Goal: Task Accomplishment & Management: Complete application form

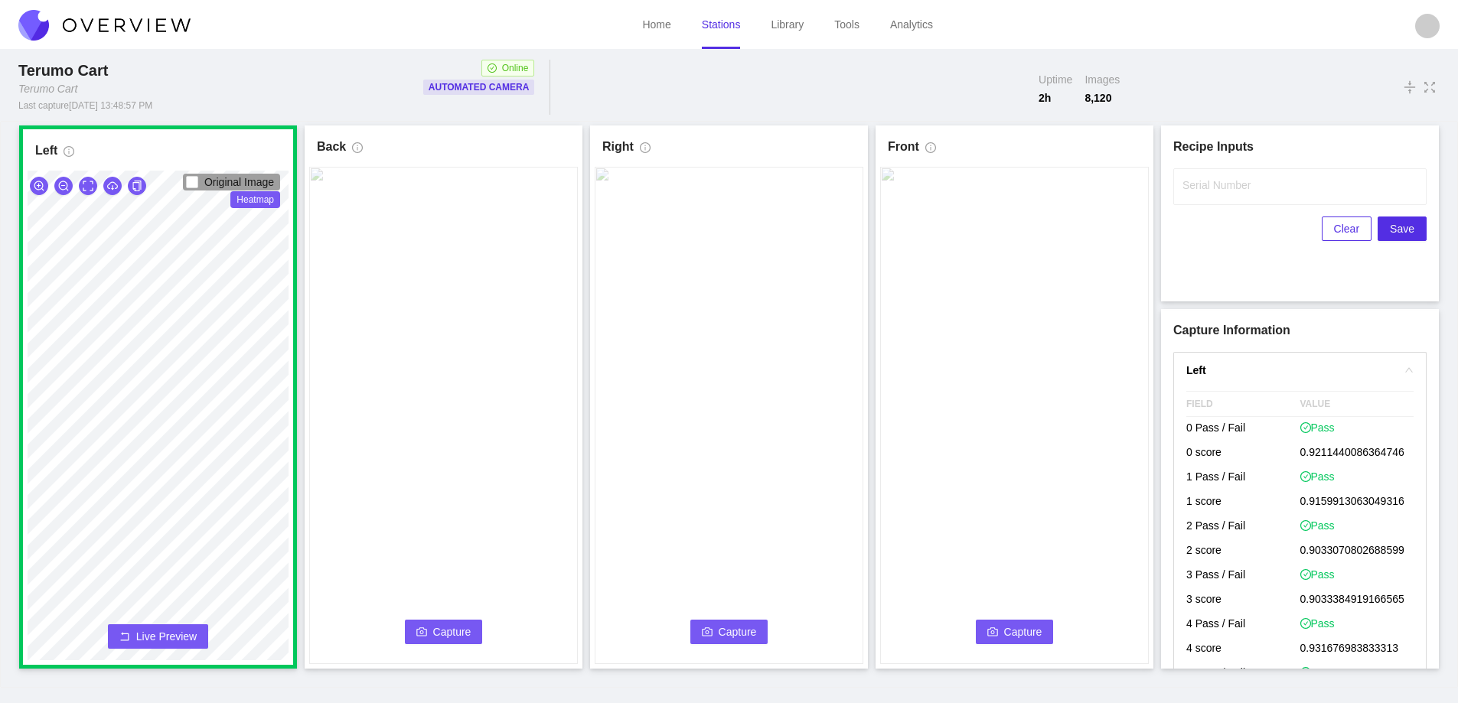
click at [451, 635] on span "Capture" at bounding box center [452, 632] width 38 height 17
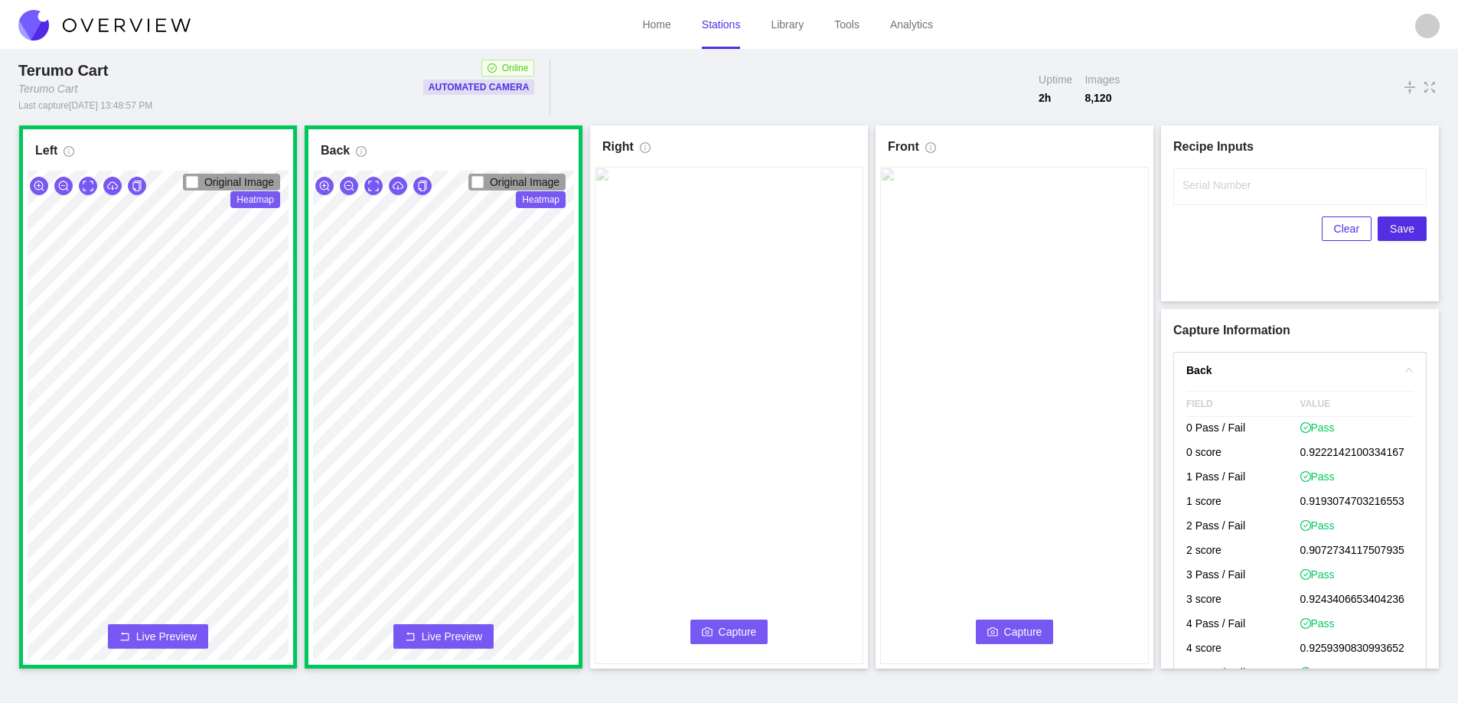
drag, startPoint x: 743, startPoint y: 627, endPoint x: 767, endPoint y: 678, distance: 56.5
click at [743, 629] on span "Capture" at bounding box center [738, 632] width 38 height 17
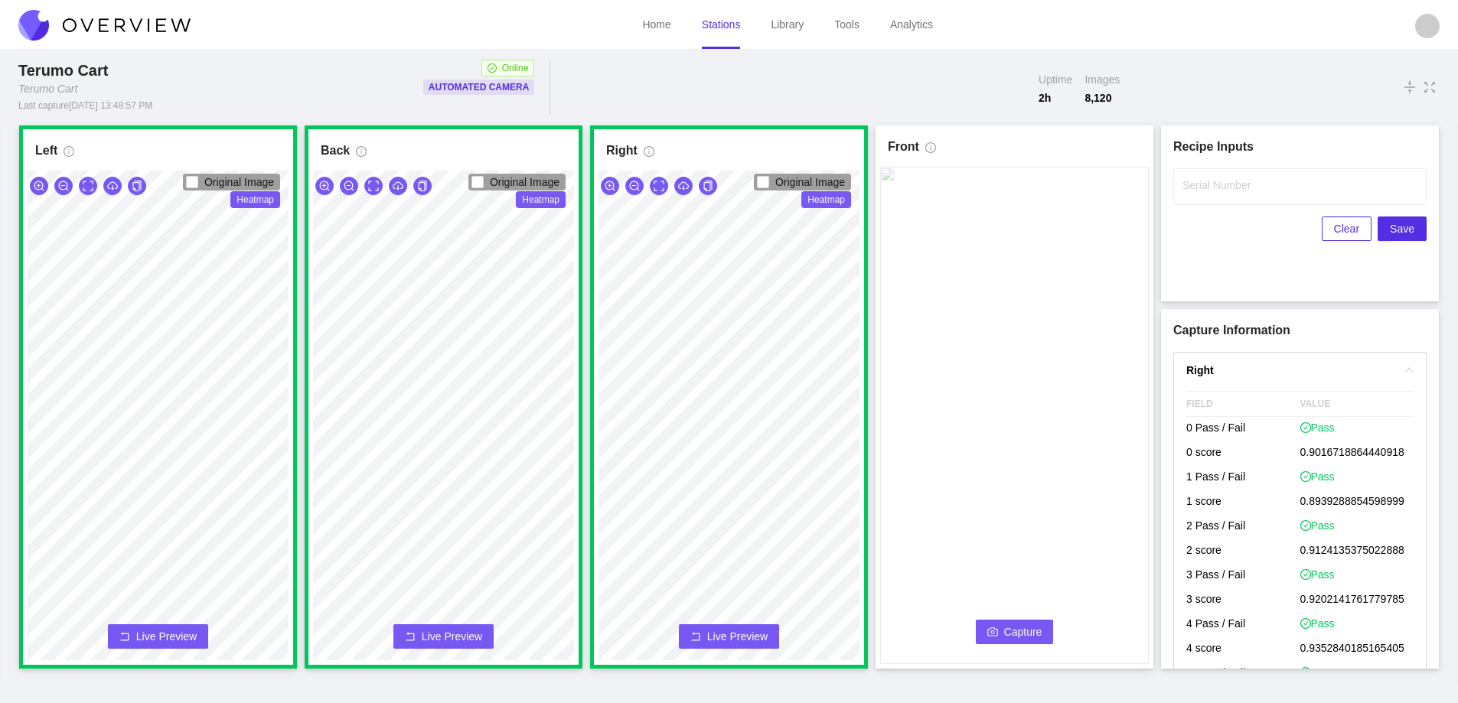
click at [1005, 630] on span "Capture" at bounding box center [1023, 632] width 38 height 17
click at [1206, 192] on label "Serial Number" at bounding box center [1217, 185] width 68 height 15
click at [1206, 192] on input "Serial Number" at bounding box center [1299, 186] width 253 height 37
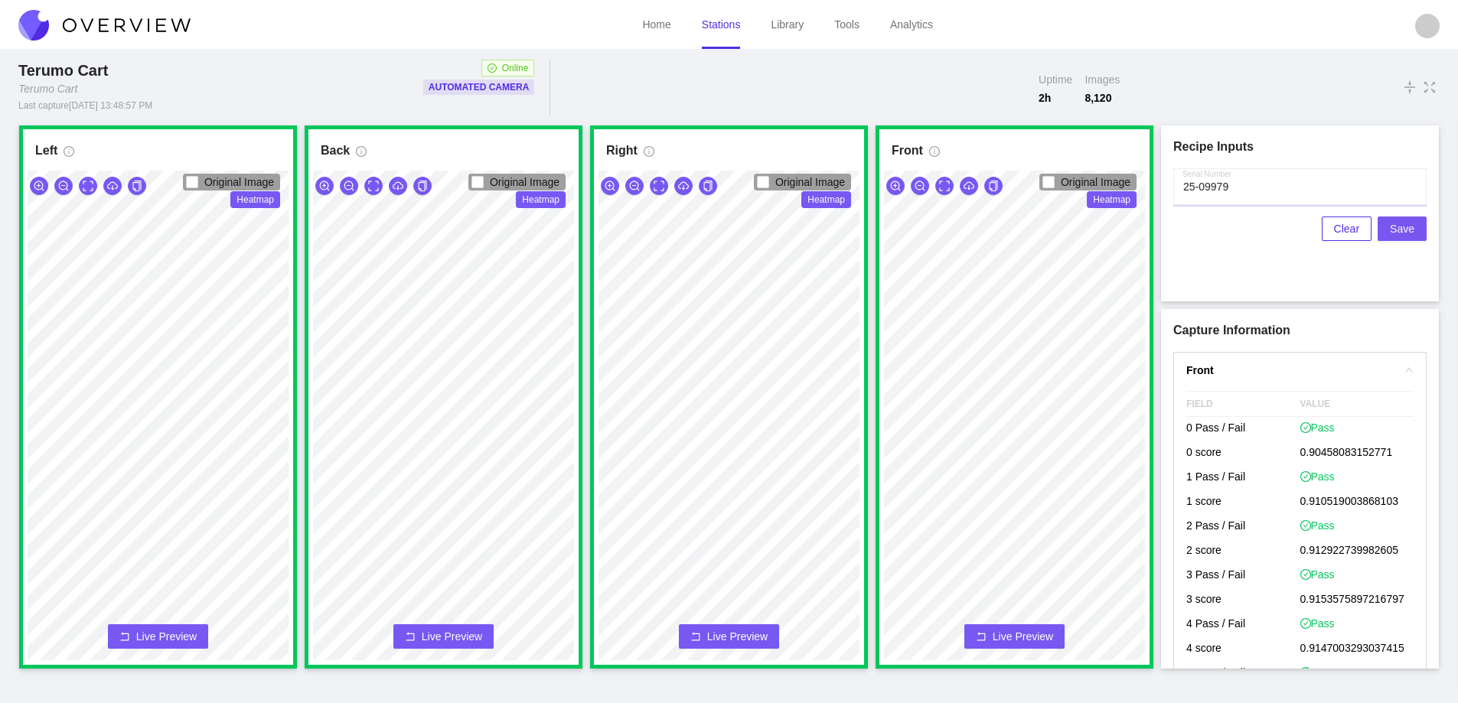
type input "25-09979"
click at [1401, 230] on span "Save" at bounding box center [1402, 228] width 24 height 17
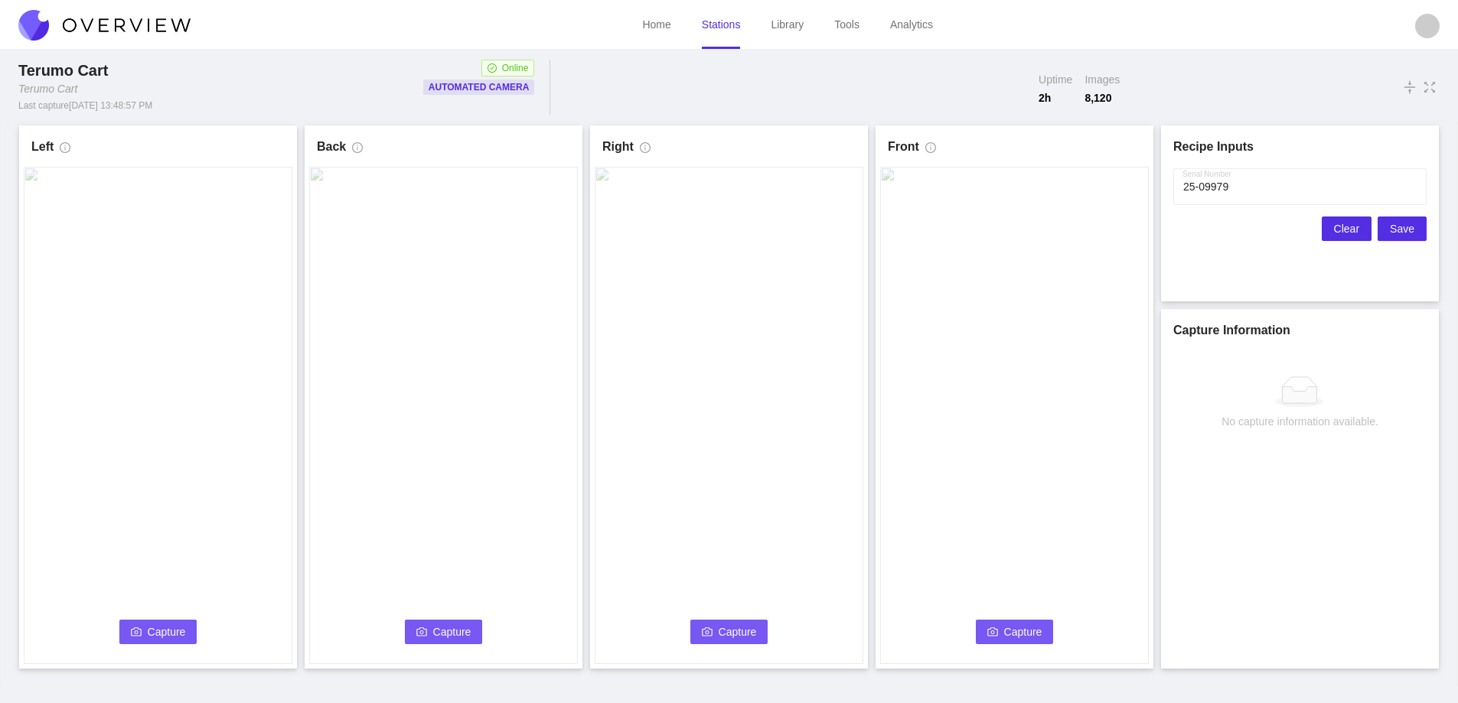
click at [1346, 230] on span "Clear" at bounding box center [1346, 228] width 25 height 17
click at [159, 631] on span "Capture" at bounding box center [167, 632] width 38 height 17
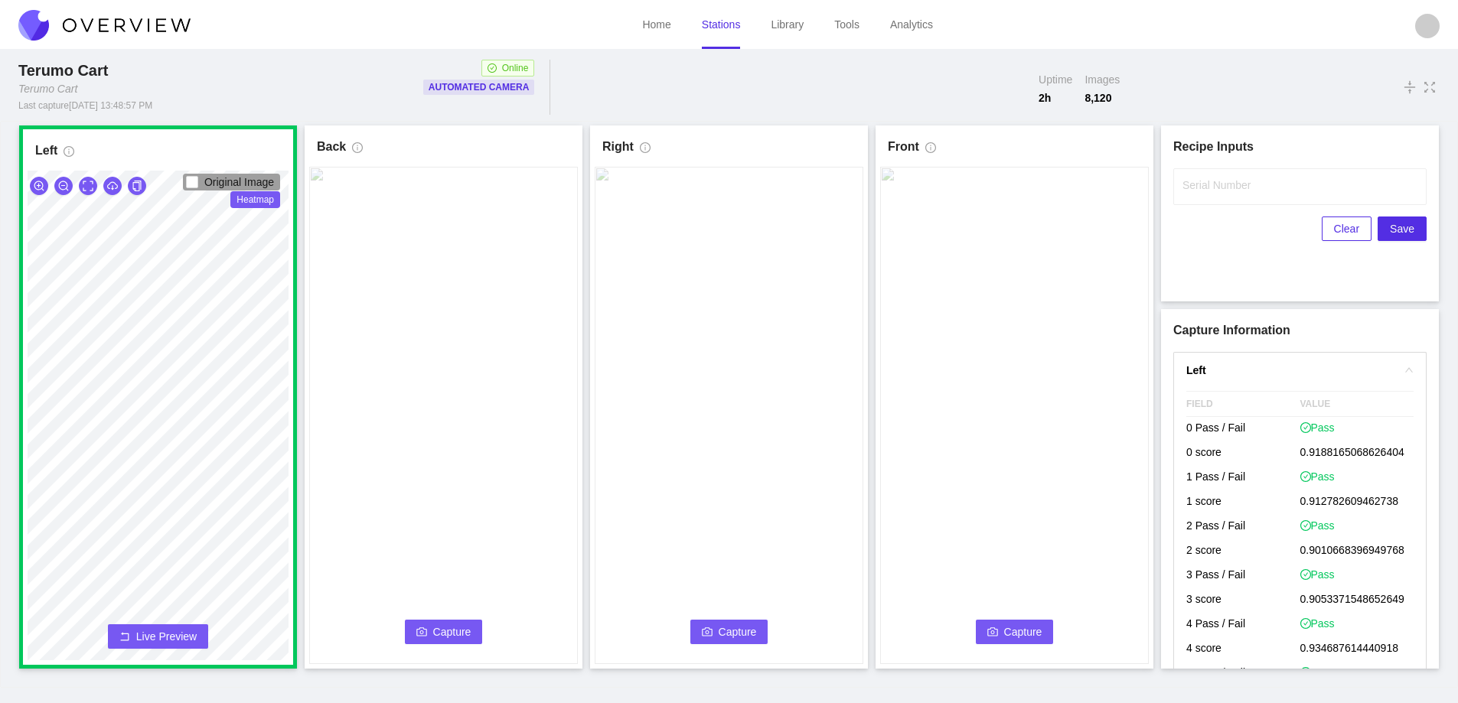
click at [434, 623] on button "Capture" at bounding box center [444, 632] width 78 height 24
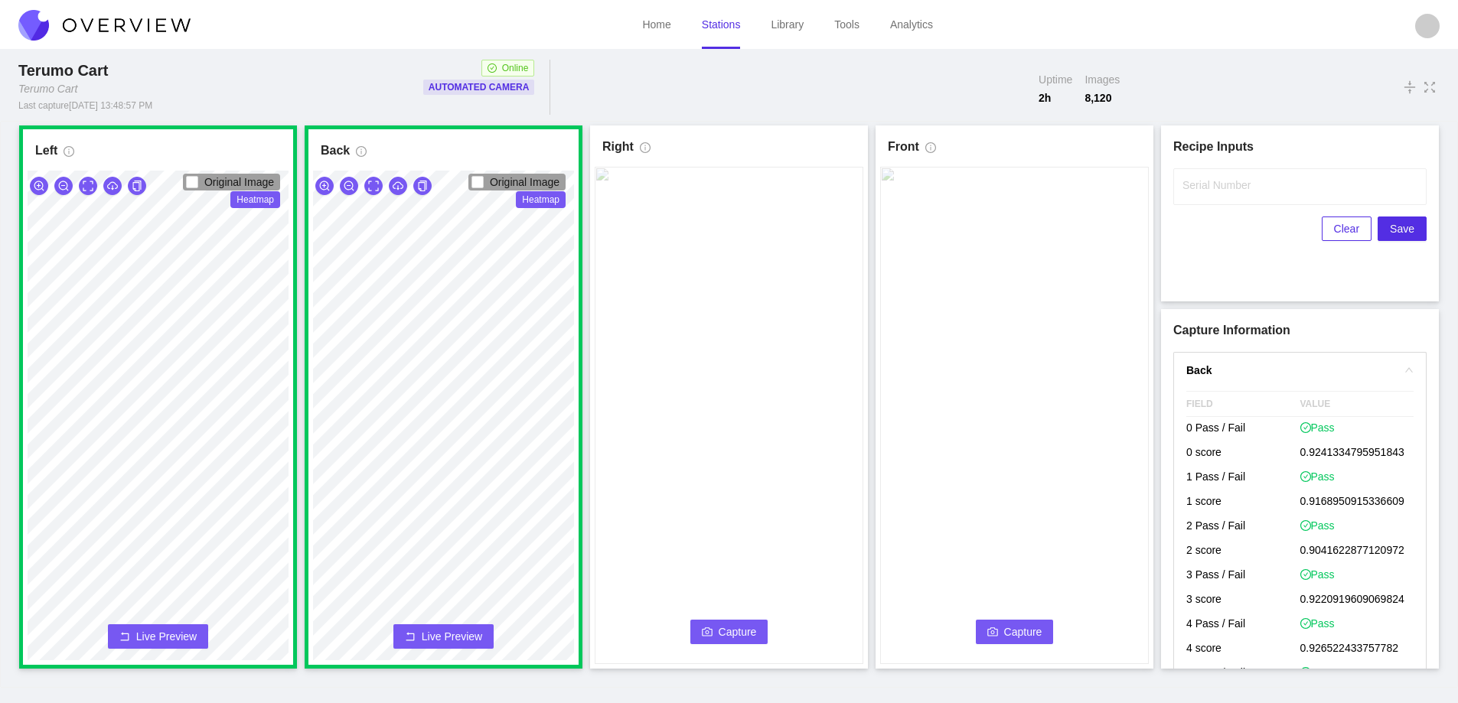
click at [720, 630] on span "Capture" at bounding box center [738, 632] width 38 height 17
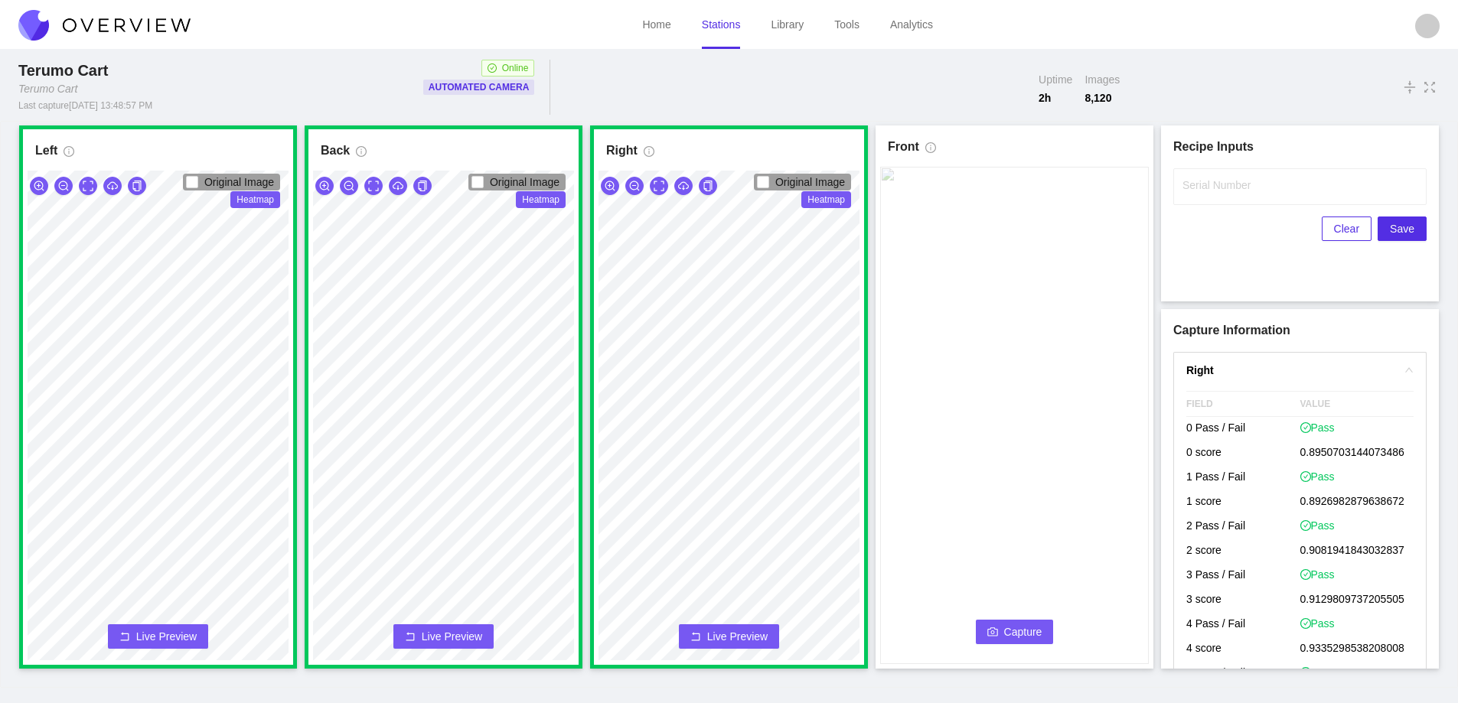
click at [984, 629] on button "Capture" at bounding box center [1015, 632] width 78 height 24
click at [1188, 199] on input "Serial Number" at bounding box center [1299, 186] width 253 height 37
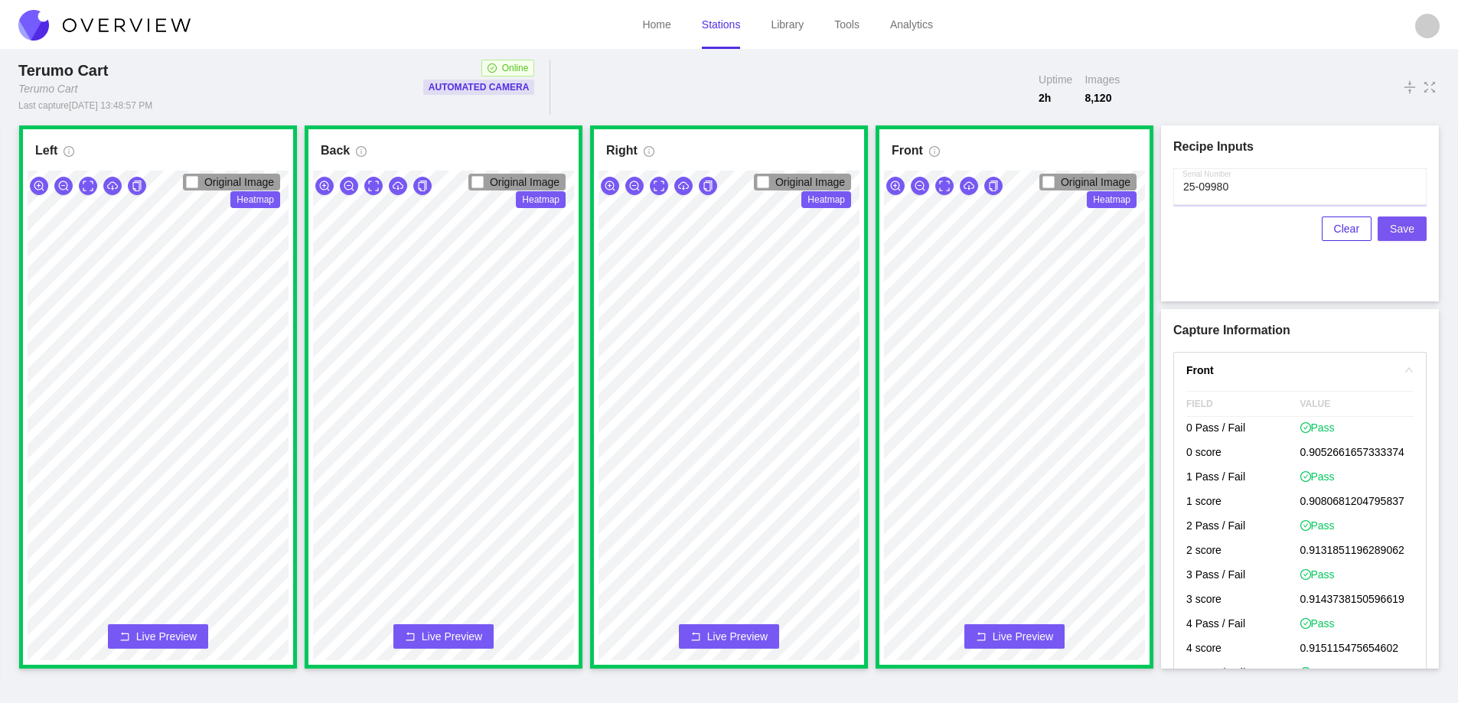
type input "25-09980"
click at [1402, 229] on span "Save" at bounding box center [1402, 228] width 24 height 17
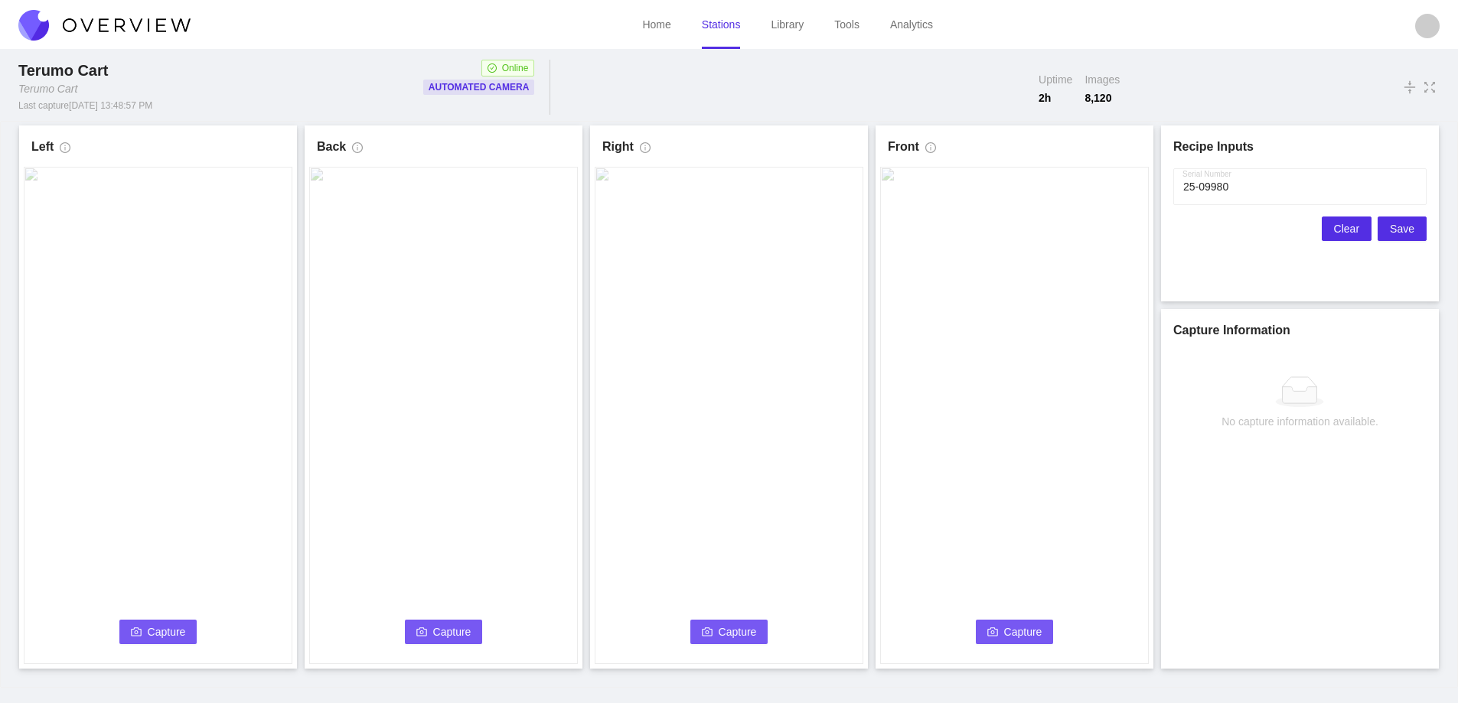
click at [1336, 232] on button "Clear" at bounding box center [1347, 229] width 50 height 24
click at [174, 622] on button "Capture" at bounding box center [158, 632] width 78 height 24
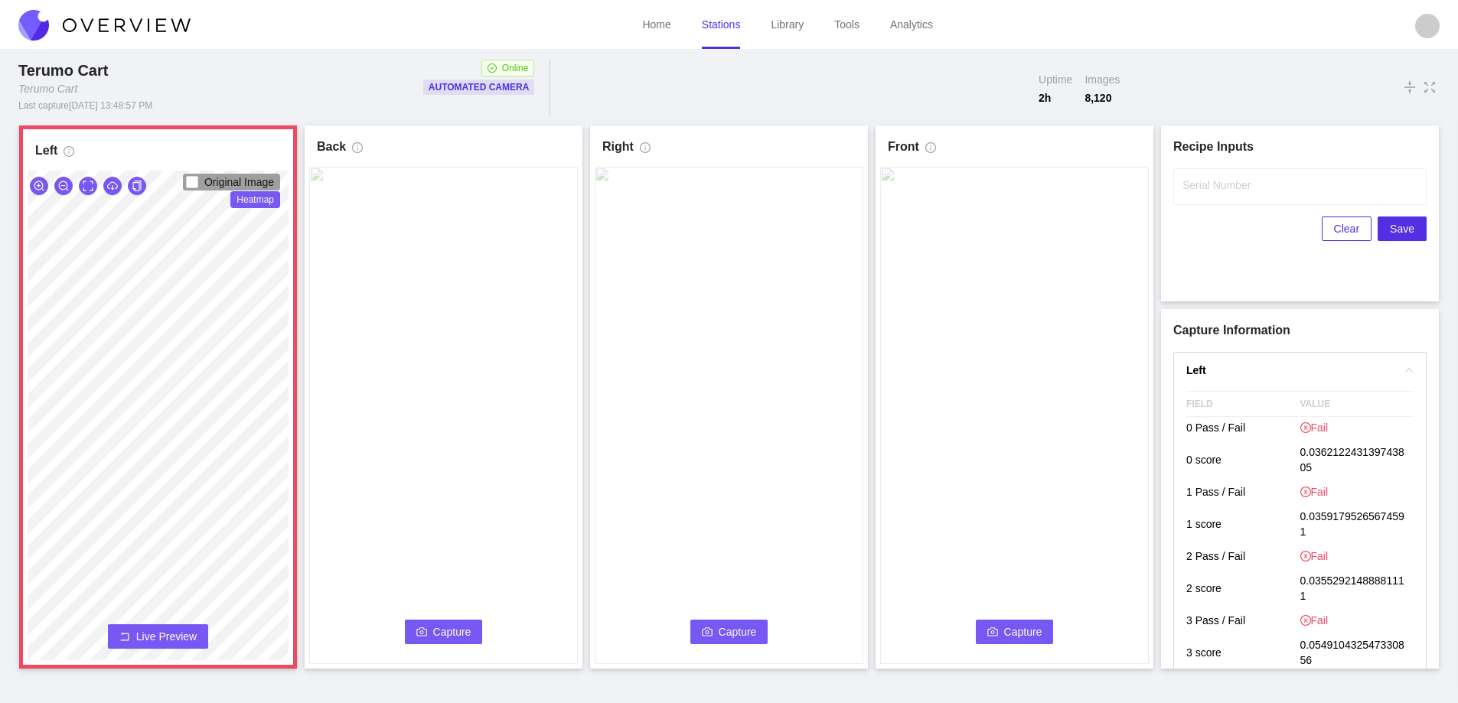
click at [148, 631] on span "Live Preview" at bounding box center [166, 636] width 60 height 15
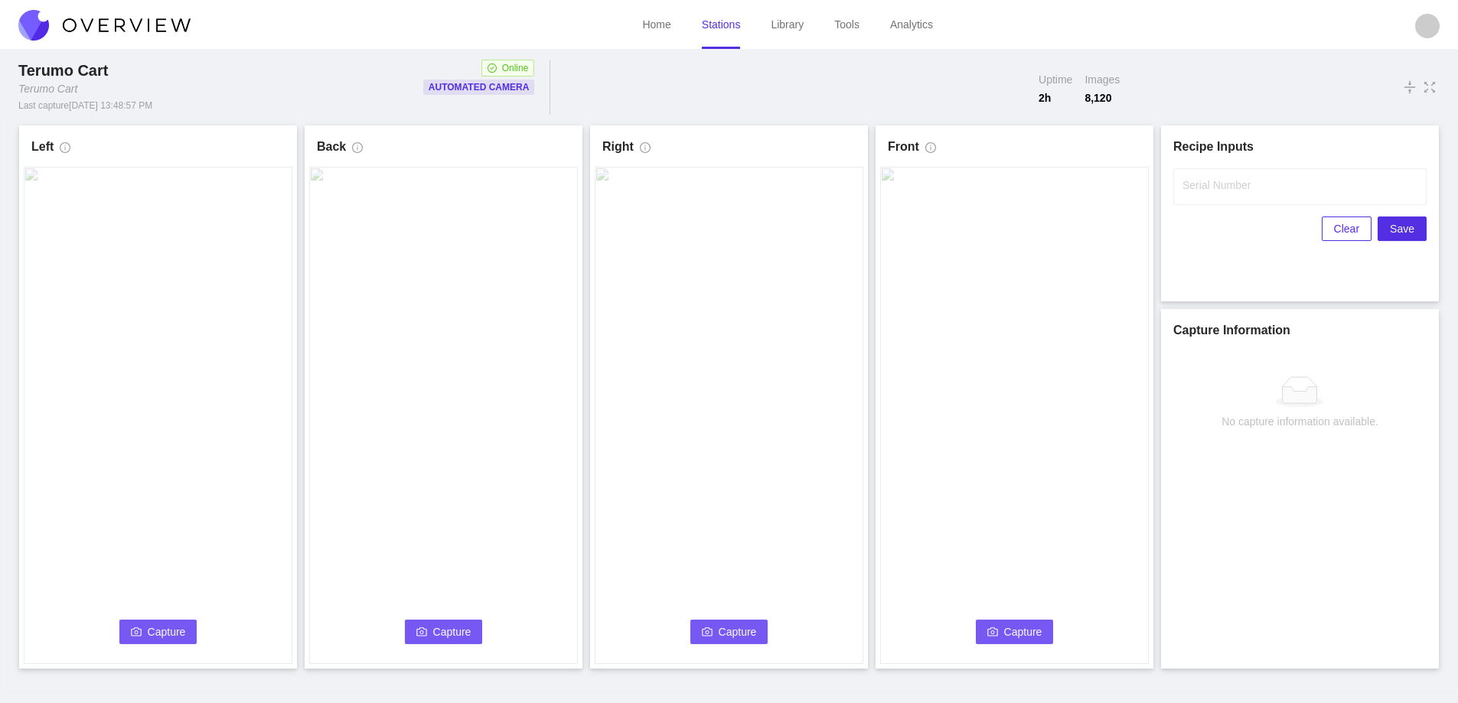
click at [148, 631] on span "Capture" at bounding box center [167, 632] width 38 height 17
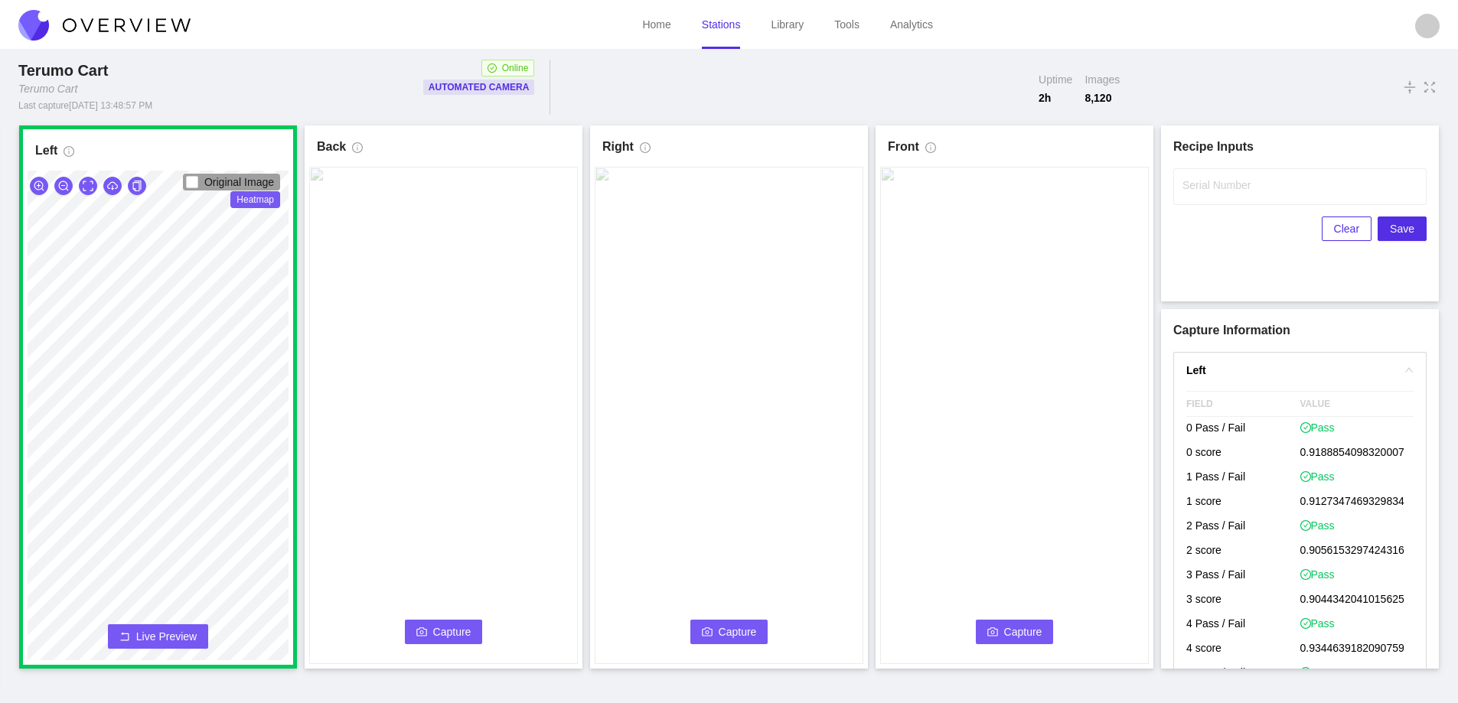
click at [433, 625] on button "Capture" at bounding box center [444, 632] width 78 height 24
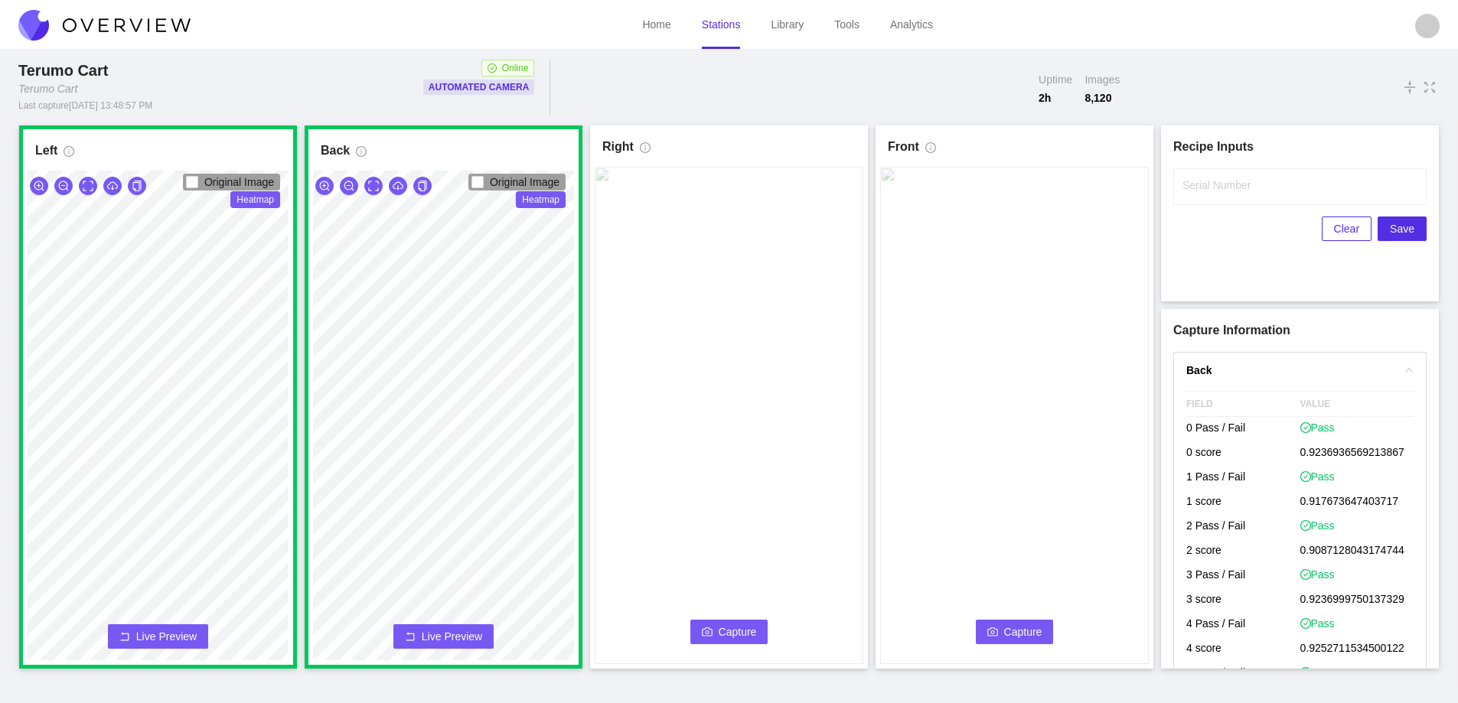
click at [732, 629] on span "Capture" at bounding box center [738, 632] width 38 height 17
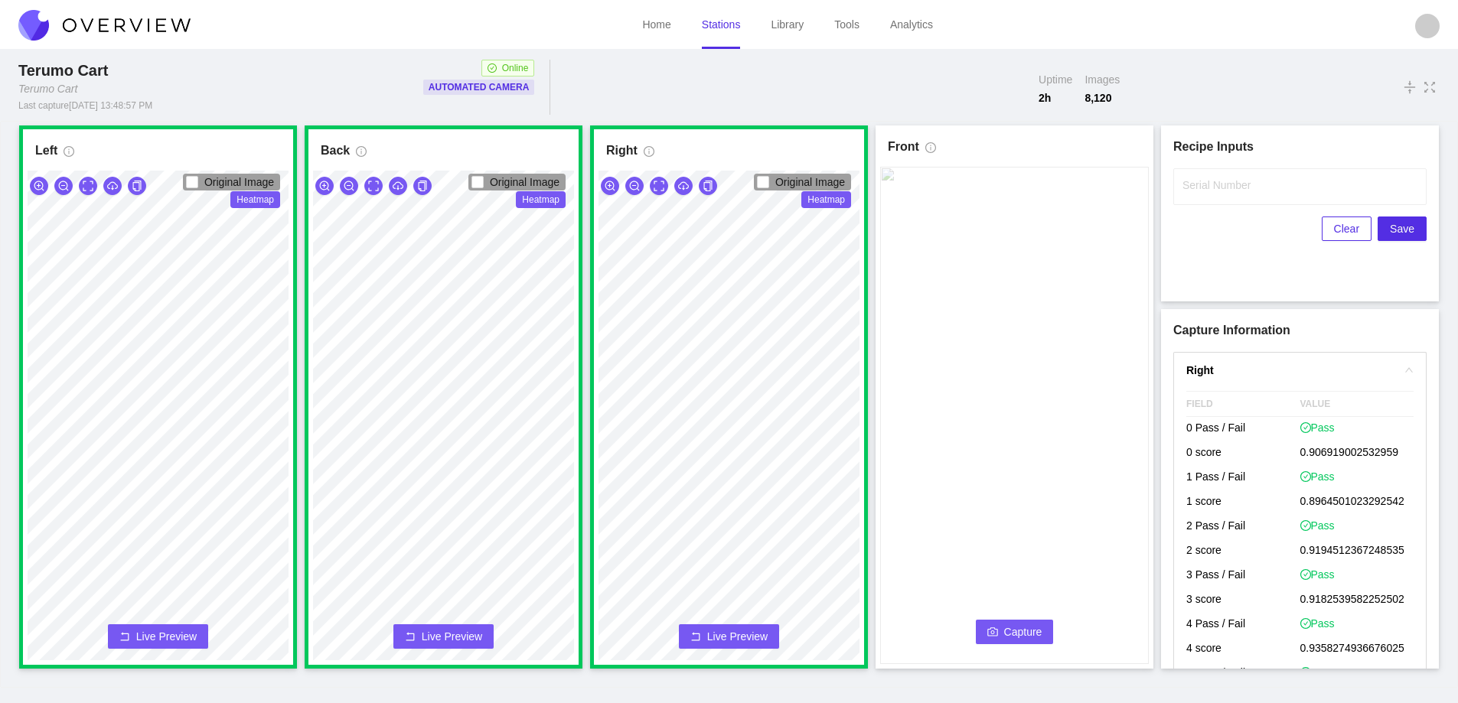
click at [999, 630] on button "Capture" at bounding box center [1015, 632] width 78 height 24
click at [1199, 194] on input "Serial Number" at bounding box center [1299, 186] width 253 height 37
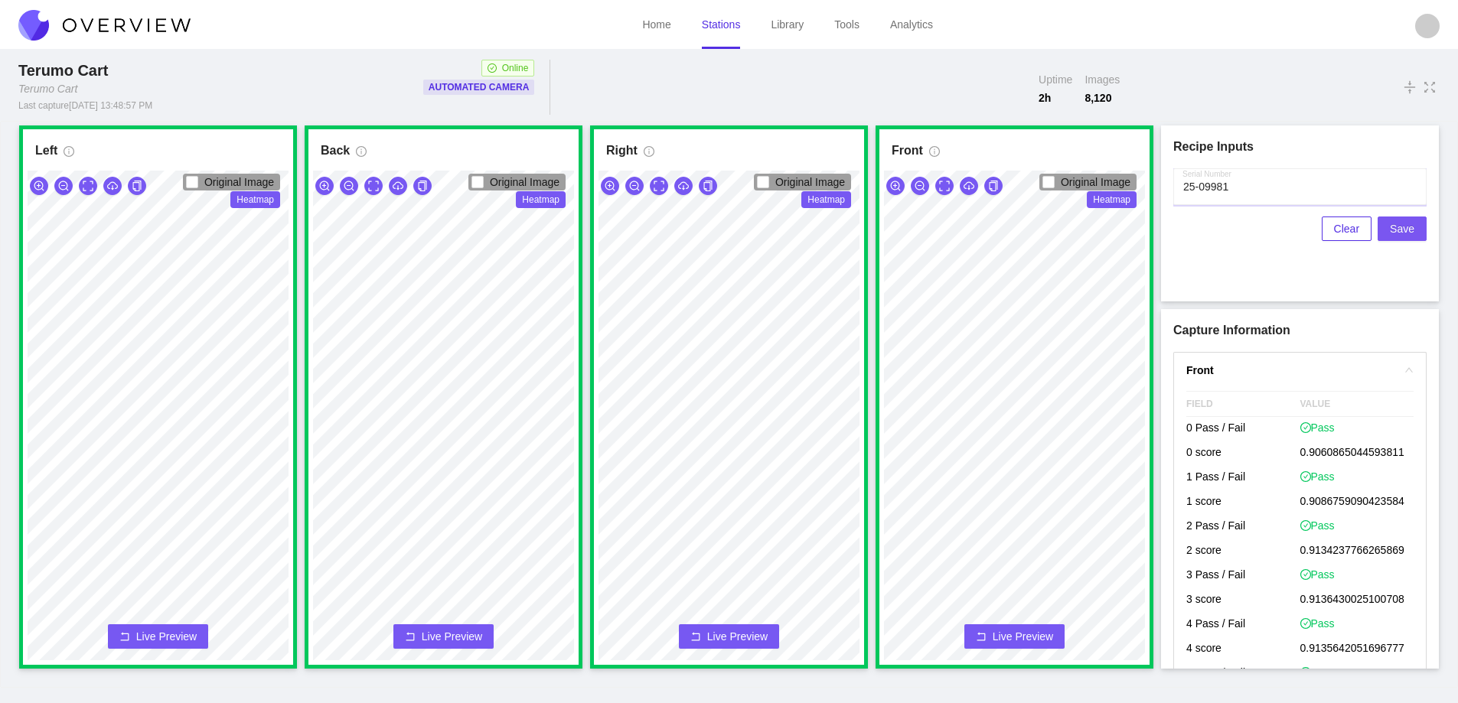
type input "25-09981"
click at [1399, 228] on span "Save" at bounding box center [1402, 228] width 24 height 17
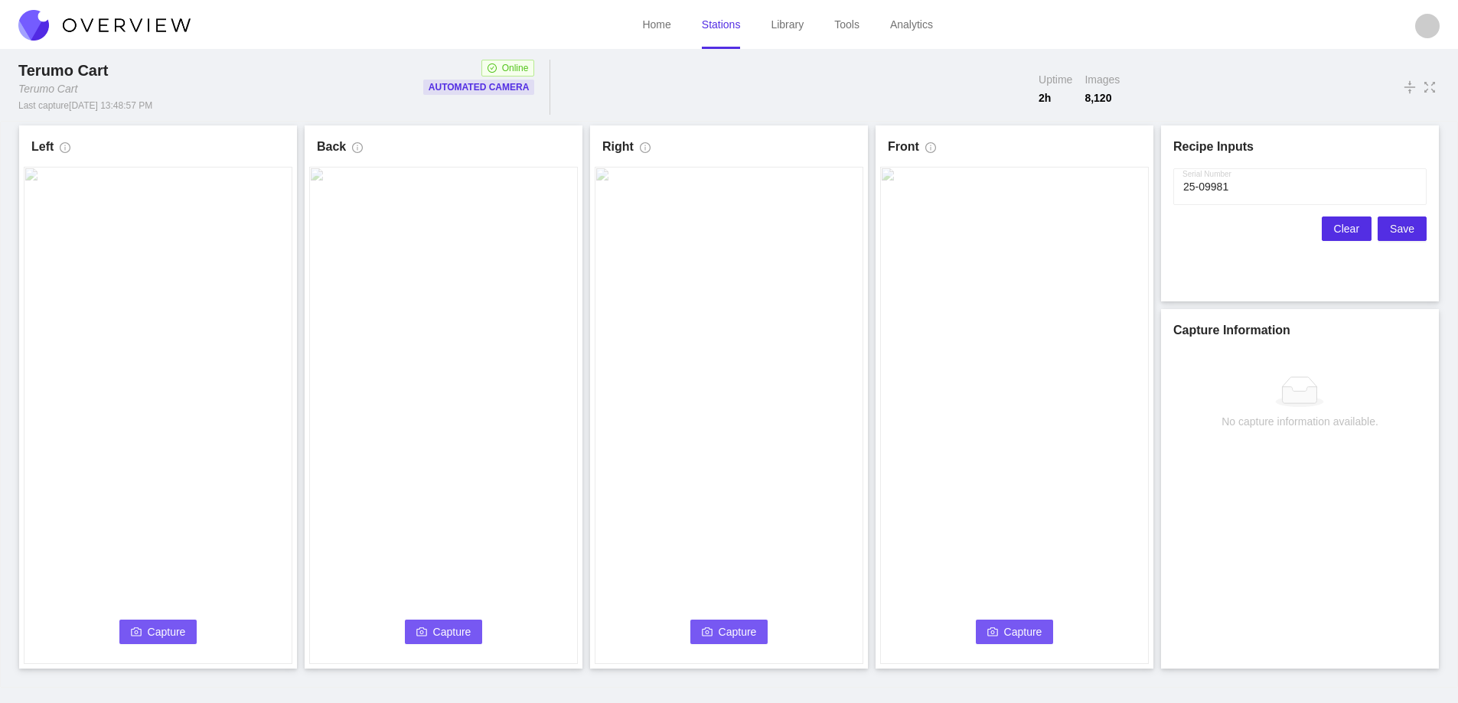
click at [1351, 226] on span "Clear" at bounding box center [1346, 228] width 25 height 17
click at [164, 625] on span "Capture" at bounding box center [167, 632] width 38 height 17
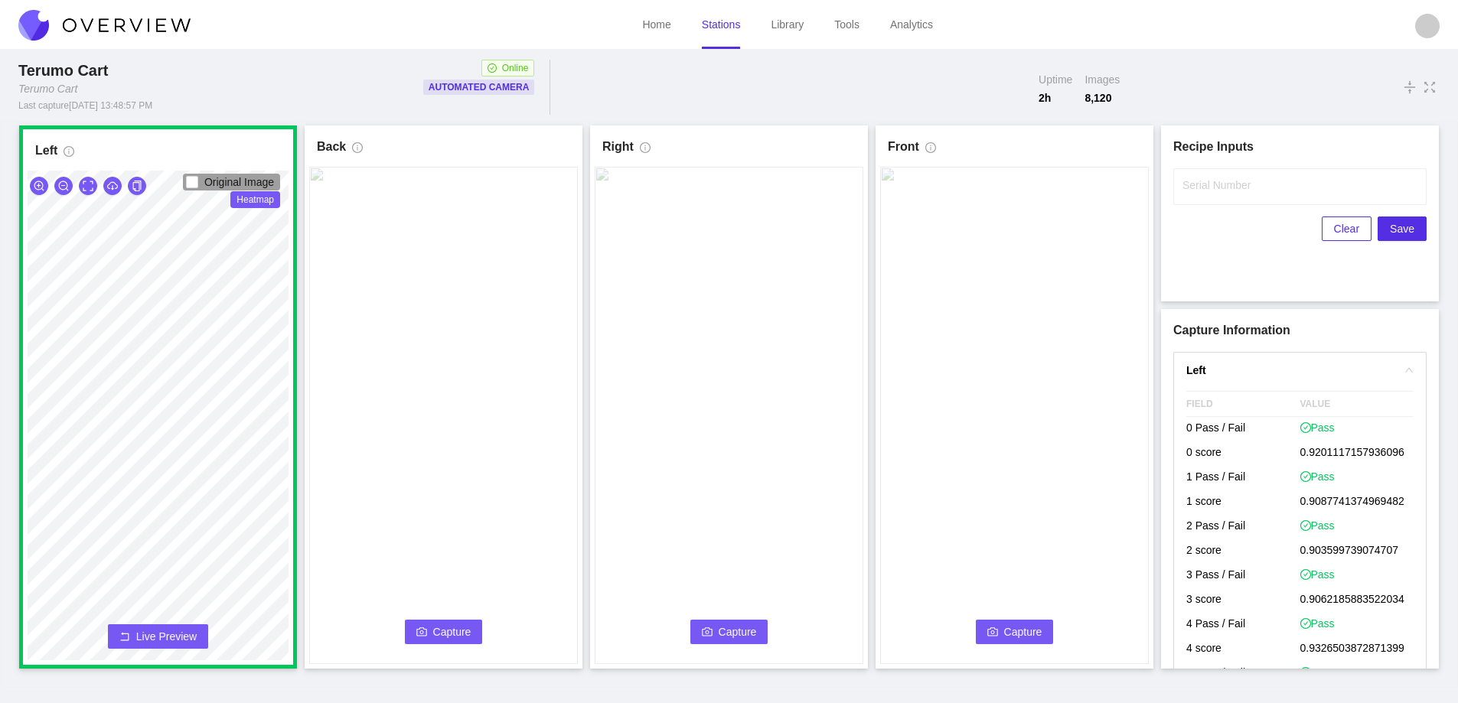
click at [436, 631] on span "Capture" at bounding box center [452, 632] width 38 height 17
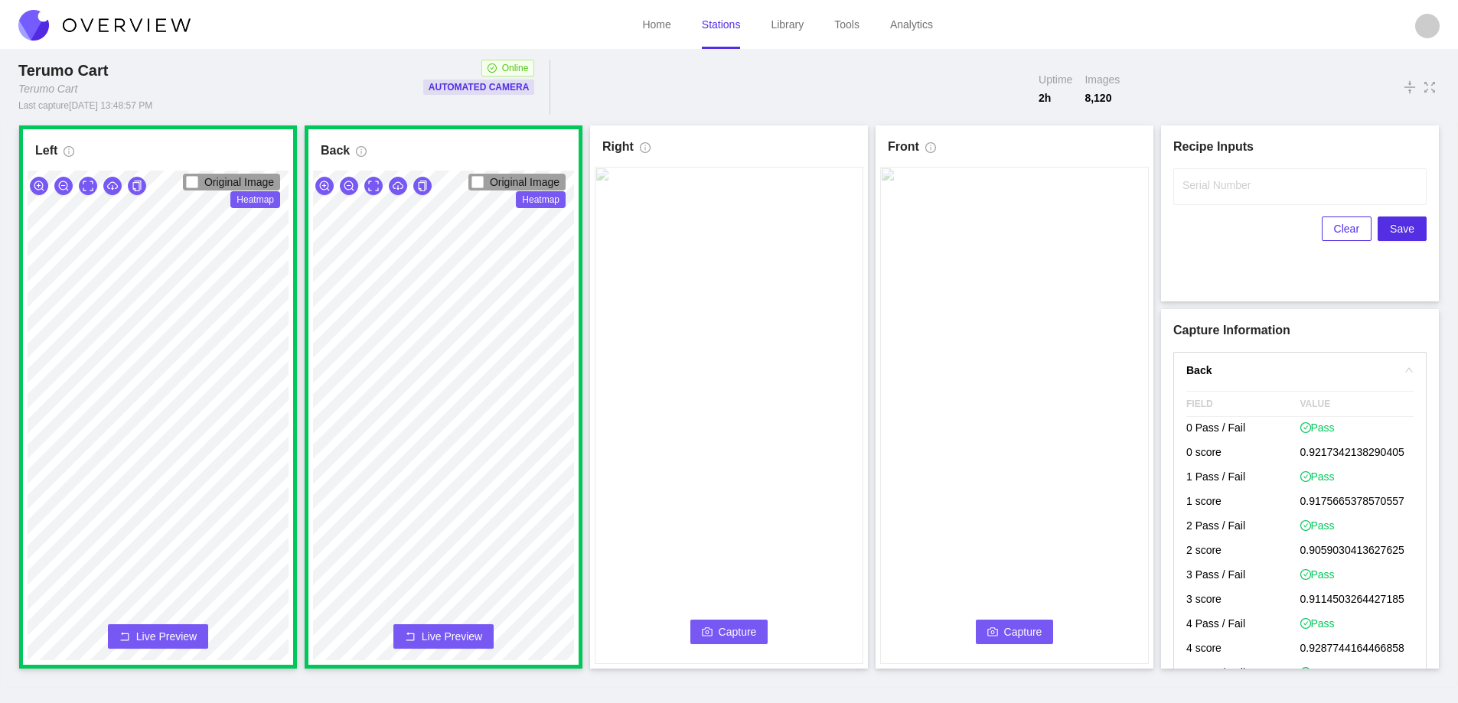
click at [714, 640] on button "Capture" at bounding box center [729, 632] width 78 height 24
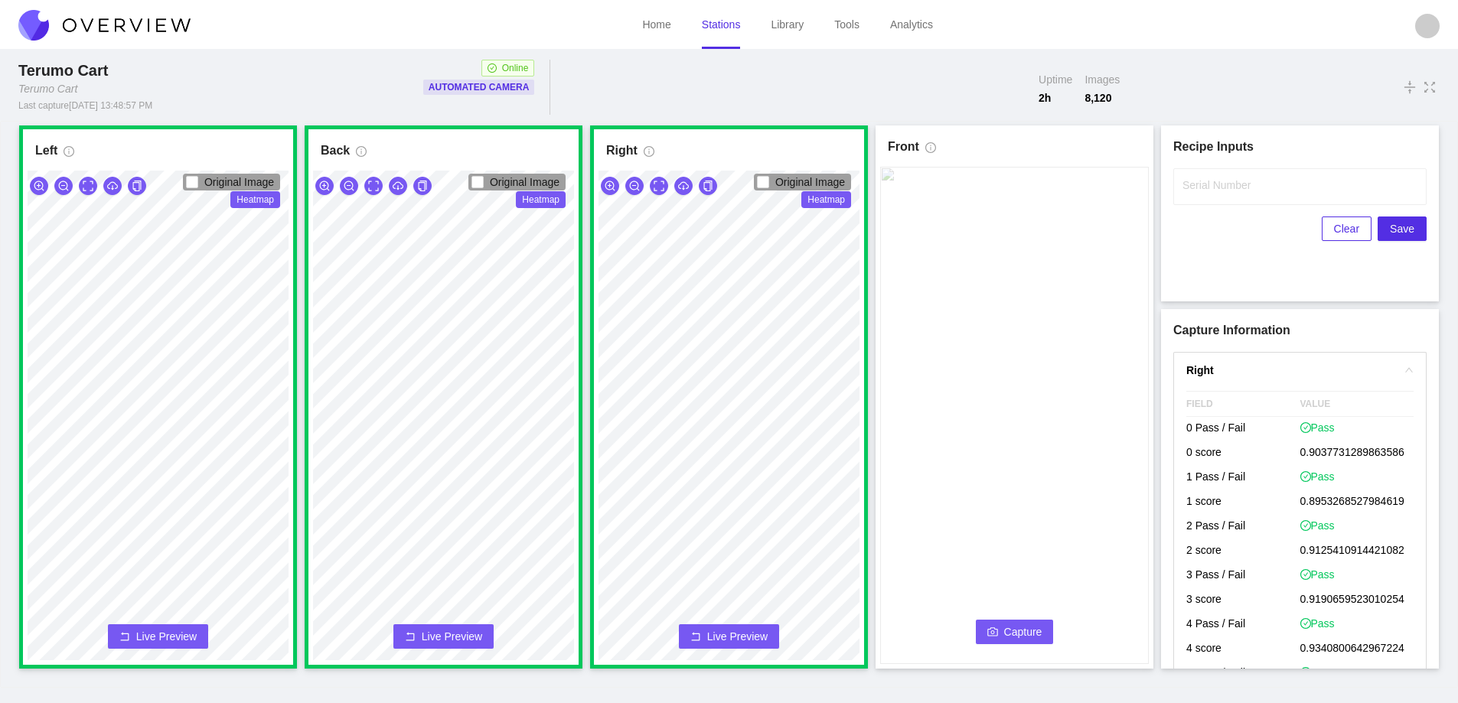
click at [1001, 632] on button "Capture" at bounding box center [1015, 632] width 78 height 24
click at [1216, 192] on label "Serial Number" at bounding box center [1217, 185] width 68 height 15
click at [1216, 192] on input "Serial Number" at bounding box center [1299, 186] width 253 height 37
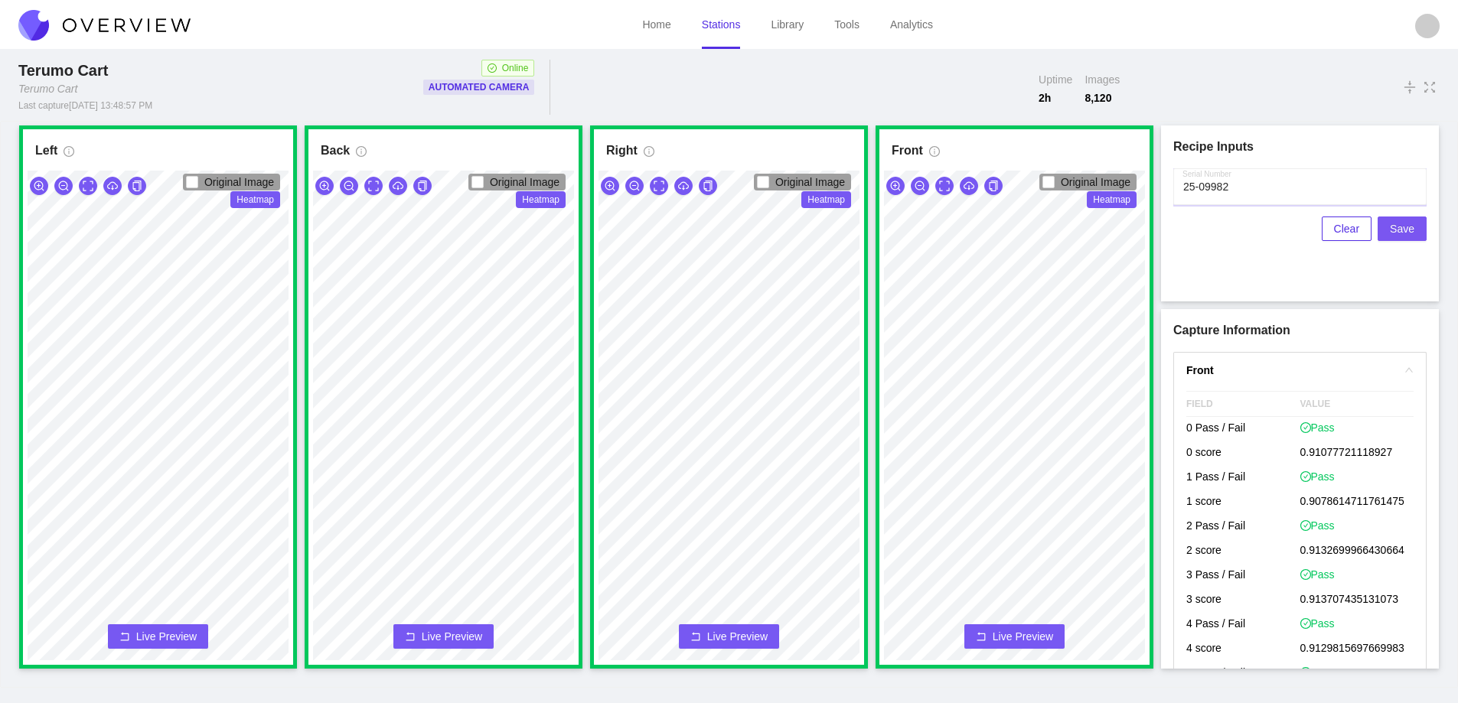
type input "25-09982"
click at [1405, 229] on span "Save" at bounding box center [1402, 228] width 24 height 17
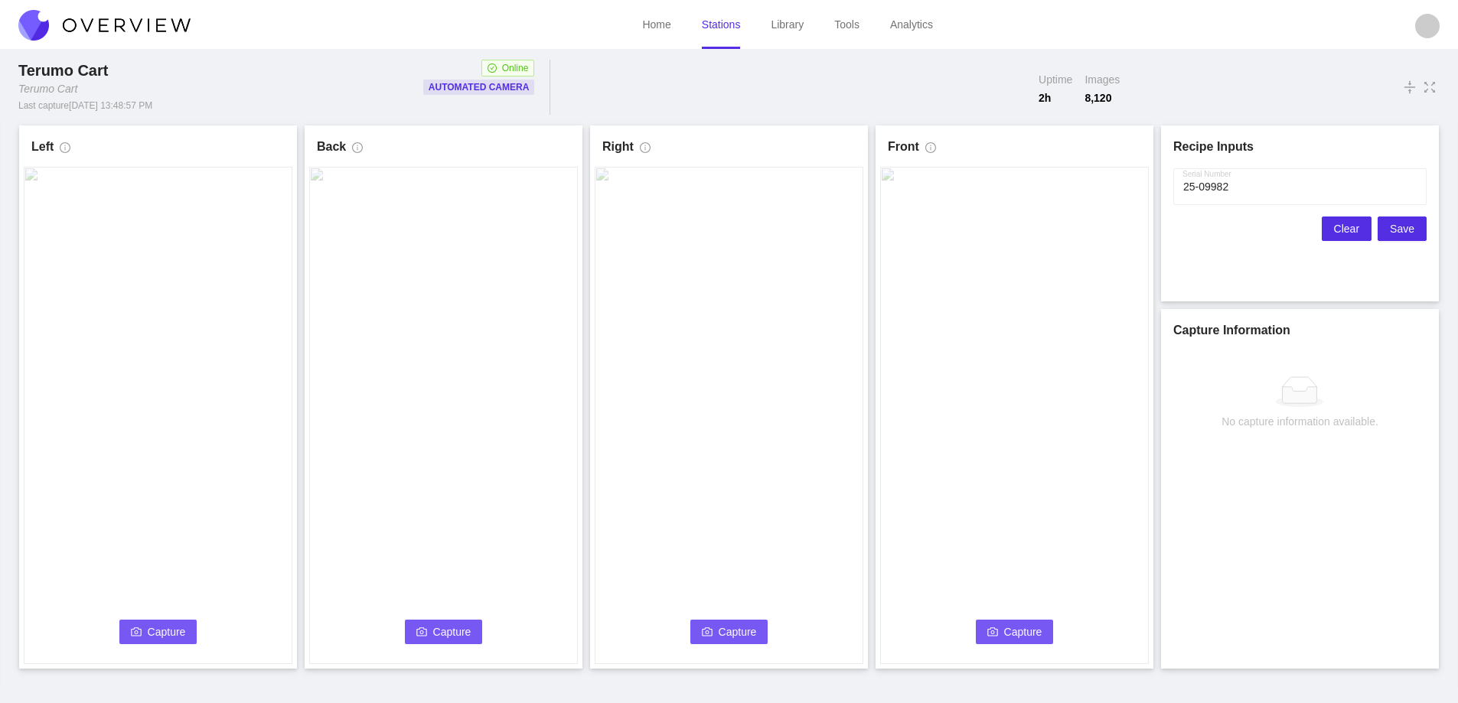
click at [1356, 230] on span "Clear" at bounding box center [1346, 228] width 25 height 17
click at [137, 625] on button "Capture" at bounding box center [158, 632] width 78 height 24
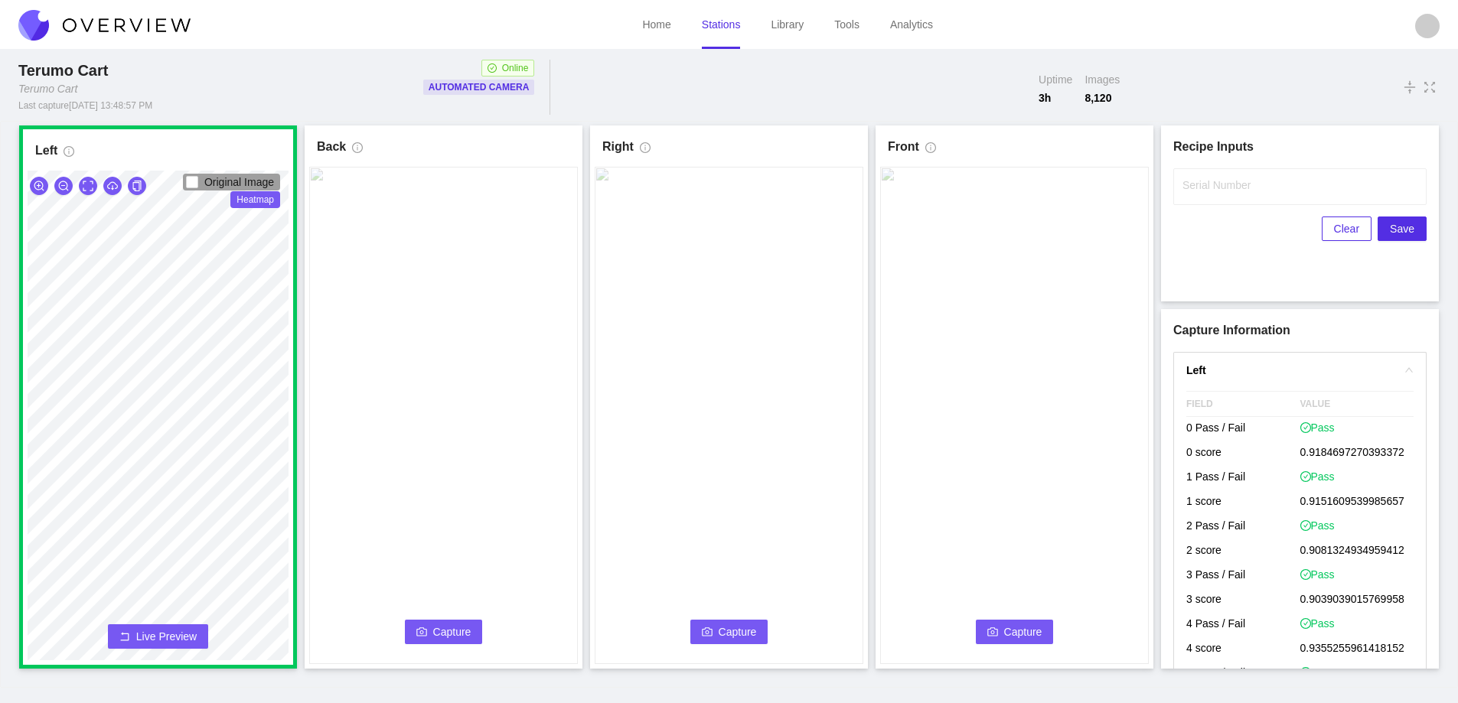
click at [439, 628] on span "Capture" at bounding box center [452, 632] width 38 height 17
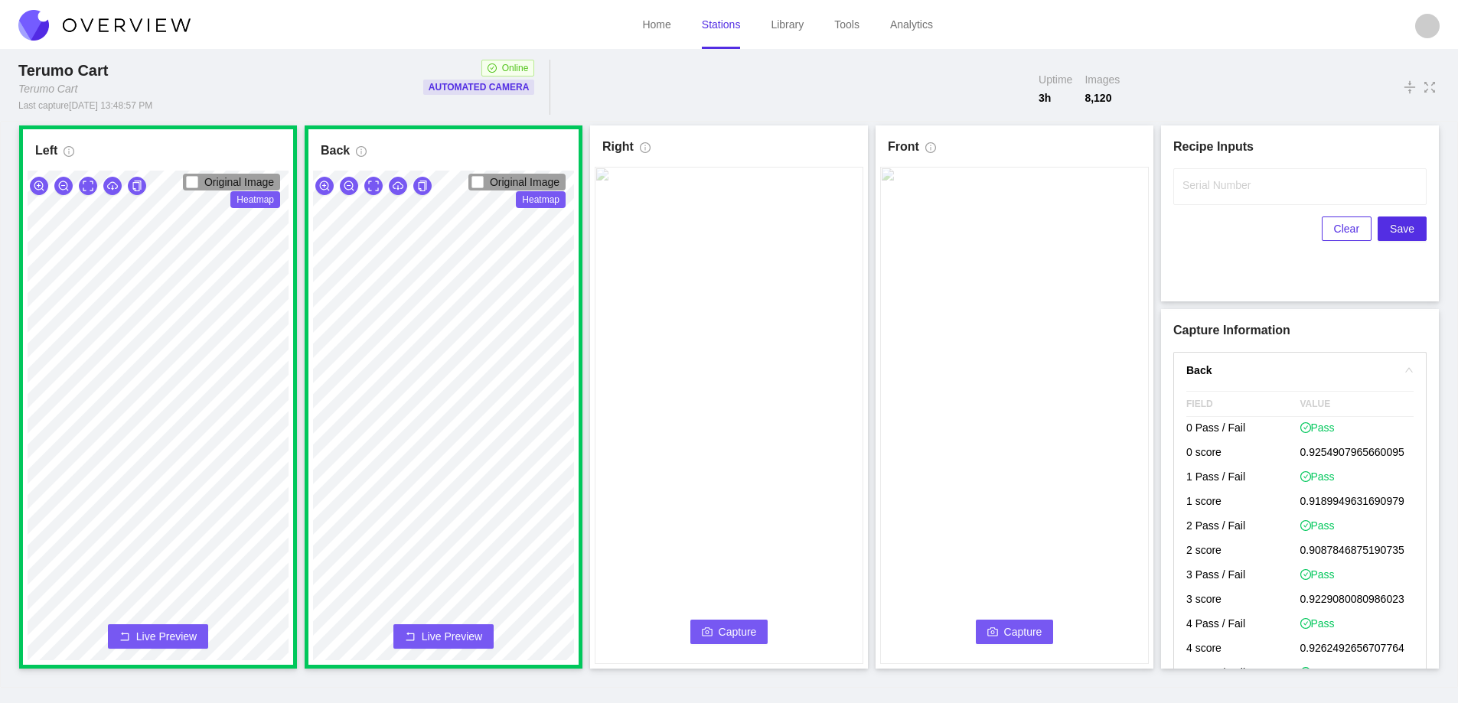
click at [730, 631] on span "Capture" at bounding box center [738, 632] width 38 height 17
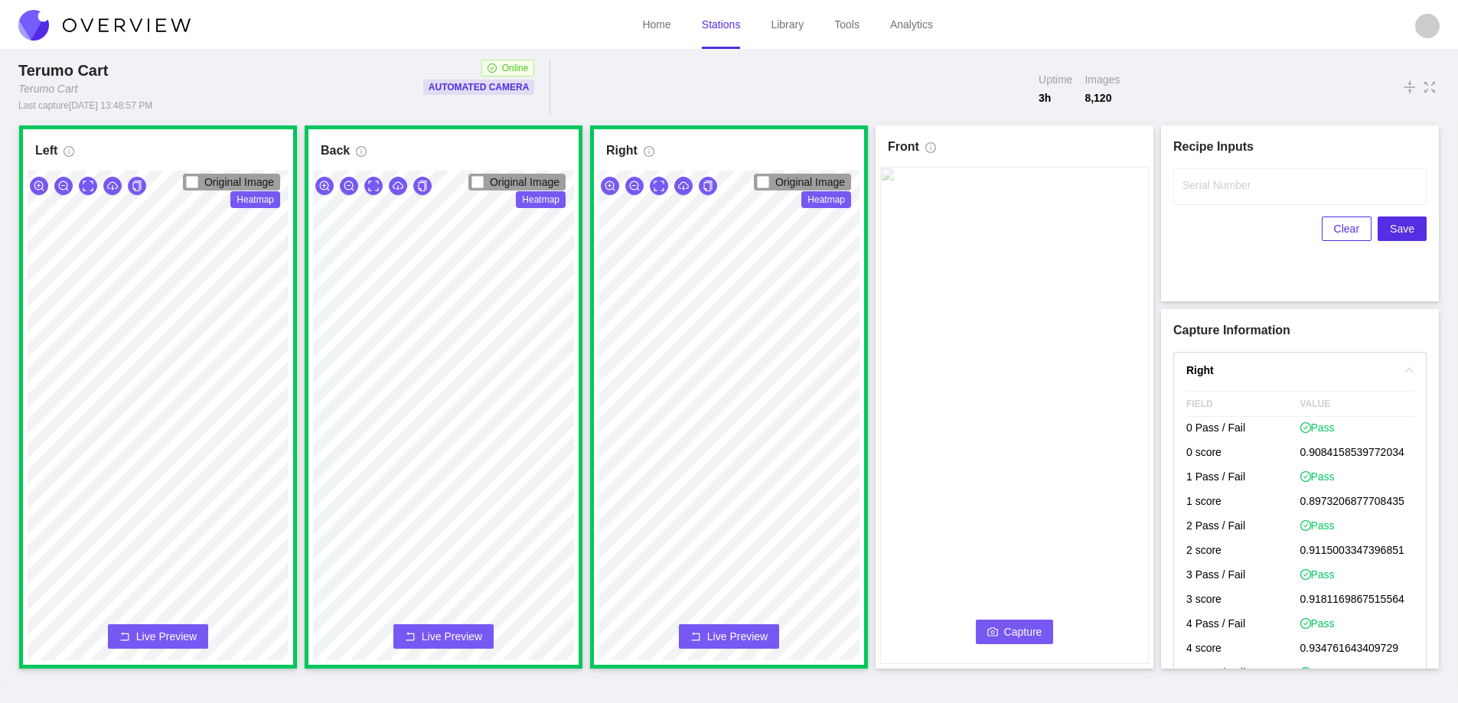
click at [1016, 623] on button "Capture" at bounding box center [1015, 632] width 78 height 24
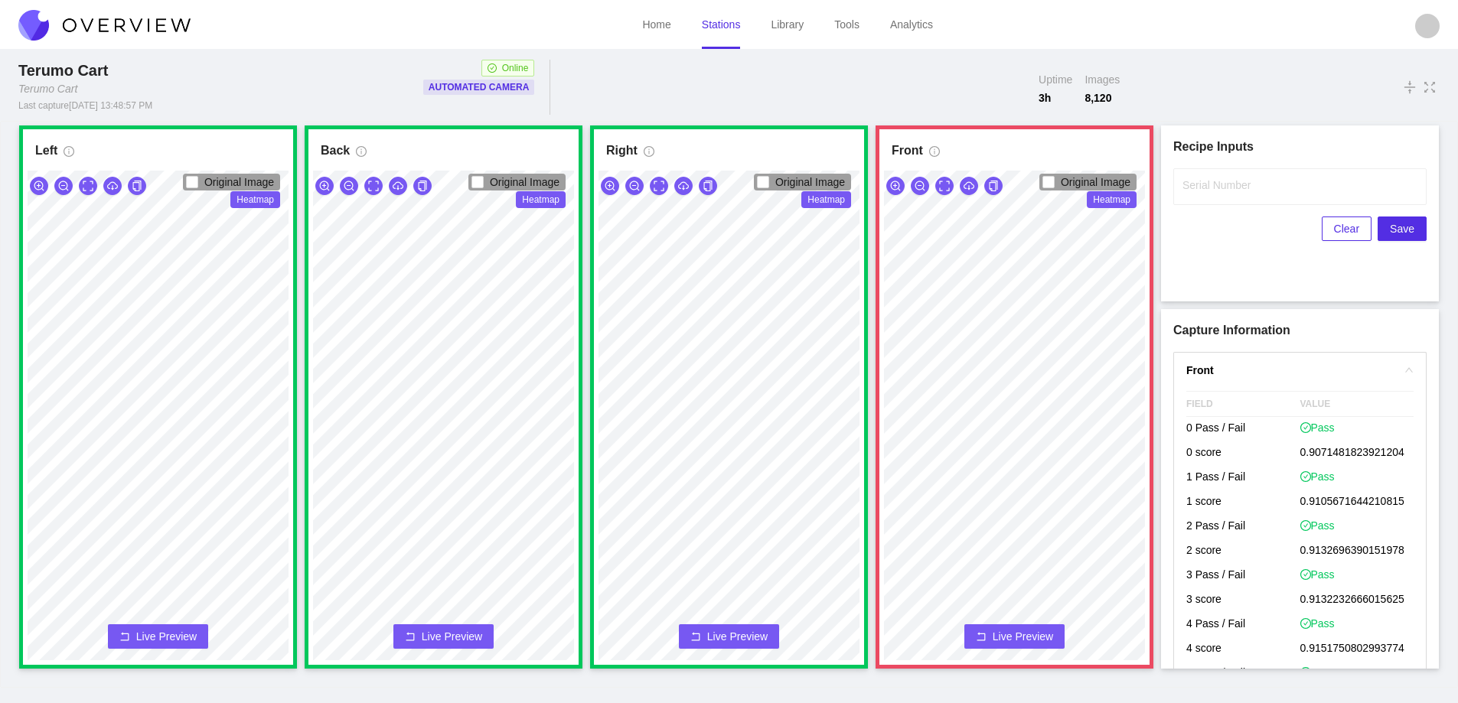
click at [984, 641] on icon "rollback" at bounding box center [981, 636] width 8 height 8
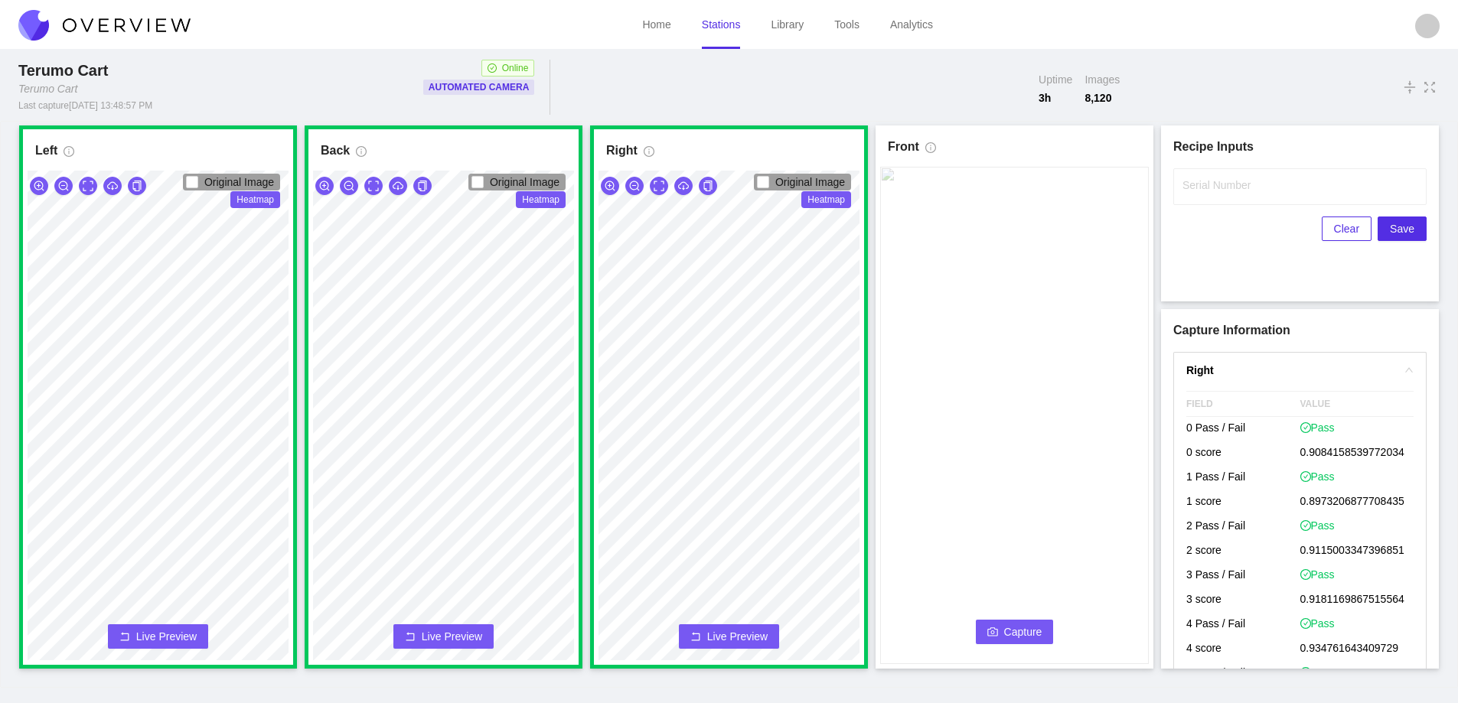
click at [990, 633] on icon "camera" at bounding box center [992, 632] width 11 height 11
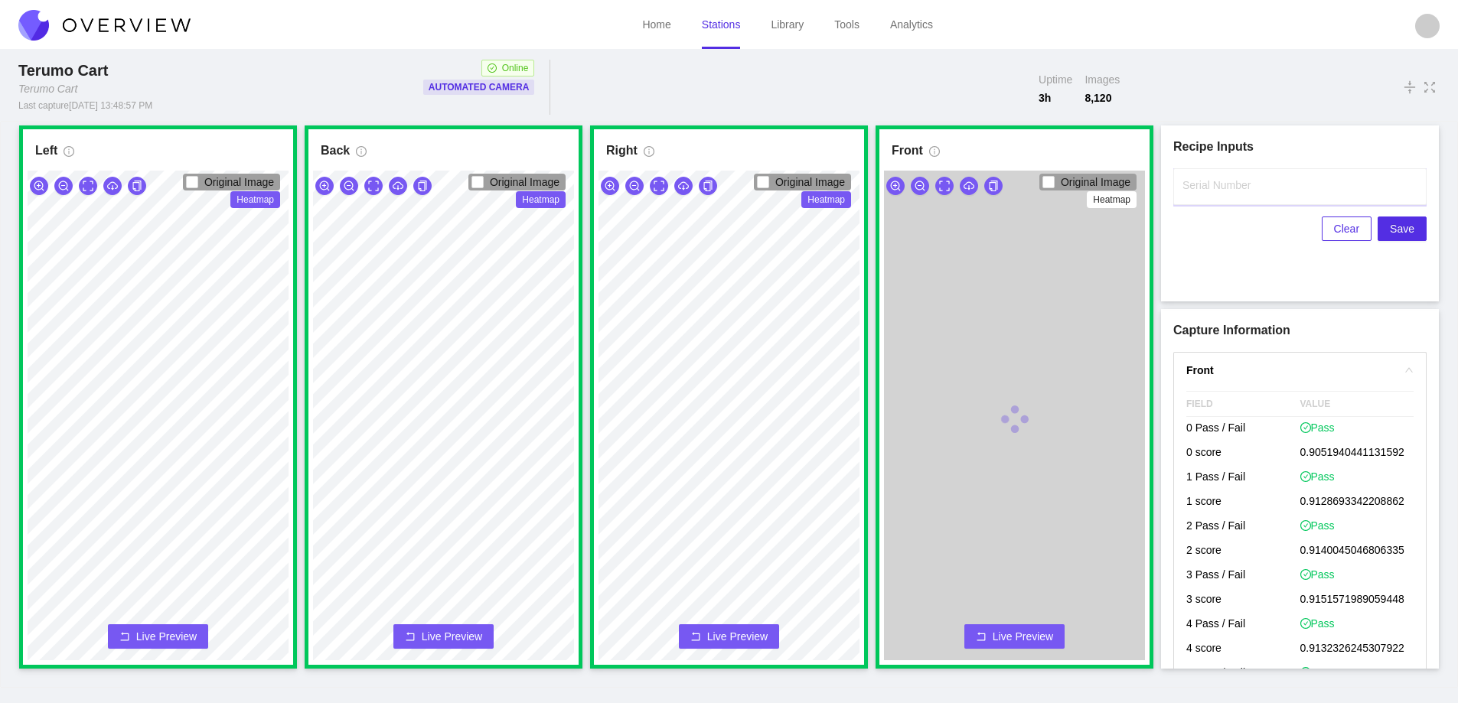
click at [1210, 199] on input "Serial Number" at bounding box center [1299, 186] width 253 height 37
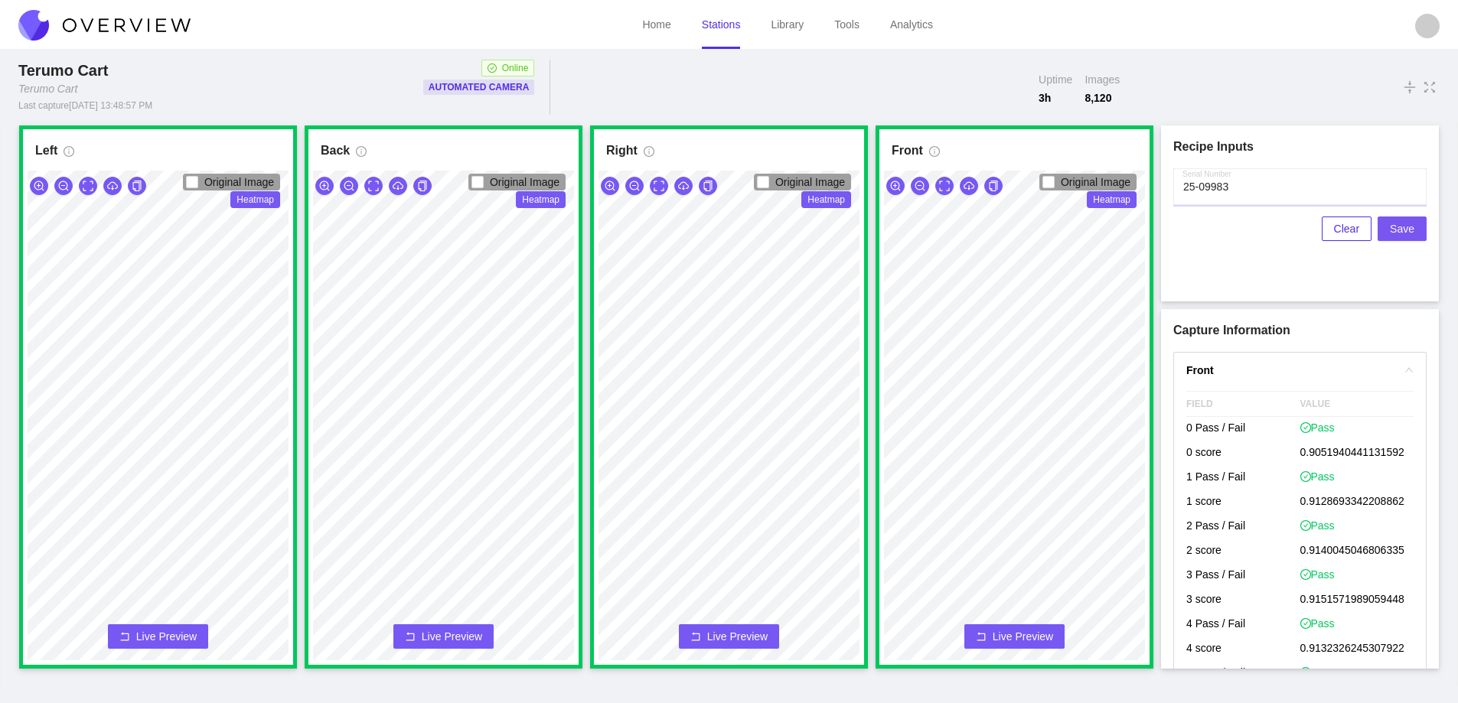
type input "25-09983"
click at [1408, 227] on span "Save" at bounding box center [1402, 228] width 24 height 17
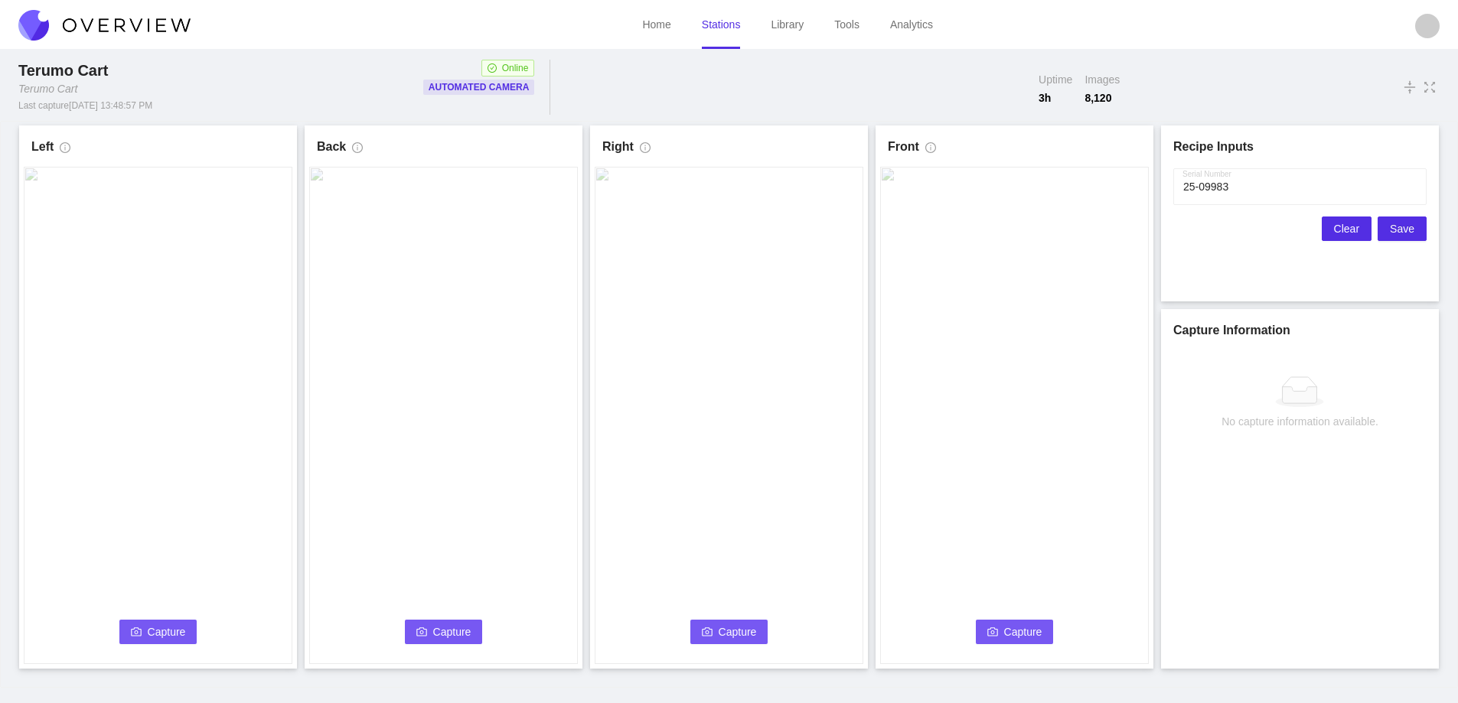
click at [1341, 229] on span "Clear" at bounding box center [1346, 228] width 25 height 17
click at [165, 629] on span "Capture" at bounding box center [167, 632] width 38 height 17
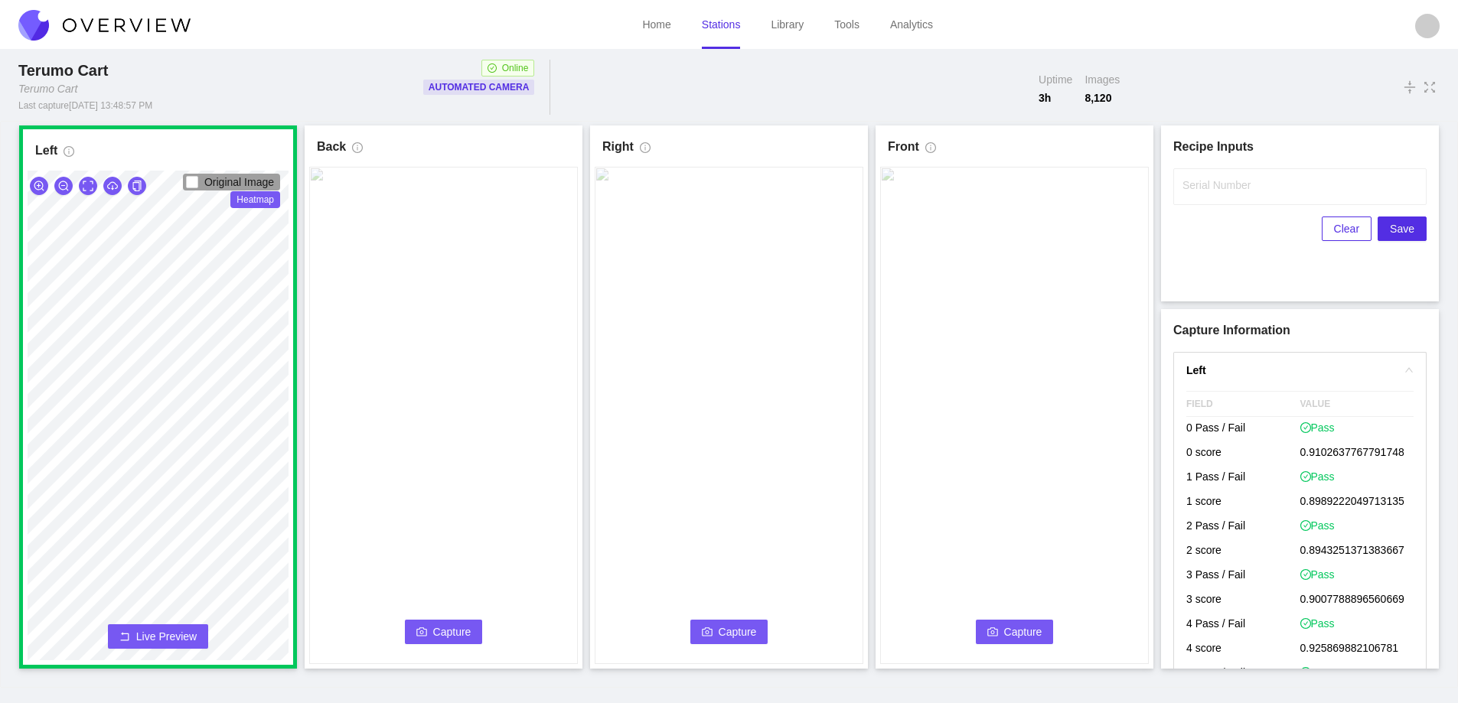
click at [450, 635] on span "Capture" at bounding box center [452, 632] width 38 height 17
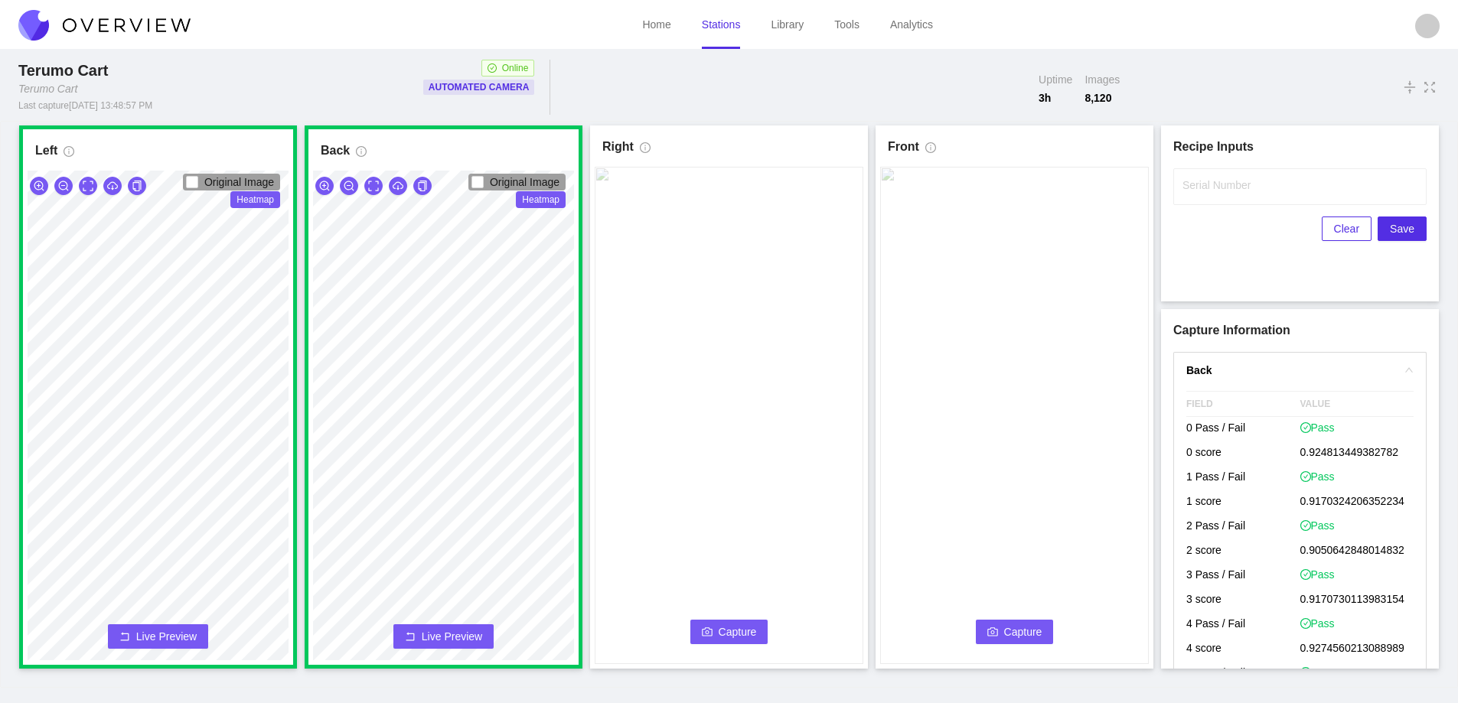
click at [724, 624] on span "Capture" at bounding box center [738, 632] width 38 height 17
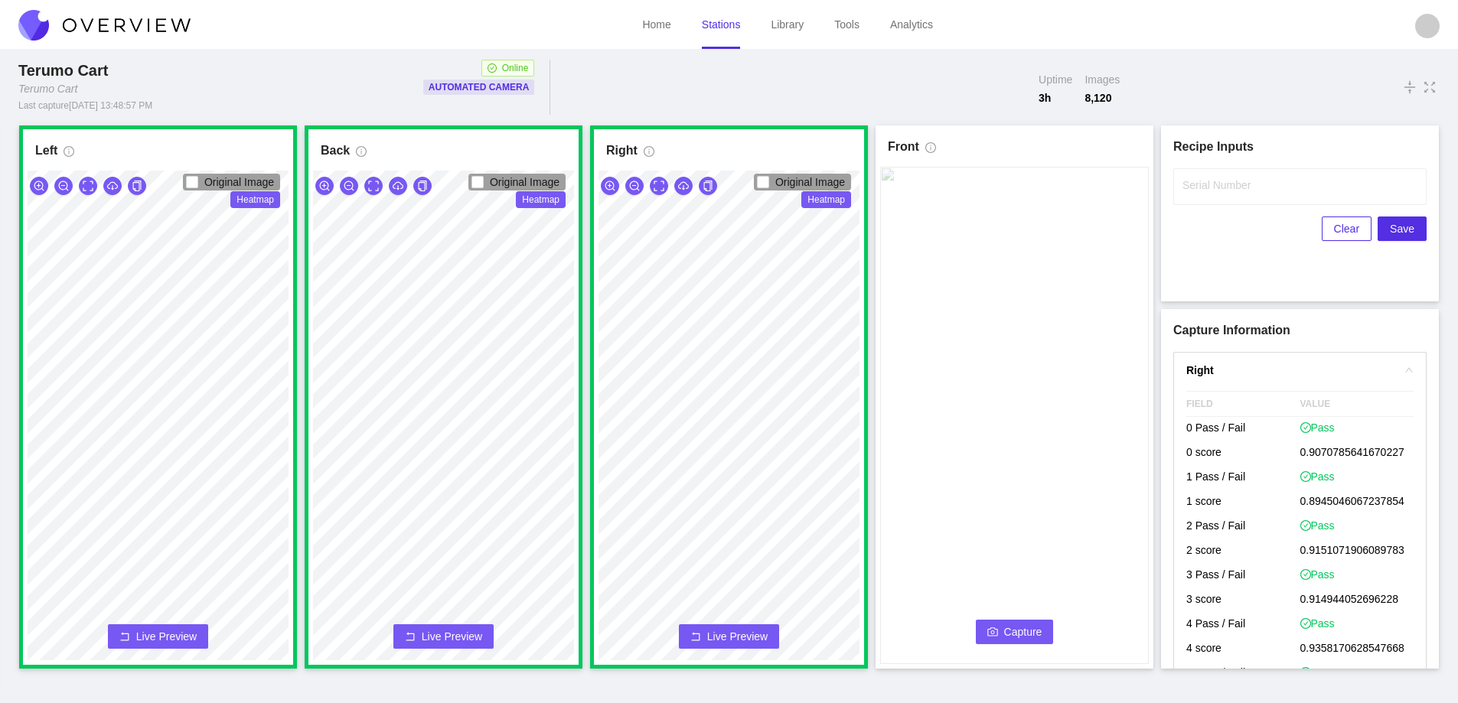
click at [1014, 629] on span "Capture" at bounding box center [1023, 632] width 38 height 17
click at [1238, 188] on label "Serial Number" at bounding box center [1217, 185] width 68 height 15
click at [1238, 188] on input "Serial Number" at bounding box center [1299, 186] width 253 height 37
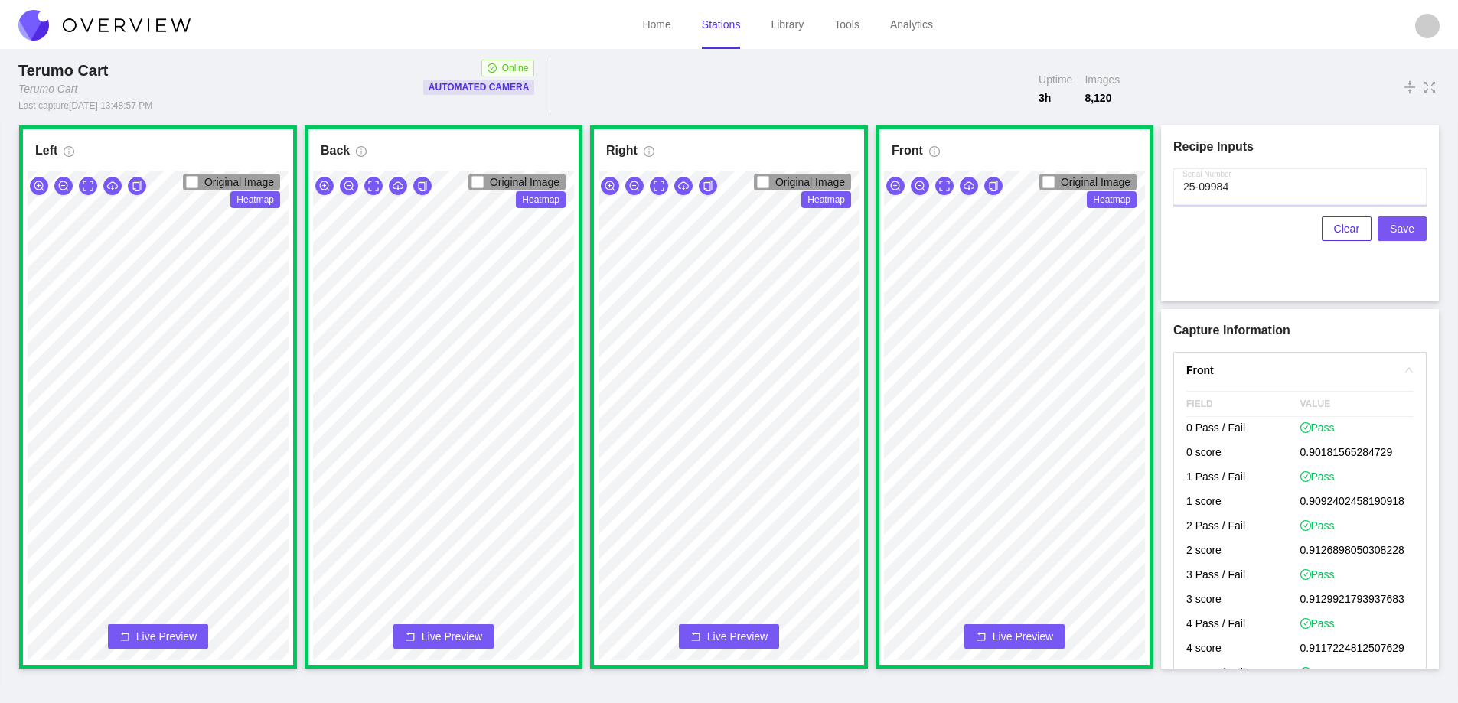
type input "25-09984"
click at [1393, 235] on span "Save" at bounding box center [1402, 228] width 24 height 17
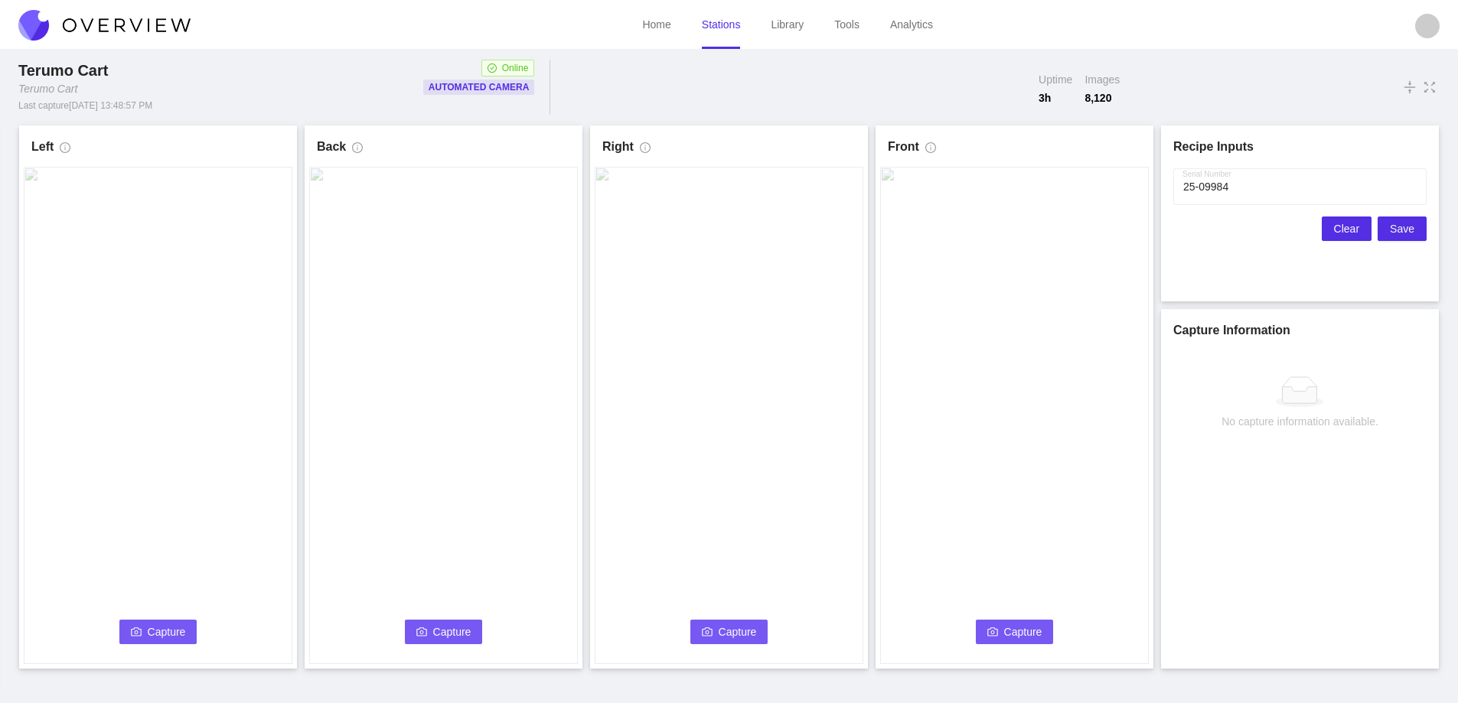
click at [1343, 233] on span "Clear" at bounding box center [1346, 228] width 25 height 17
click at [177, 628] on span "Capture" at bounding box center [167, 632] width 38 height 17
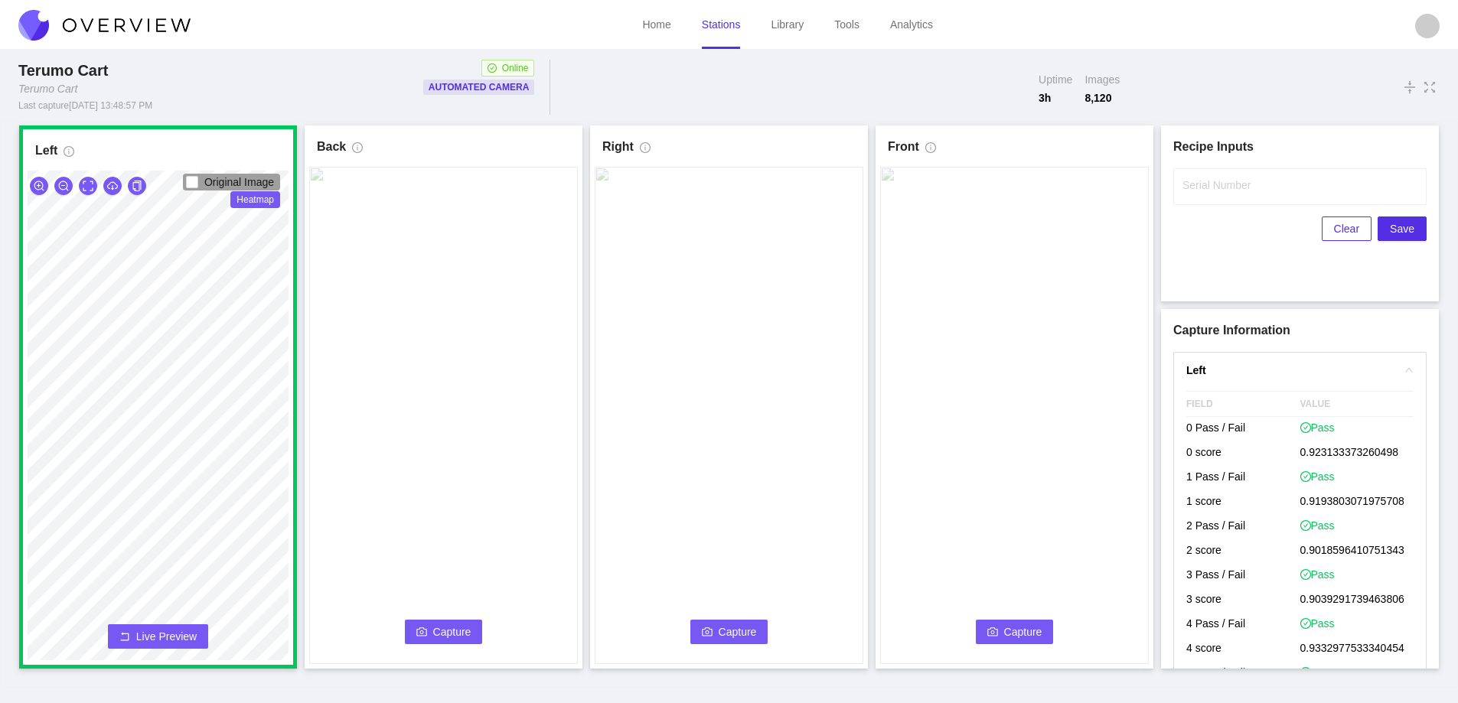
click at [431, 622] on button "Capture" at bounding box center [444, 632] width 78 height 24
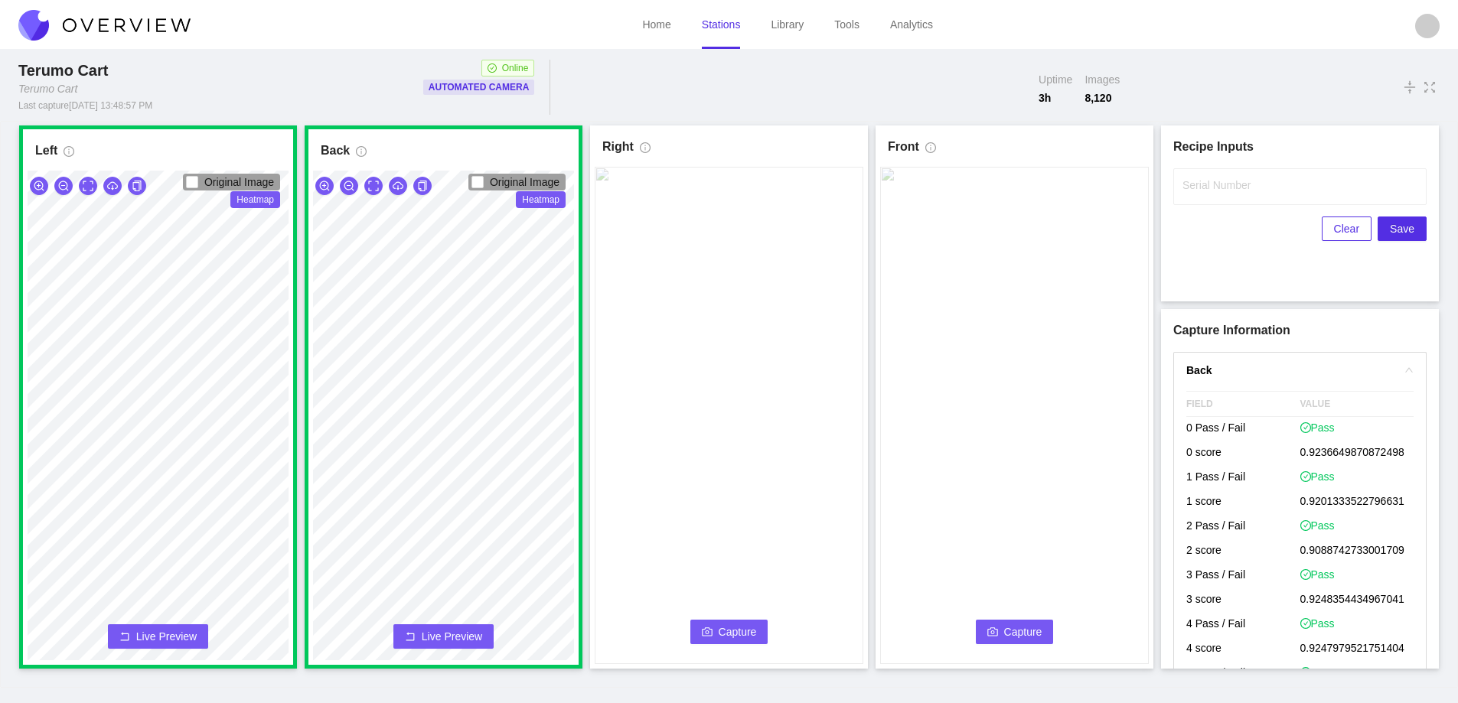
drag, startPoint x: 719, startPoint y: 627, endPoint x: 726, endPoint y: 655, distance: 29.1
click at [726, 655] on div "Capture Connecting... Please wait for the camera to connect..." at bounding box center [729, 416] width 269 height 498
click at [736, 631] on span "Capture" at bounding box center [738, 632] width 38 height 17
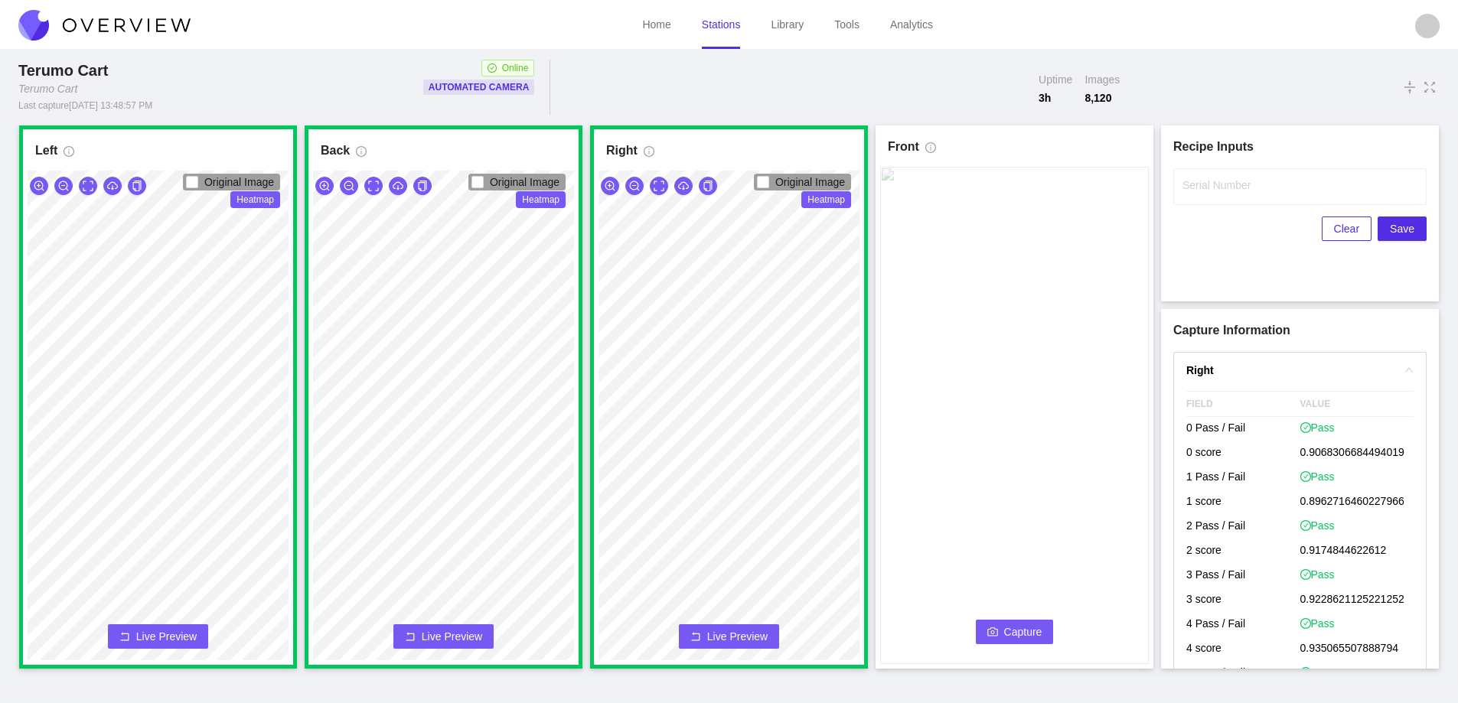
click at [1001, 621] on button "Capture" at bounding box center [1015, 632] width 78 height 24
click at [1194, 194] on input "Serial Number" at bounding box center [1299, 186] width 253 height 37
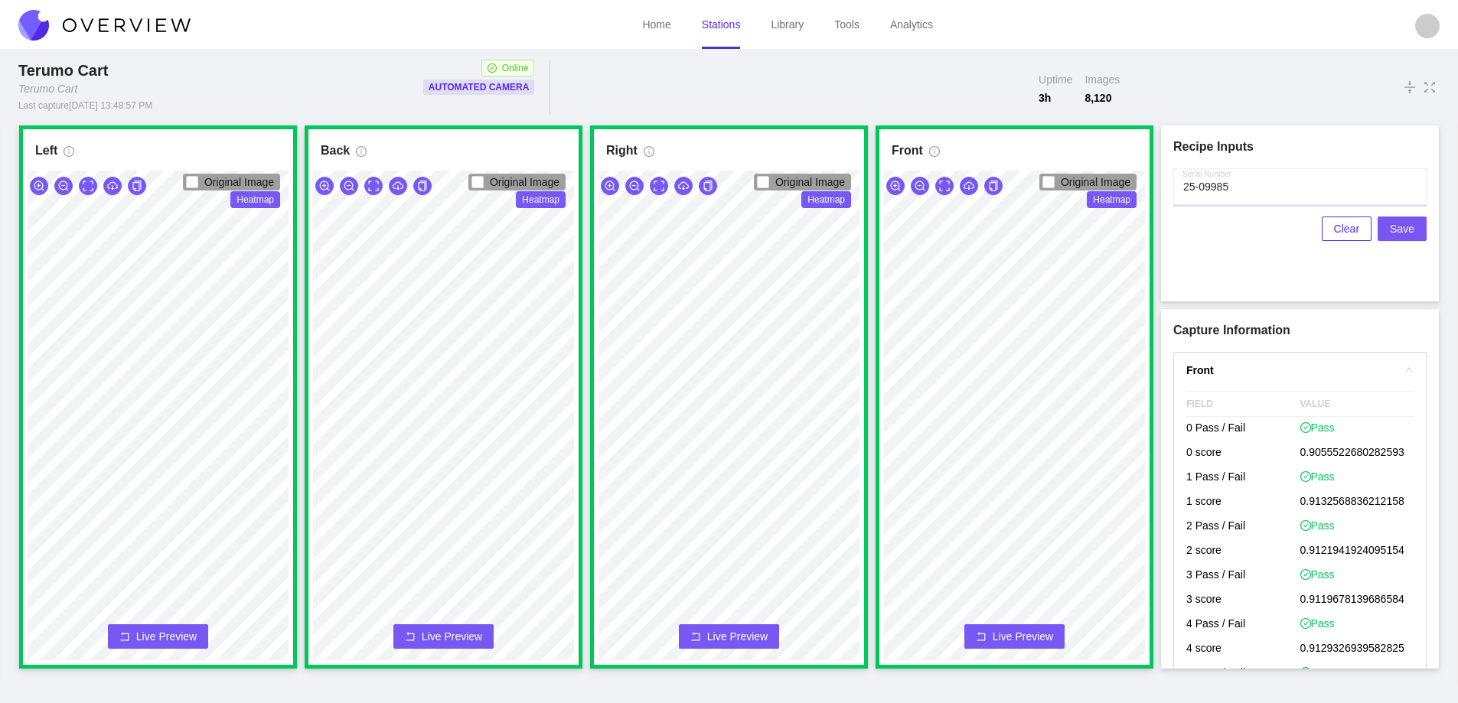
type input "25-09985"
click at [1409, 229] on span "Save" at bounding box center [1402, 228] width 24 height 17
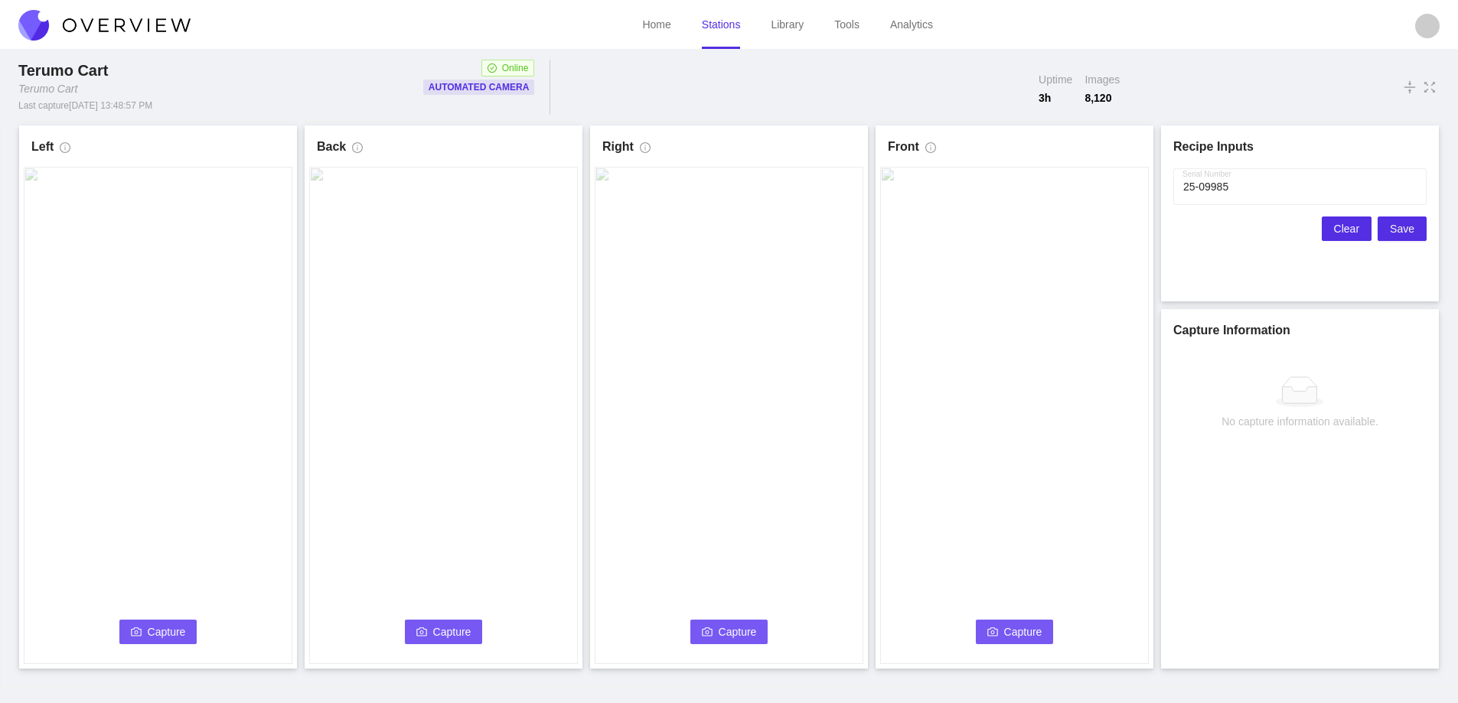
click at [1342, 229] on span "Clear" at bounding box center [1346, 228] width 25 height 17
click at [161, 634] on span "Capture" at bounding box center [167, 632] width 38 height 17
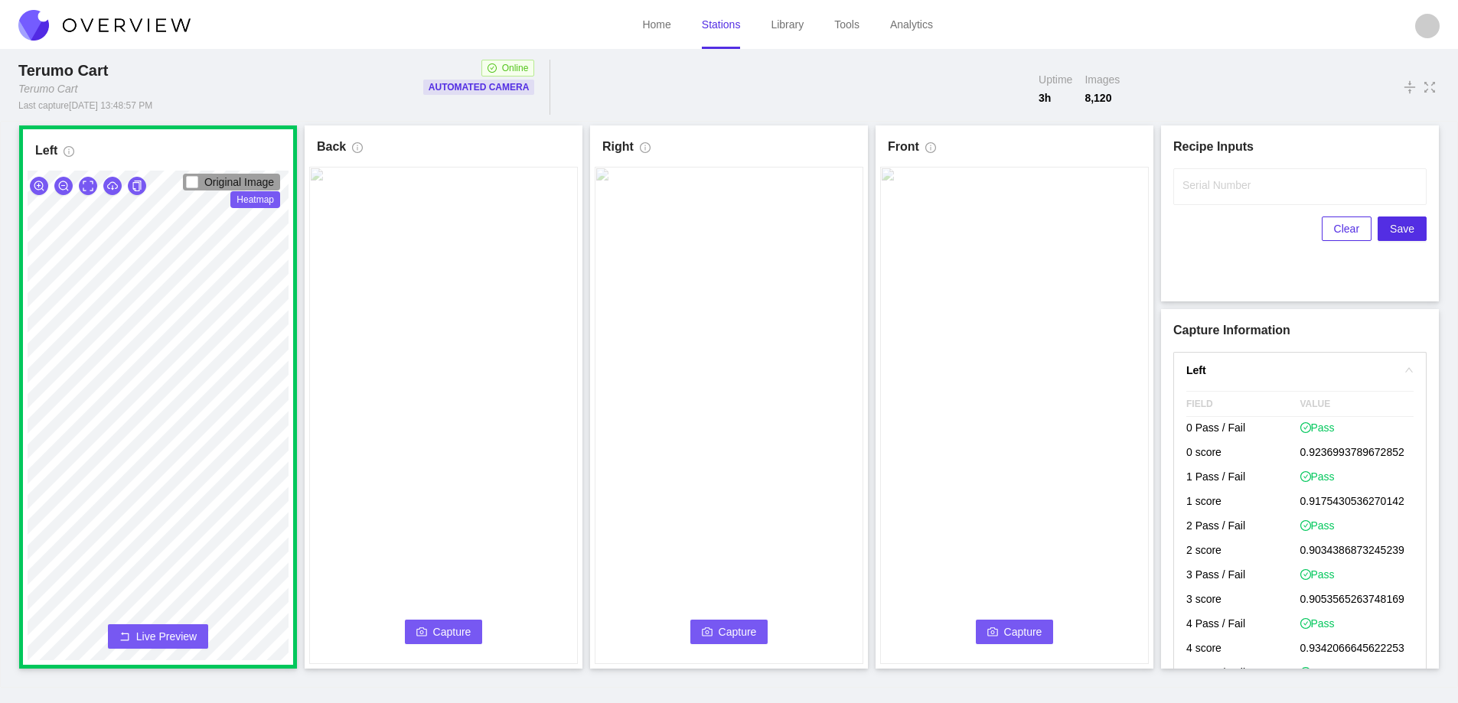
click at [449, 629] on span "Capture" at bounding box center [452, 632] width 38 height 17
click at [1191, 191] on label "Serial Number" at bounding box center [1217, 185] width 68 height 15
click at [1191, 191] on input "Serial Number" at bounding box center [1299, 186] width 253 height 37
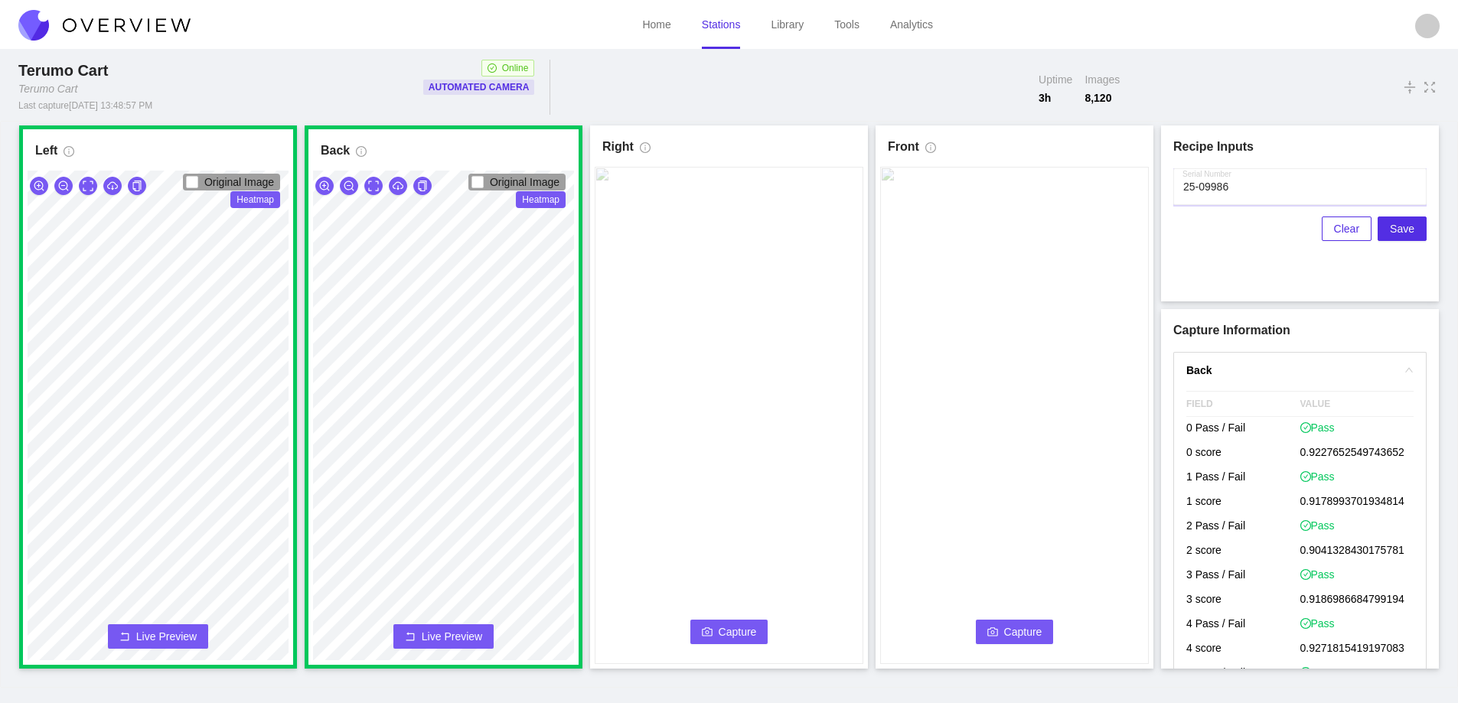
type input "25-09986"
click at [736, 634] on span "Capture" at bounding box center [738, 632] width 38 height 17
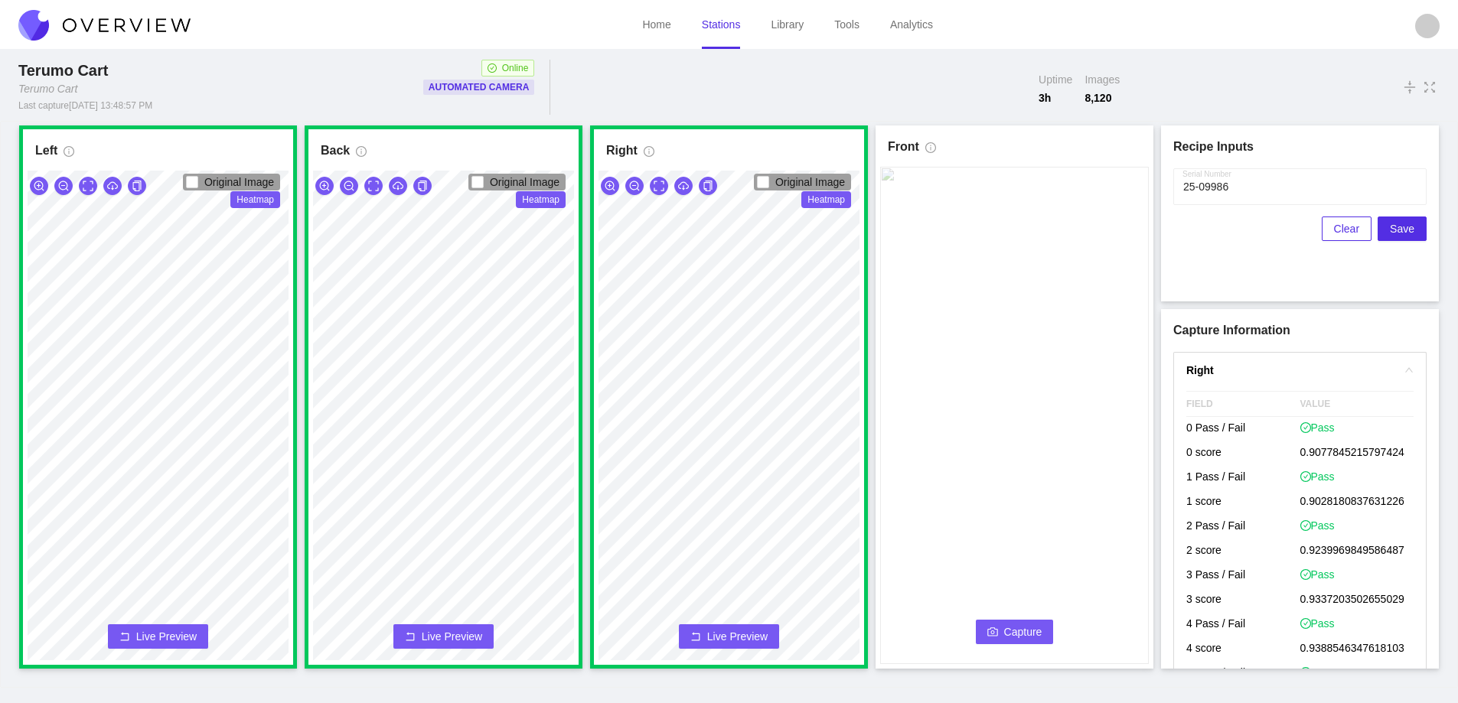
click at [1007, 626] on span "Capture" at bounding box center [1023, 632] width 38 height 17
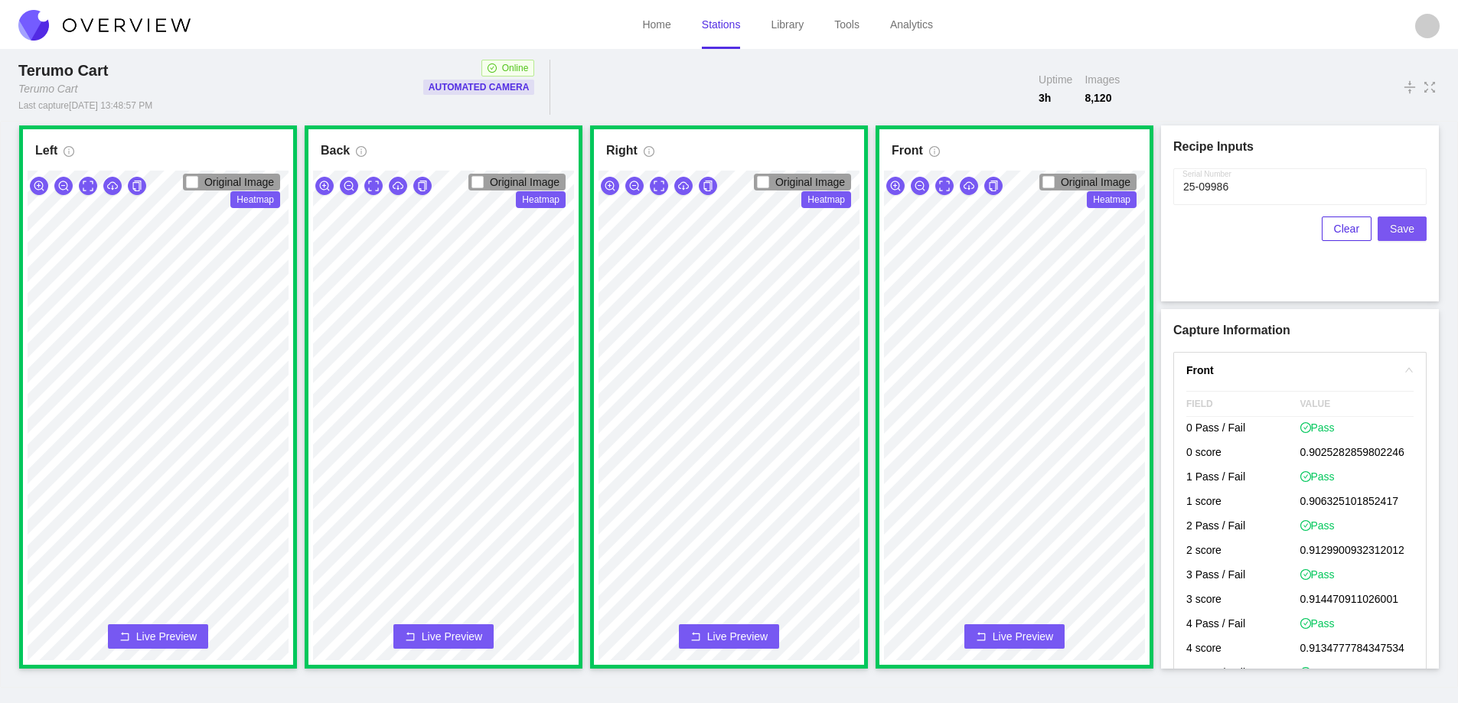
click at [1405, 229] on span "Save" at bounding box center [1402, 228] width 24 height 17
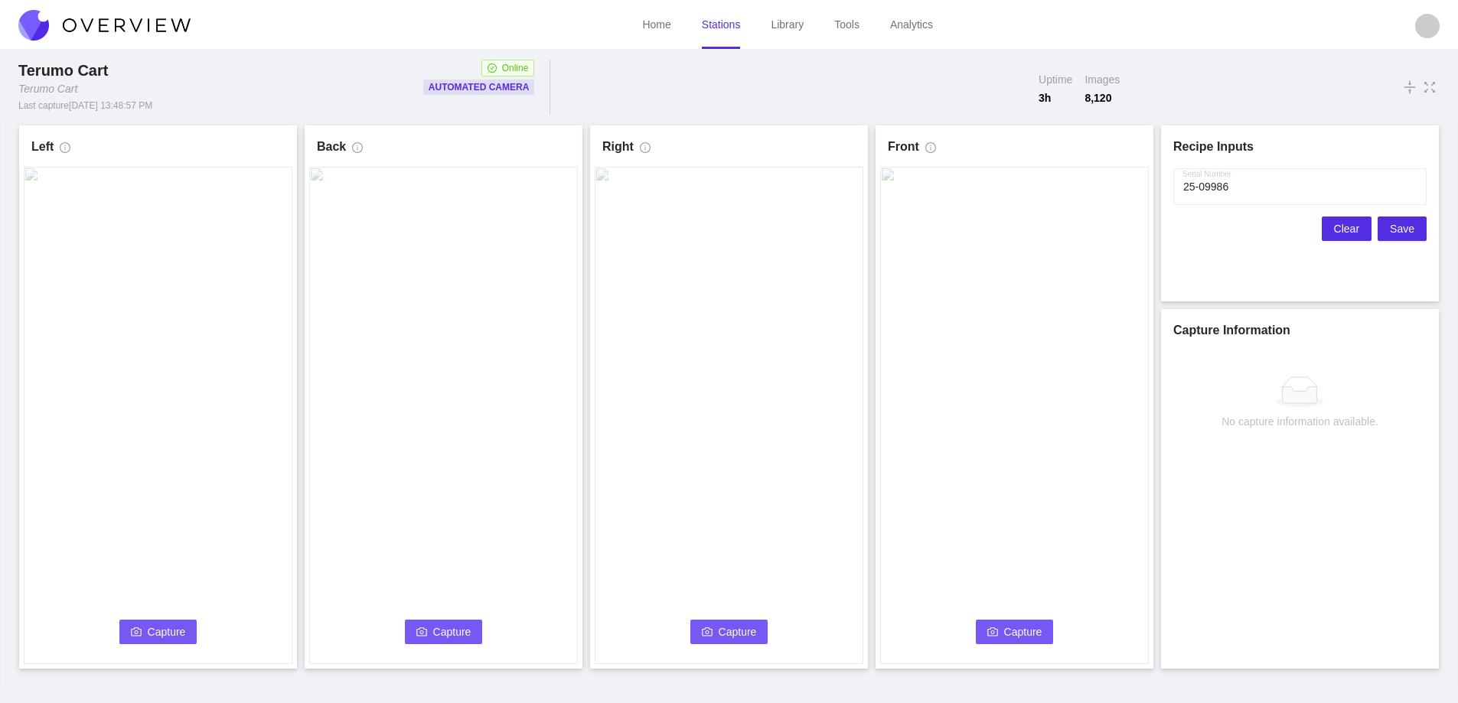
click at [1340, 236] on span "Clear" at bounding box center [1346, 228] width 25 height 17
click at [152, 629] on span "Capture" at bounding box center [167, 632] width 38 height 17
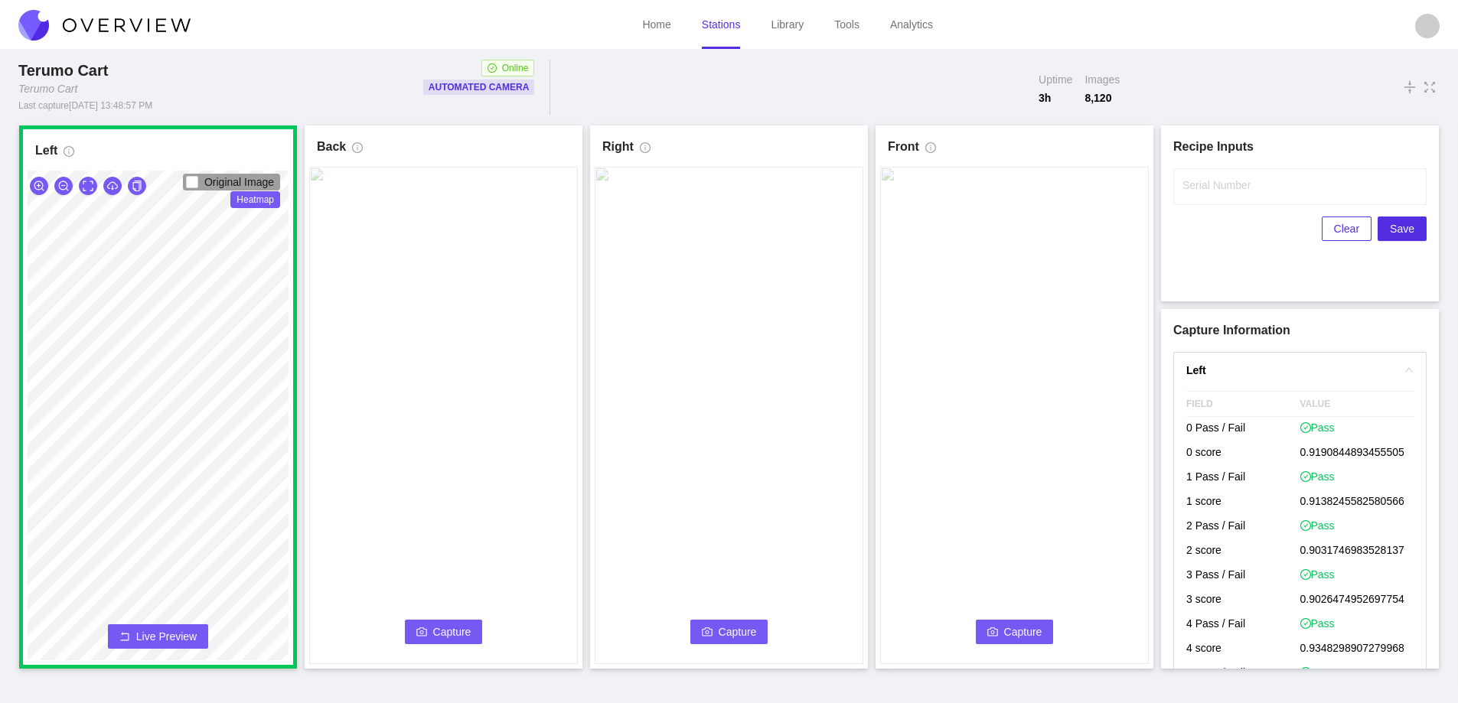
click at [464, 627] on span "Capture" at bounding box center [452, 632] width 38 height 17
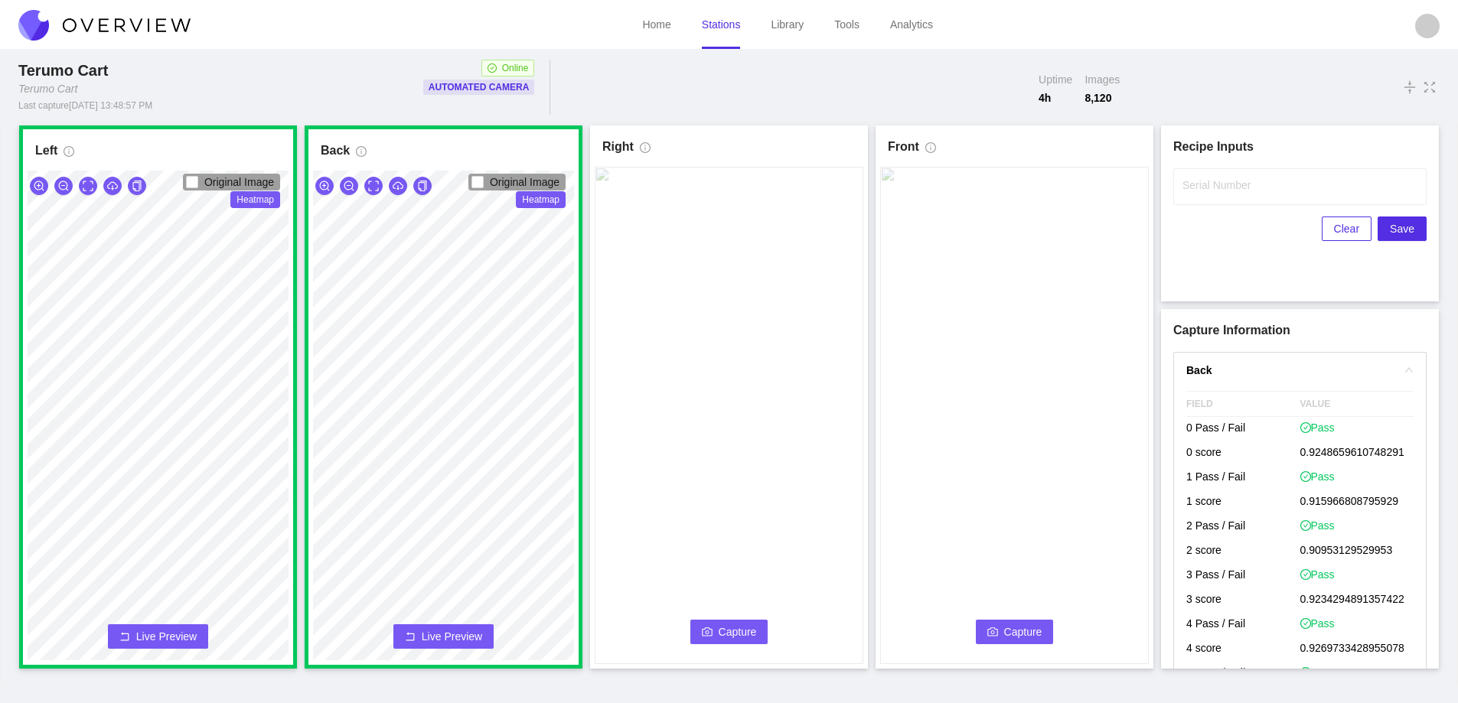
click at [702, 629] on icon "camera" at bounding box center [707, 632] width 11 height 11
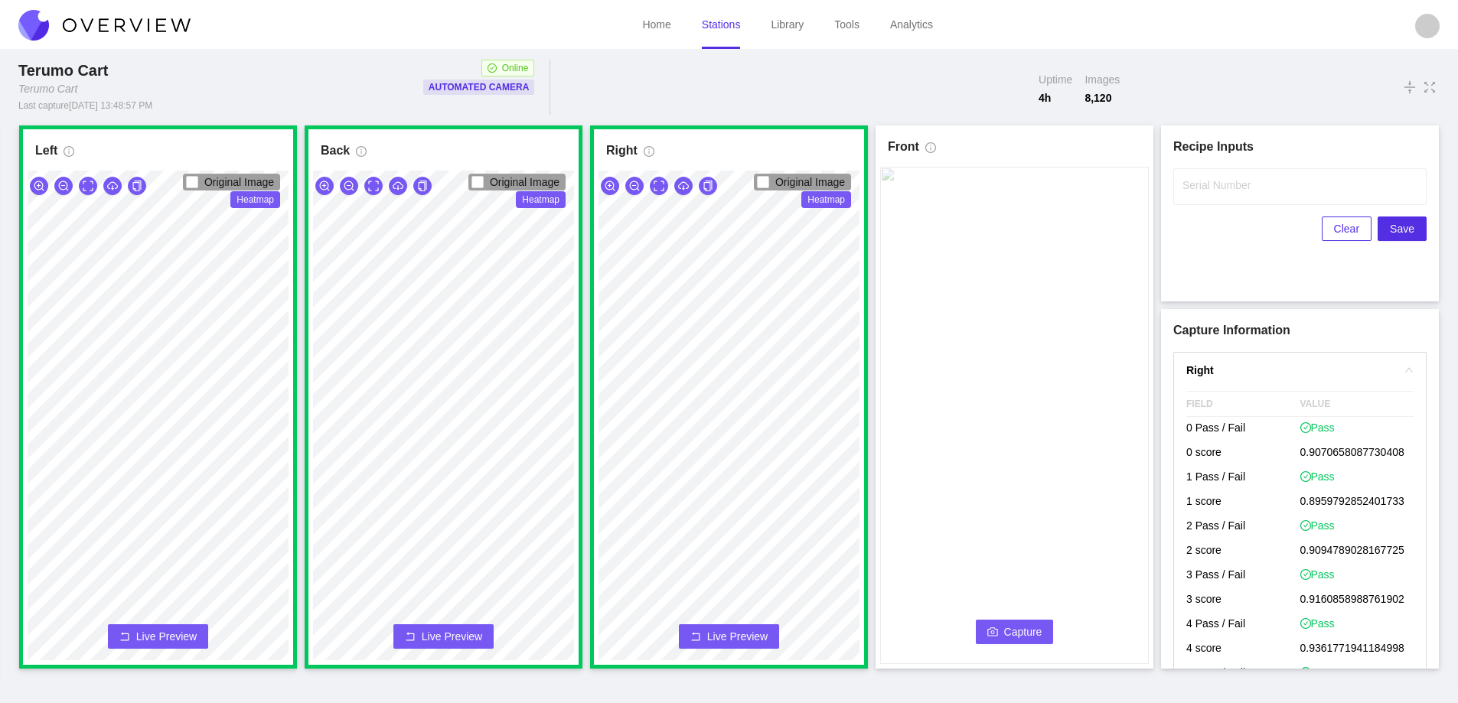
click at [1018, 631] on span "Capture" at bounding box center [1023, 632] width 38 height 17
click at [1213, 193] on input "Serial Number" at bounding box center [1299, 186] width 253 height 37
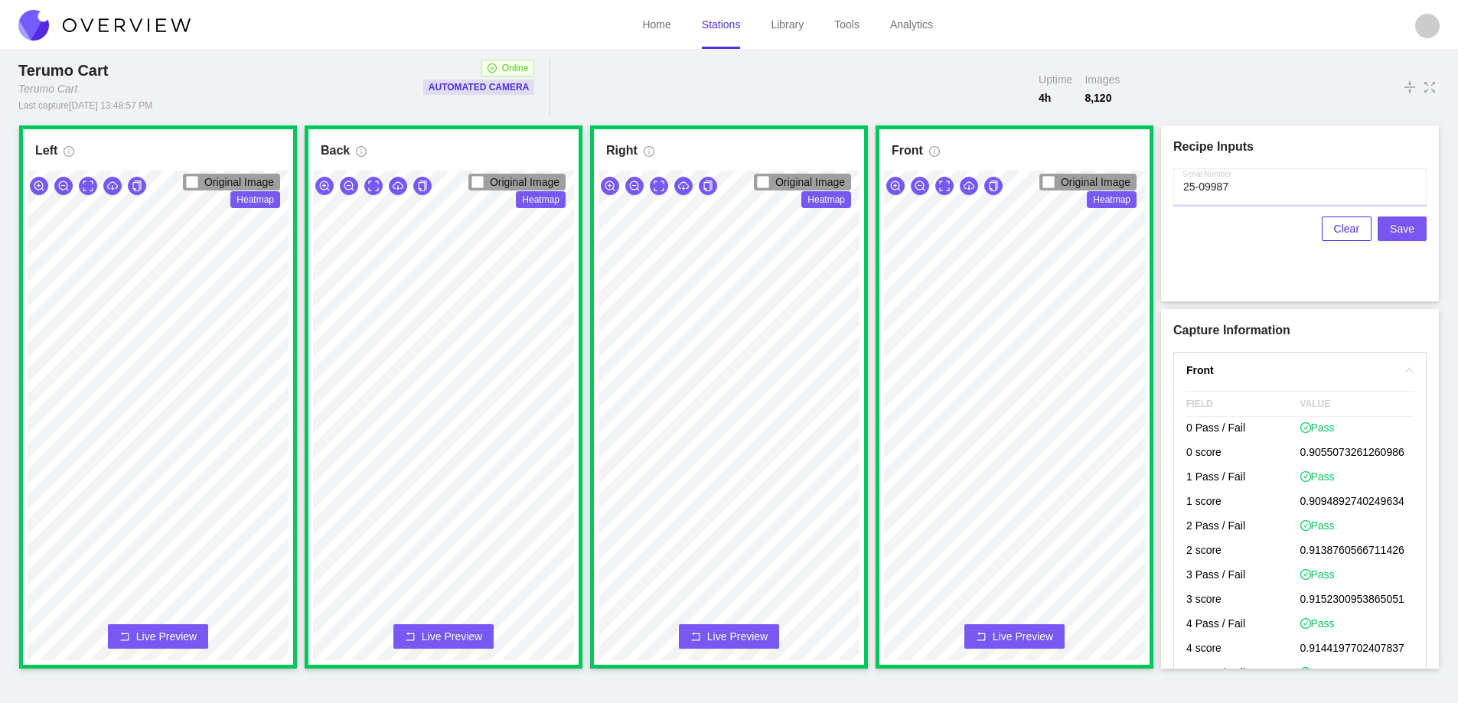
type input "25-09987"
click at [1402, 227] on span "Save" at bounding box center [1402, 228] width 24 height 17
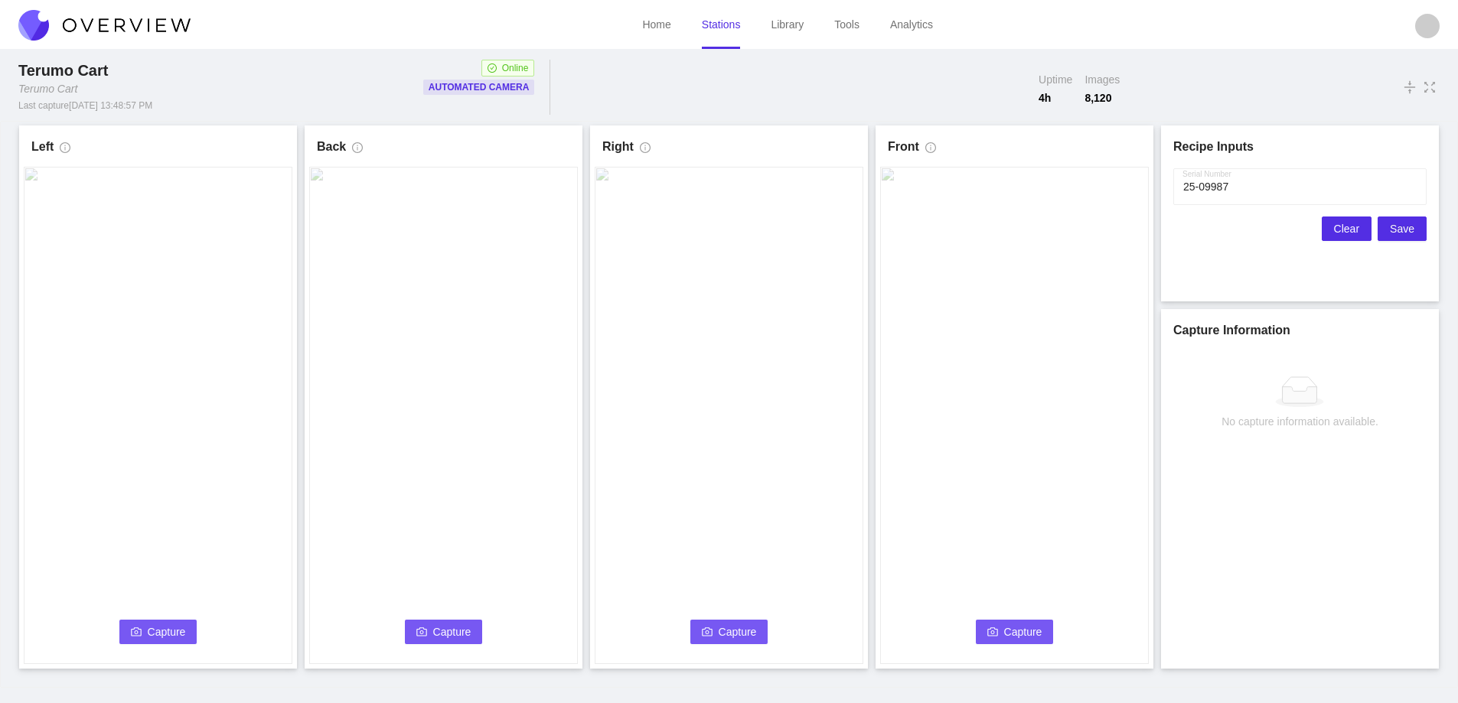
click at [1345, 230] on span "Clear" at bounding box center [1346, 228] width 25 height 17
click at [168, 635] on span "Capture" at bounding box center [167, 632] width 38 height 17
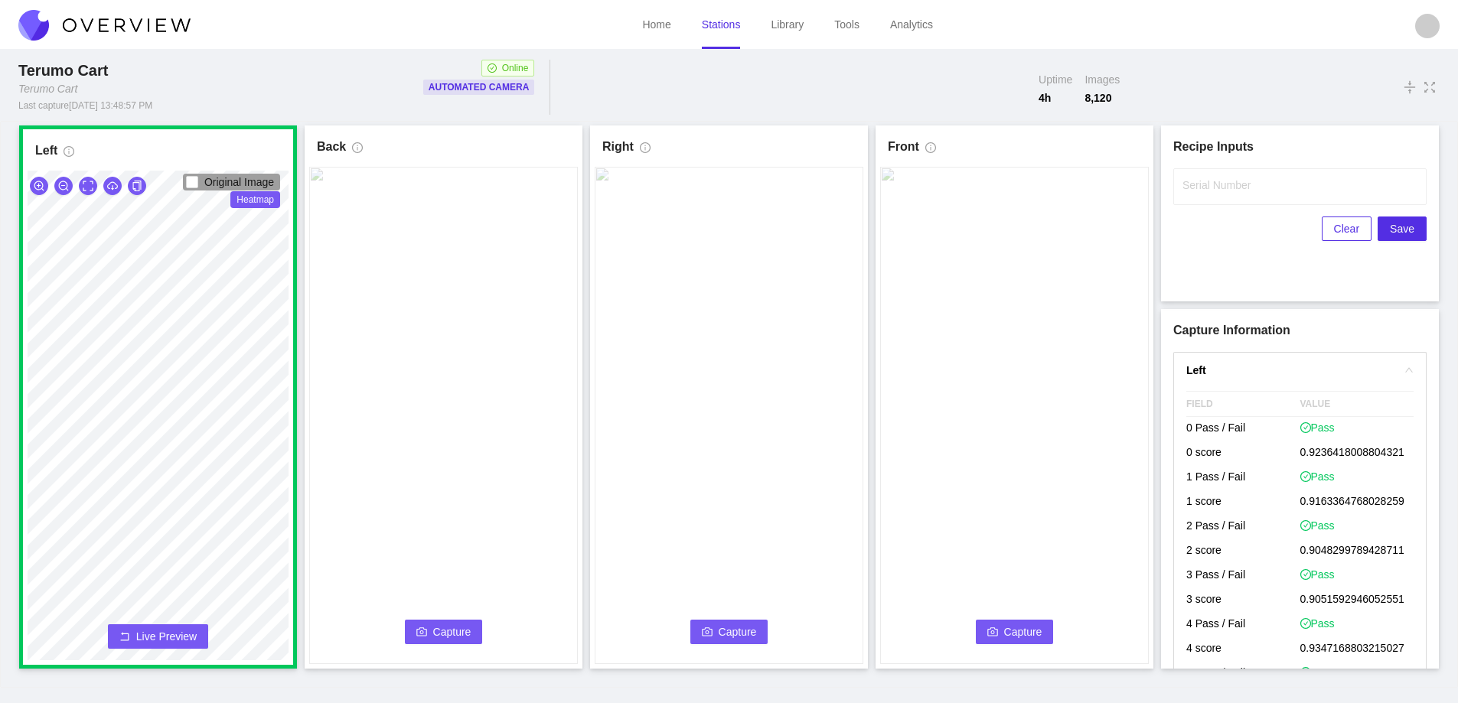
click at [416, 622] on button "Capture" at bounding box center [444, 632] width 78 height 24
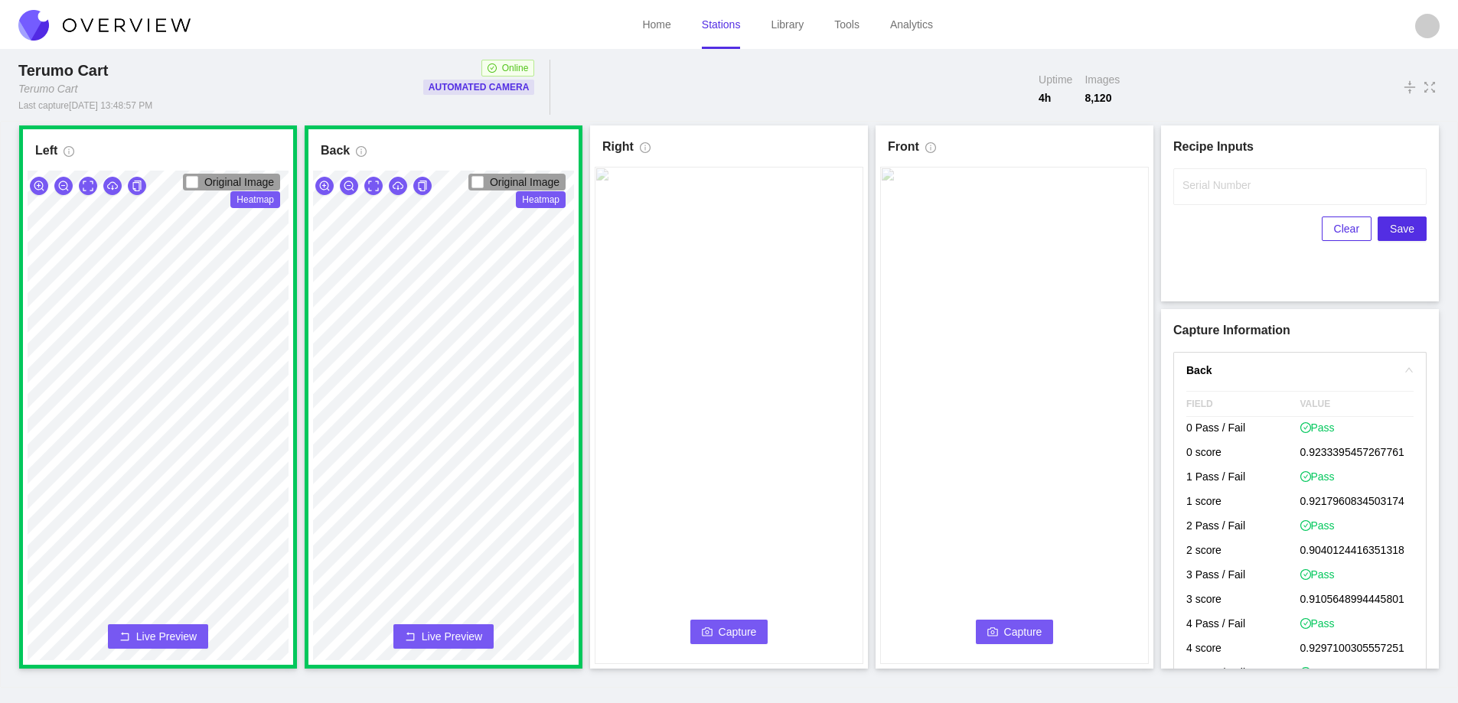
click at [742, 632] on span "Capture" at bounding box center [738, 632] width 38 height 17
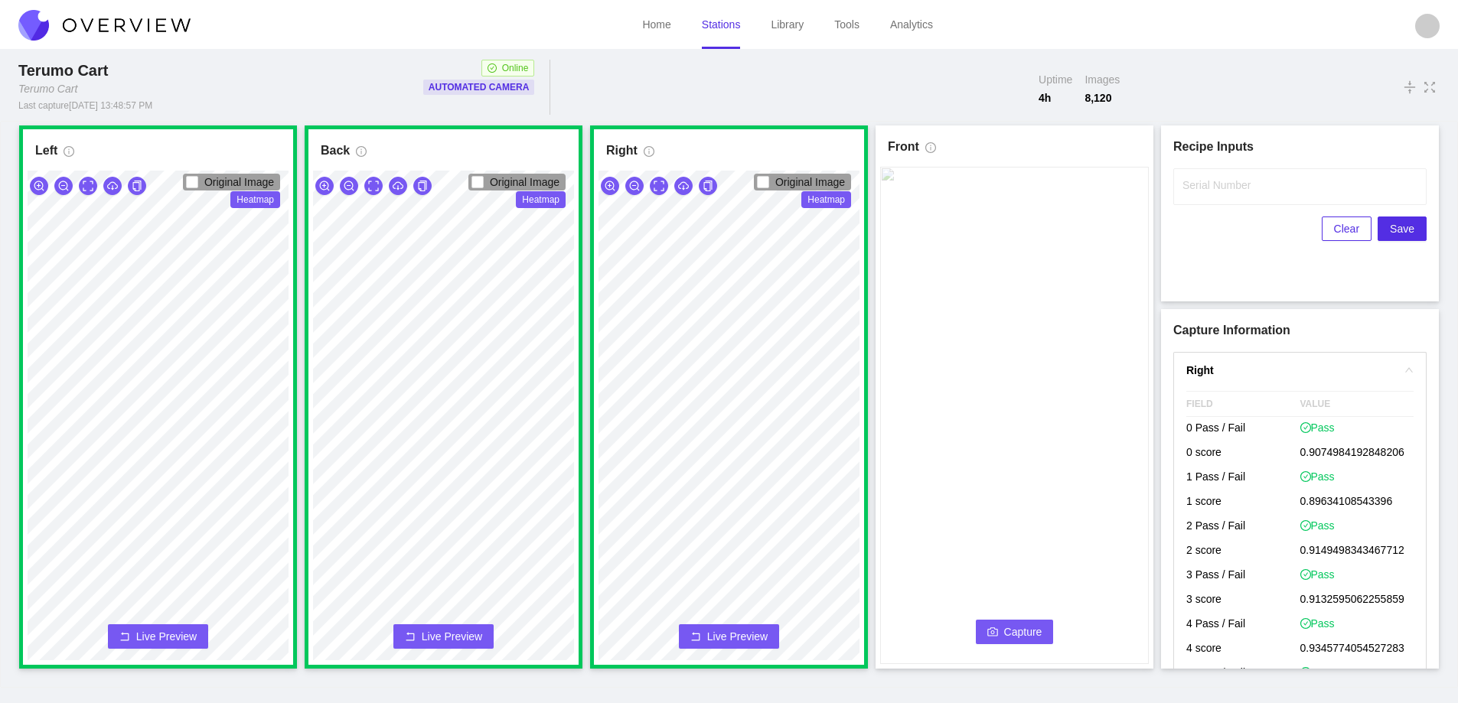
click at [1000, 621] on button "Capture" at bounding box center [1015, 632] width 78 height 24
click at [1206, 194] on input "Serial Number" at bounding box center [1299, 186] width 253 height 37
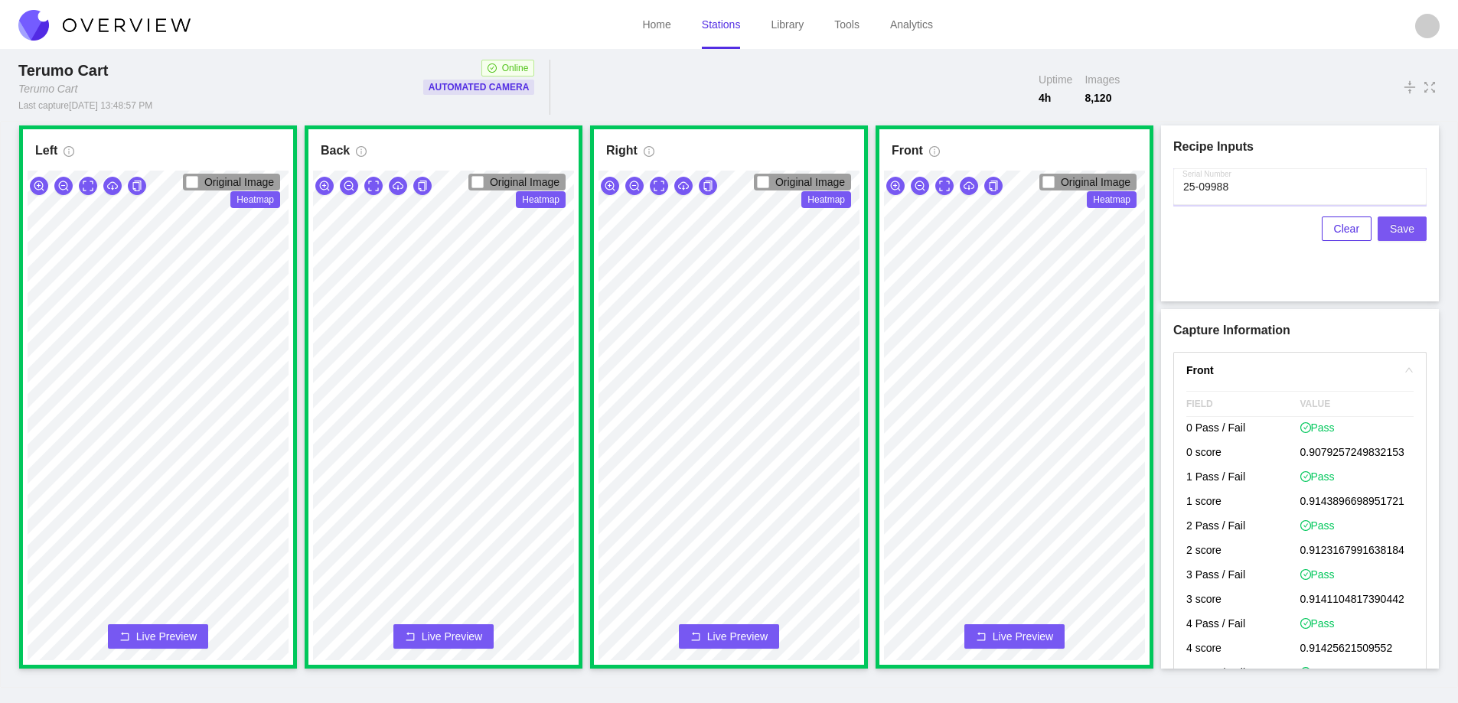
type input "25-09988"
click at [1398, 229] on span "Save" at bounding box center [1402, 228] width 24 height 17
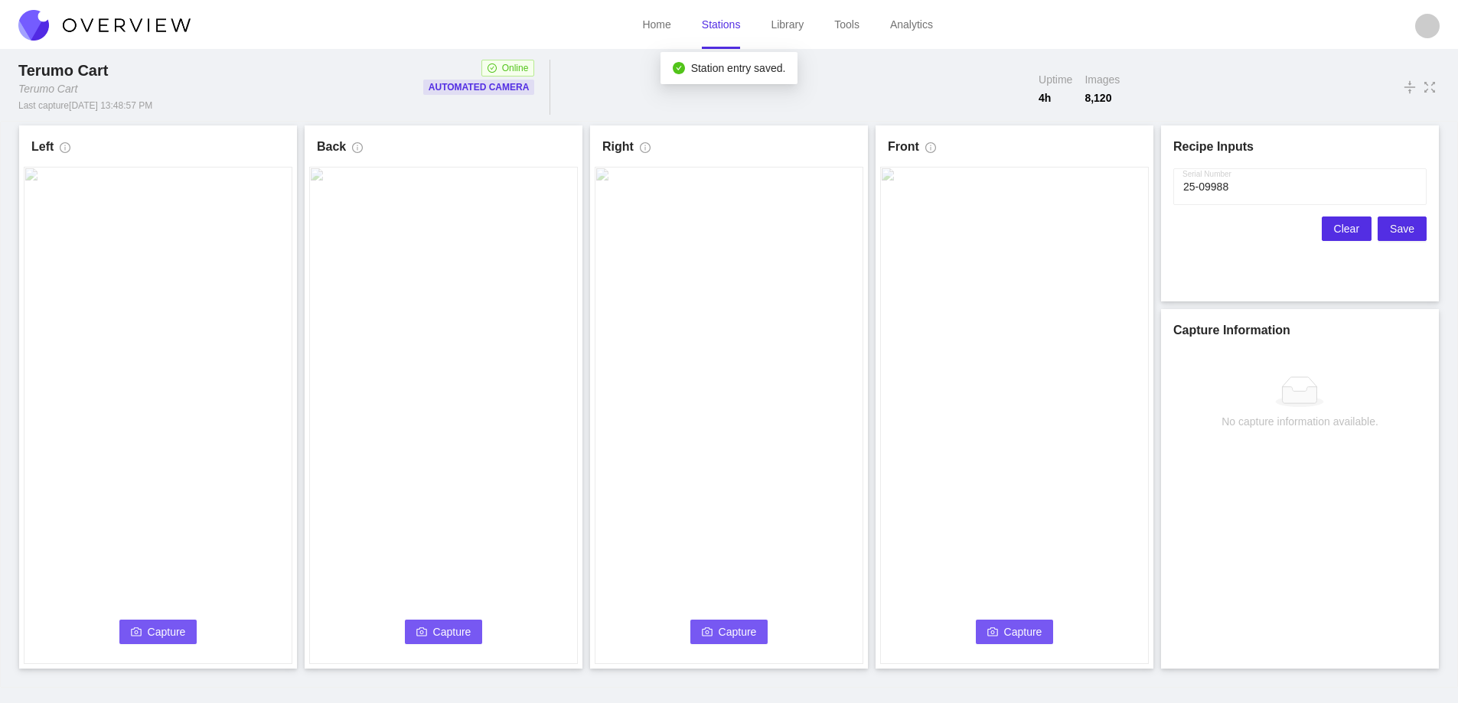
click at [1348, 228] on span "Clear" at bounding box center [1346, 228] width 25 height 17
click at [146, 629] on button "Capture" at bounding box center [158, 632] width 78 height 24
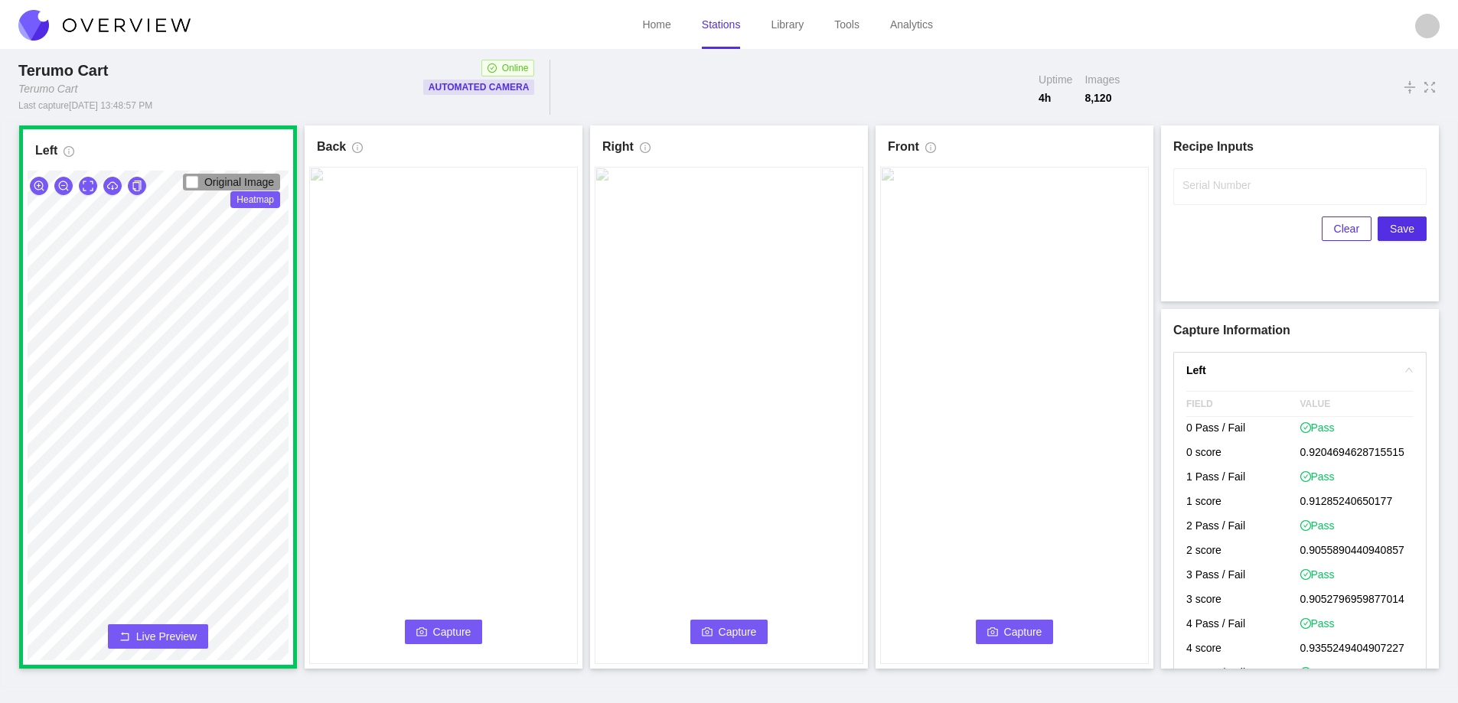
click at [429, 631] on button "Capture" at bounding box center [444, 632] width 78 height 24
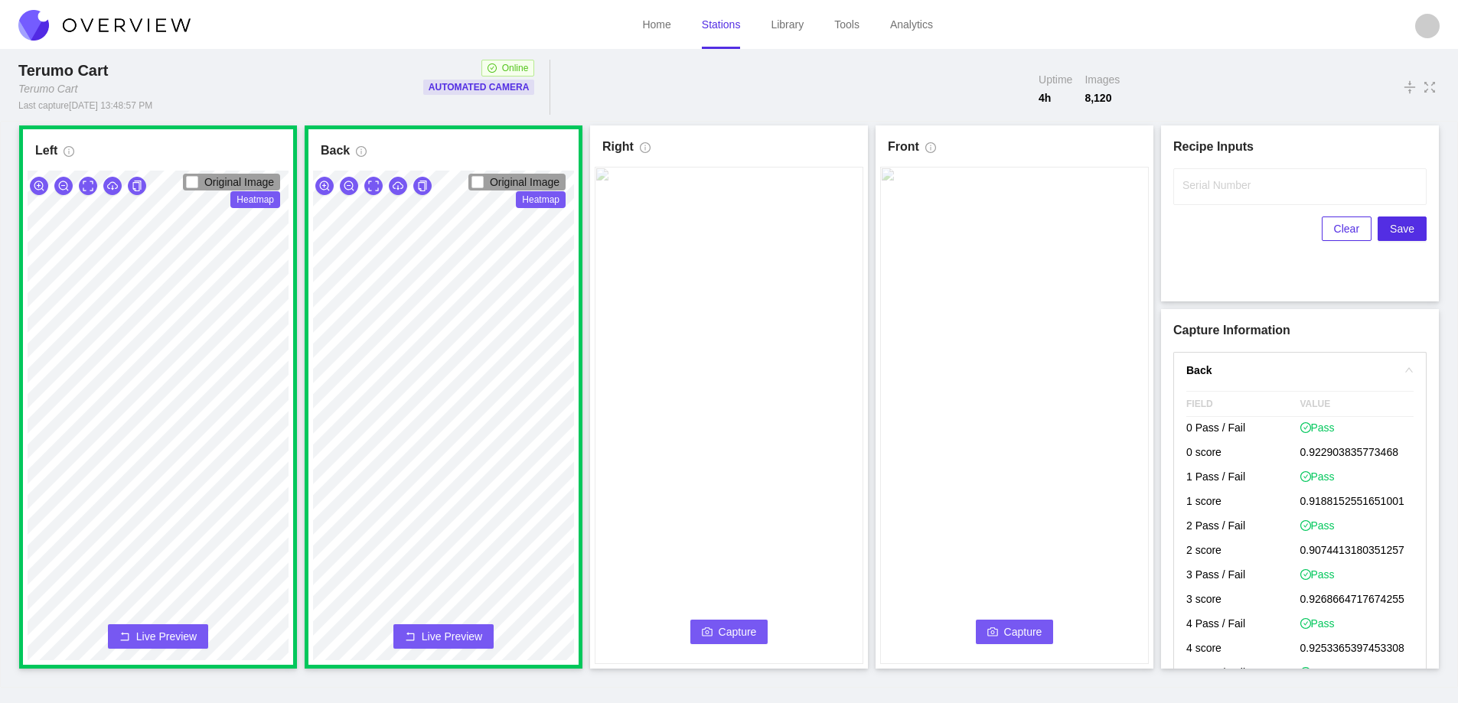
click at [715, 628] on button "Capture" at bounding box center [729, 632] width 78 height 24
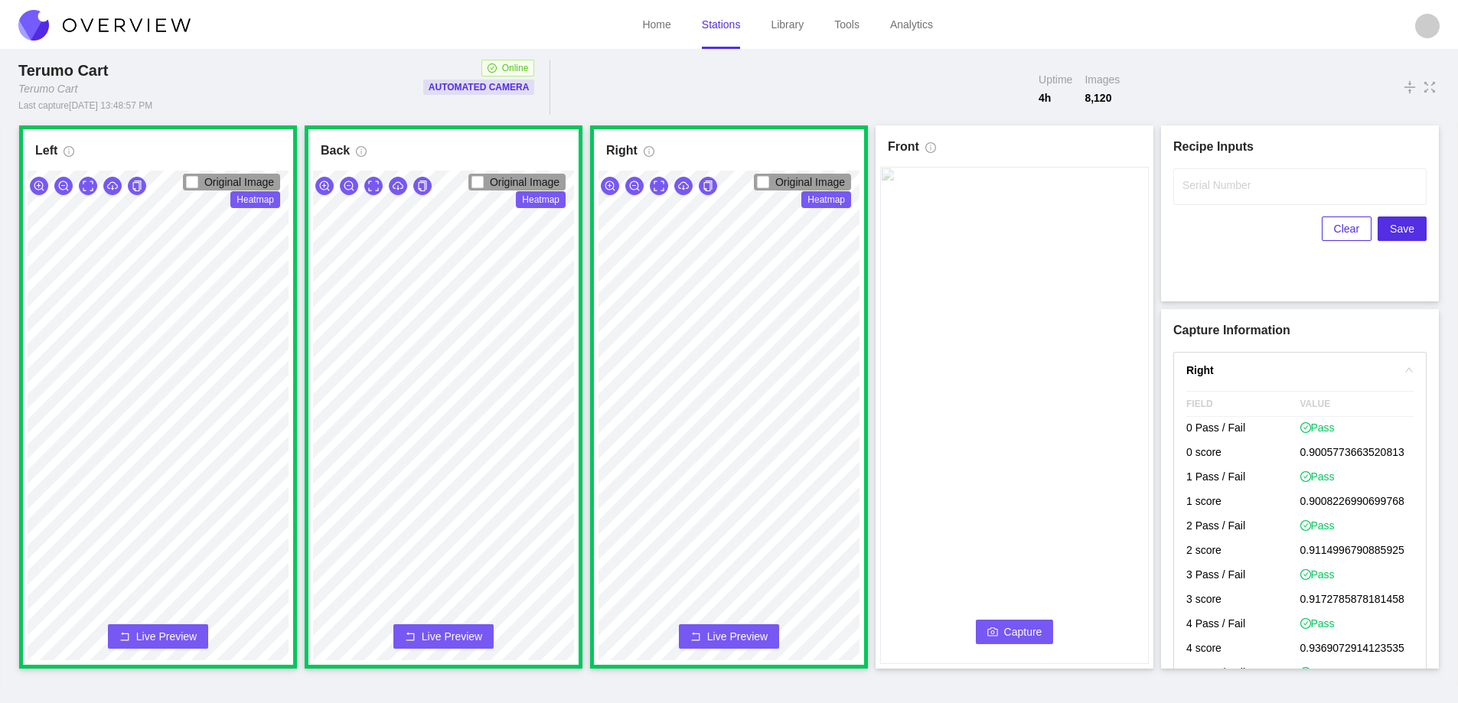
click at [994, 625] on button "Capture" at bounding box center [1015, 632] width 78 height 24
click at [1193, 186] on label "Serial Number" at bounding box center [1217, 185] width 68 height 15
click at [1193, 186] on input "Serial Number" at bounding box center [1299, 186] width 253 height 37
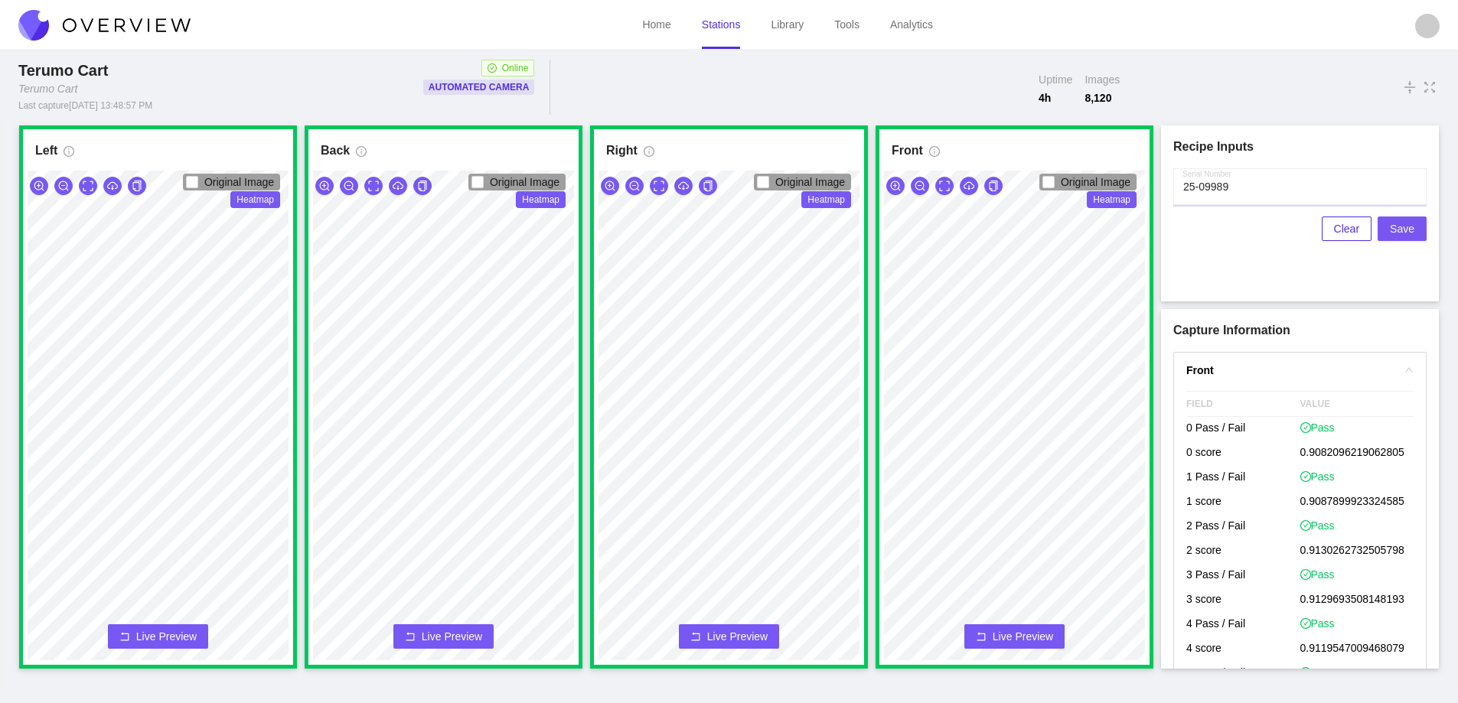
type input "25-09989"
click at [1407, 228] on span "Save" at bounding box center [1402, 228] width 24 height 17
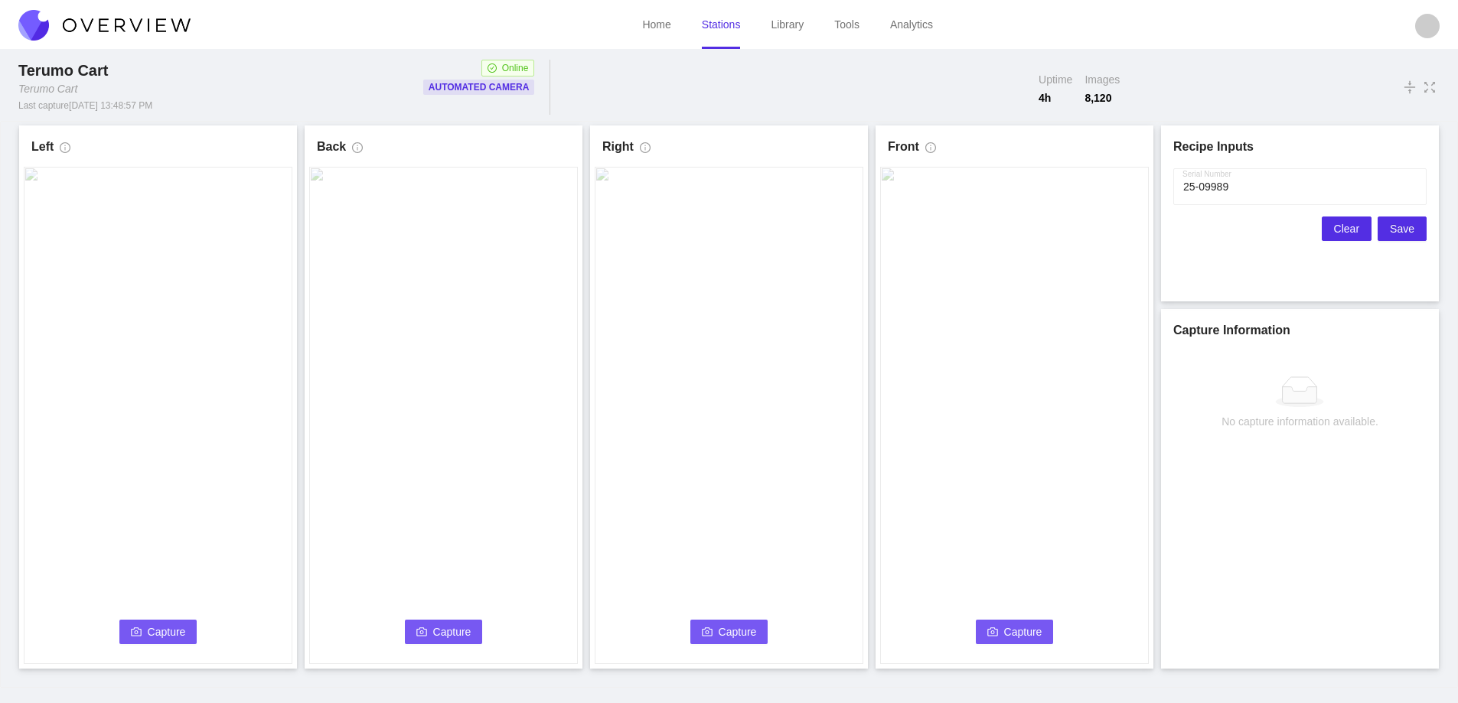
click at [1343, 229] on span "Clear" at bounding box center [1346, 228] width 25 height 17
click at [184, 632] on span "Capture" at bounding box center [167, 632] width 38 height 17
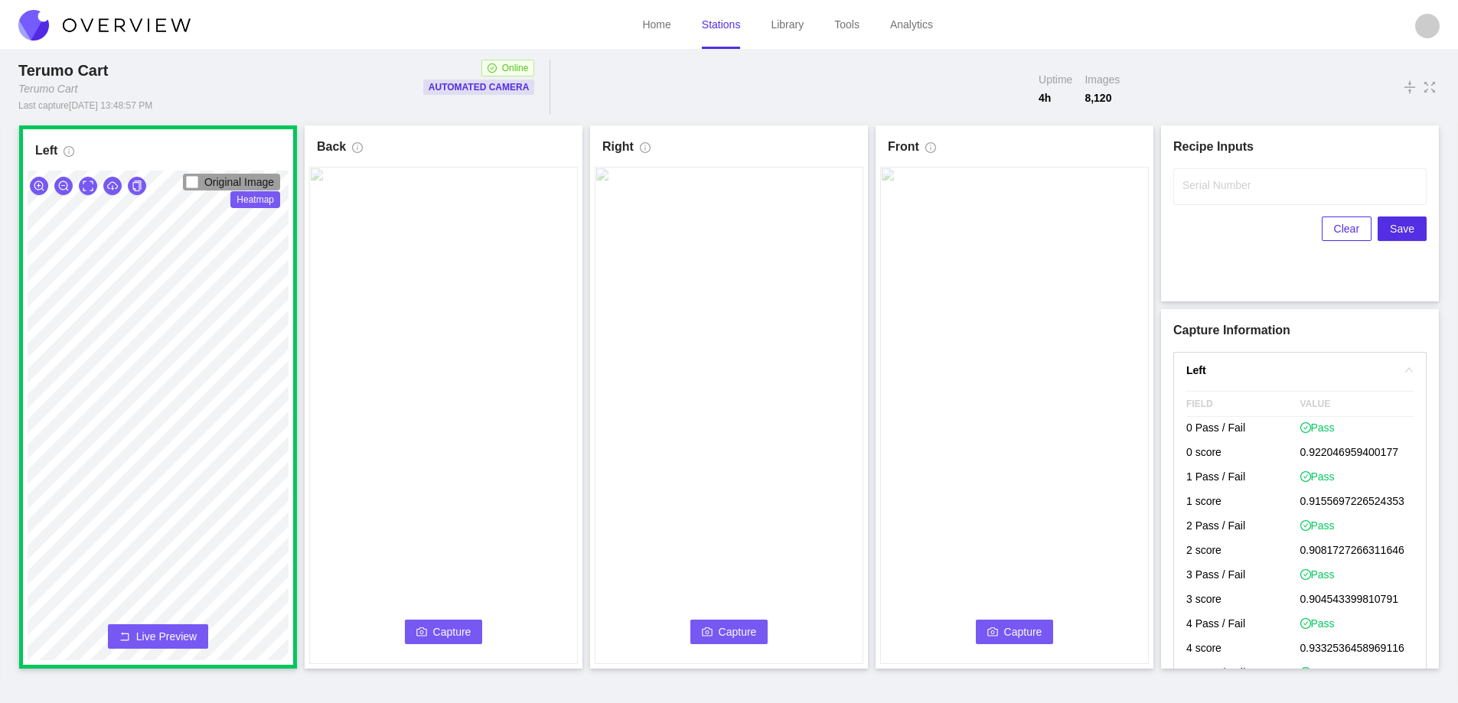
click at [467, 632] on span "Capture" at bounding box center [452, 632] width 38 height 17
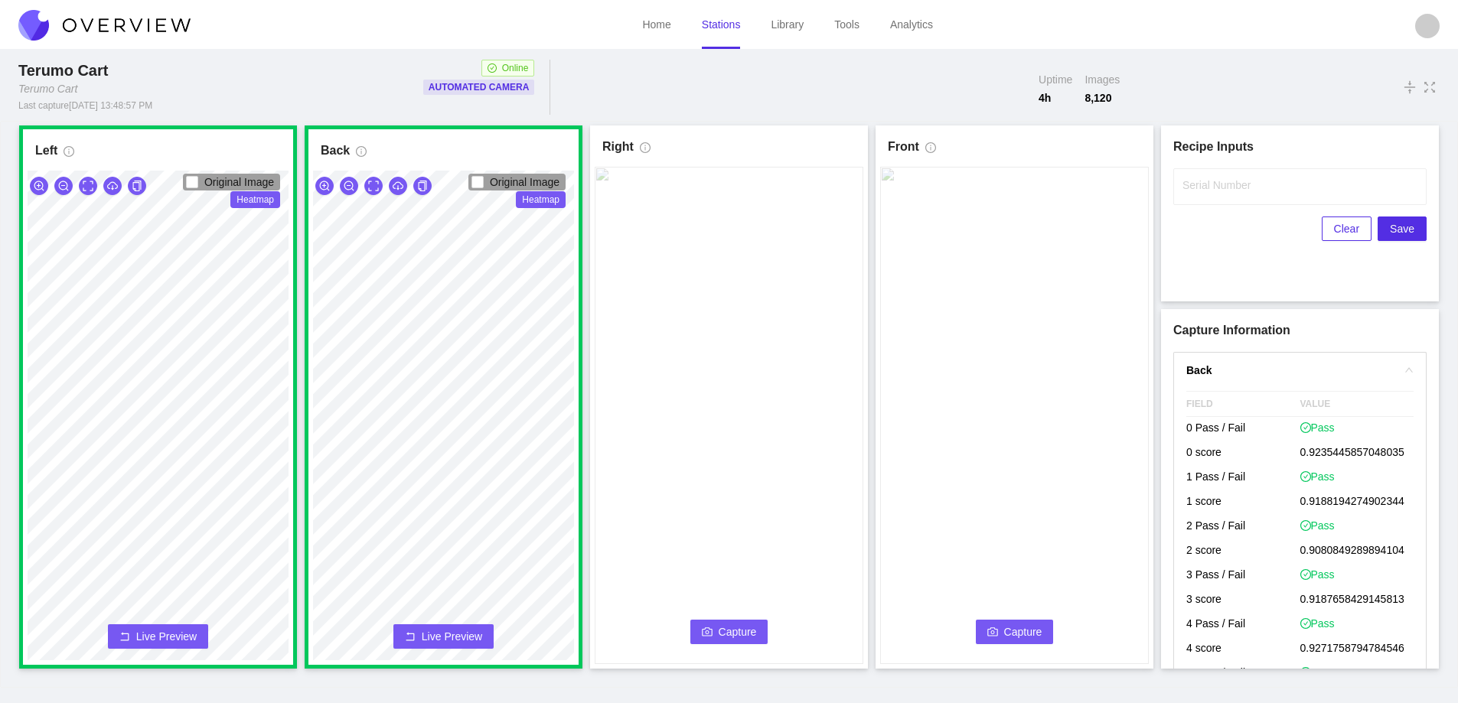
drag, startPoint x: 733, startPoint y: 631, endPoint x: 748, endPoint y: 700, distance: 71.2
click at [734, 636] on span "Capture" at bounding box center [738, 632] width 38 height 17
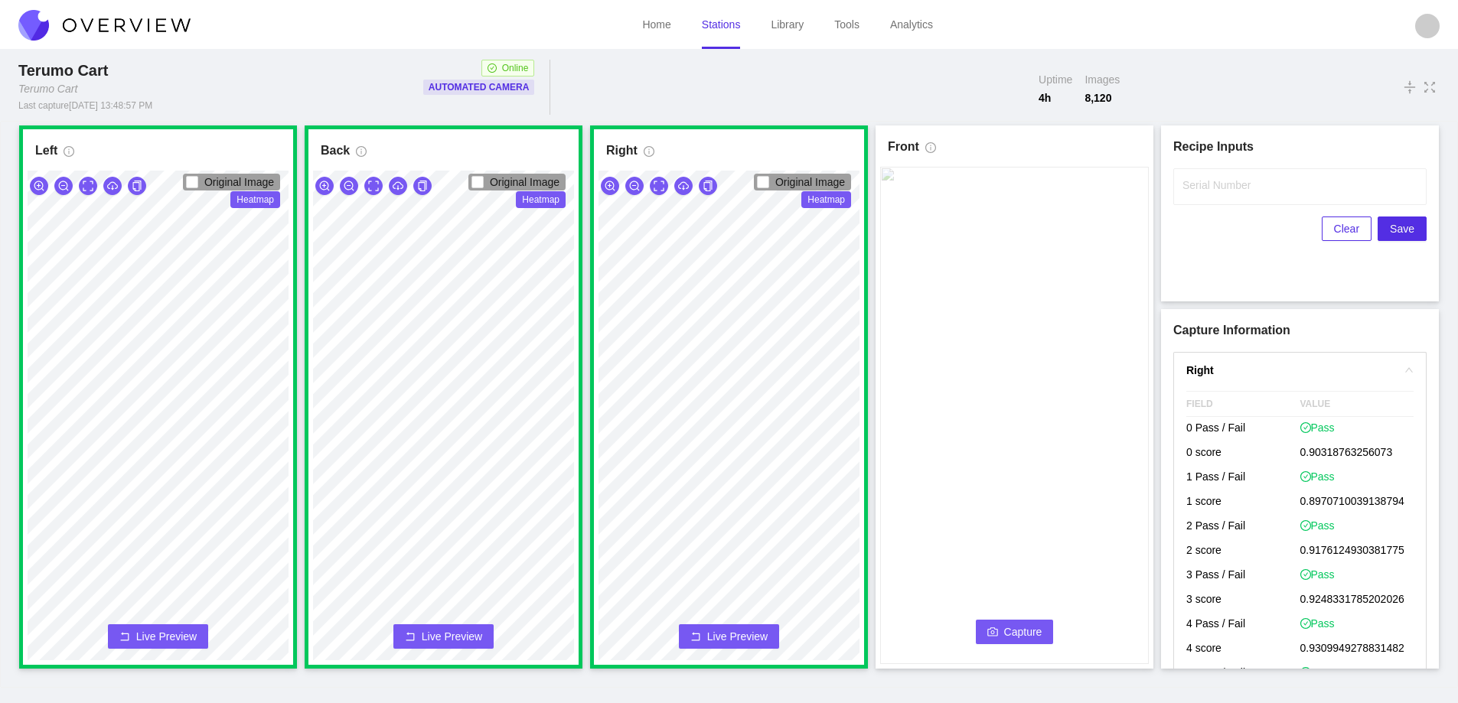
click at [1009, 631] on span "Capture" at bounding box center [1023, 632] width 38 height 17
click at [1209, 178] on label "Serial Number" at bounding box center [1217, 185] width 68 height 15
click at [1209, 178] on input "Serial Number" at bounding box center [1299, 186] width 253 height 37
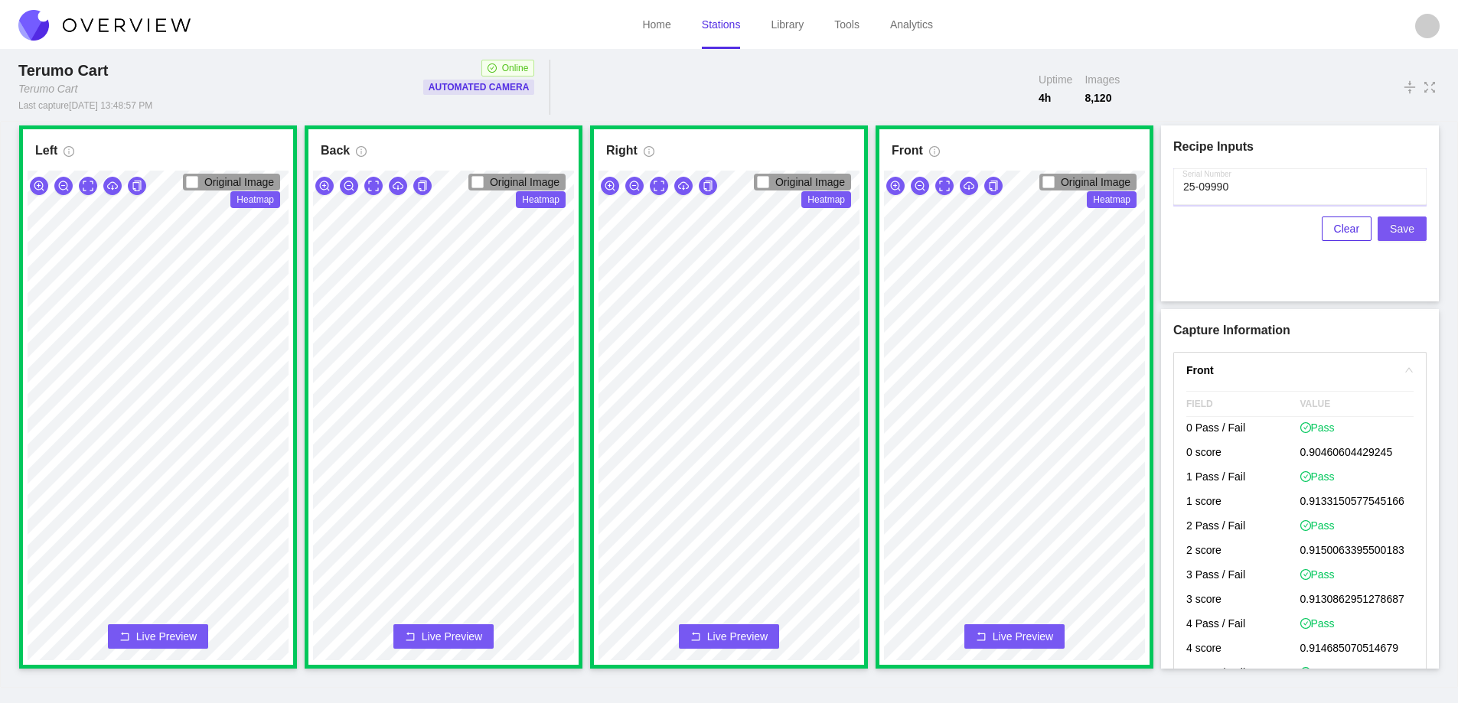
type input "25-09990"
click at [1398, 228] on span "Save" at bounding box center [1402, 228] width 24 height 17
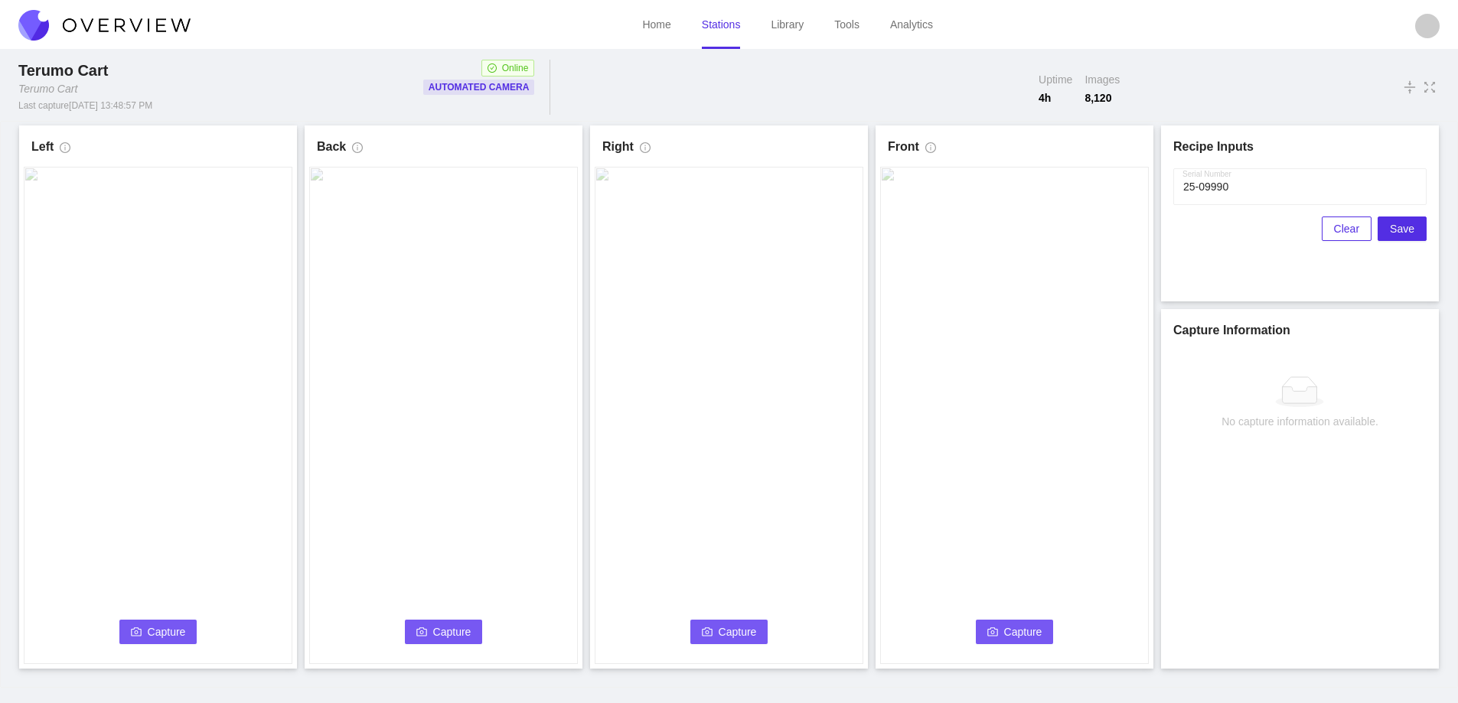
click at [1309, 207] on div "Serial Number Clear Save" at bounding box center [1299, 204] width 253 height 73
click at [1343, 233] on span "Clear" at bounding box center [1346, 228] width 25 height 17
click at [158, 630] on span "Capture" at bounding box center [167, 632] width 38 height 17
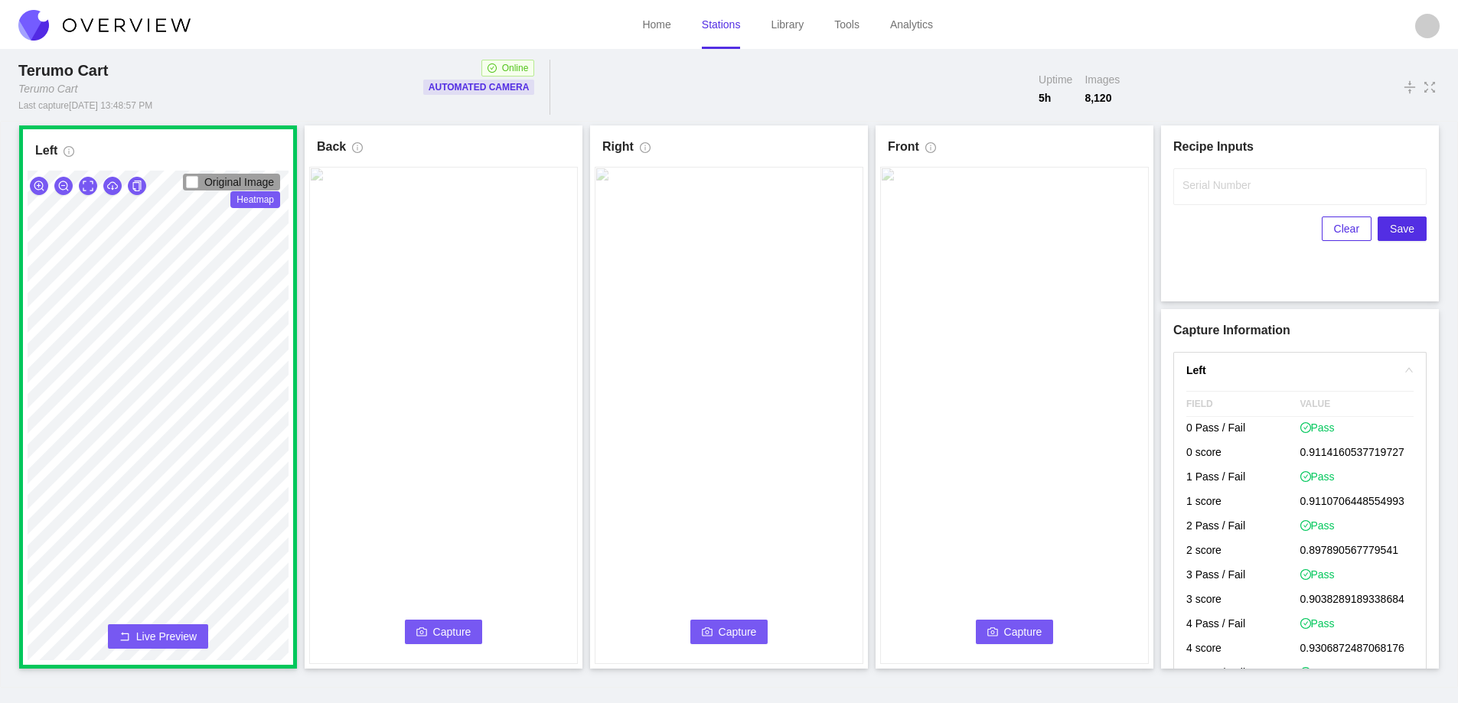
click at [455, 630] on span "Capture" at bounding box center [452, 632] width 38 height 17
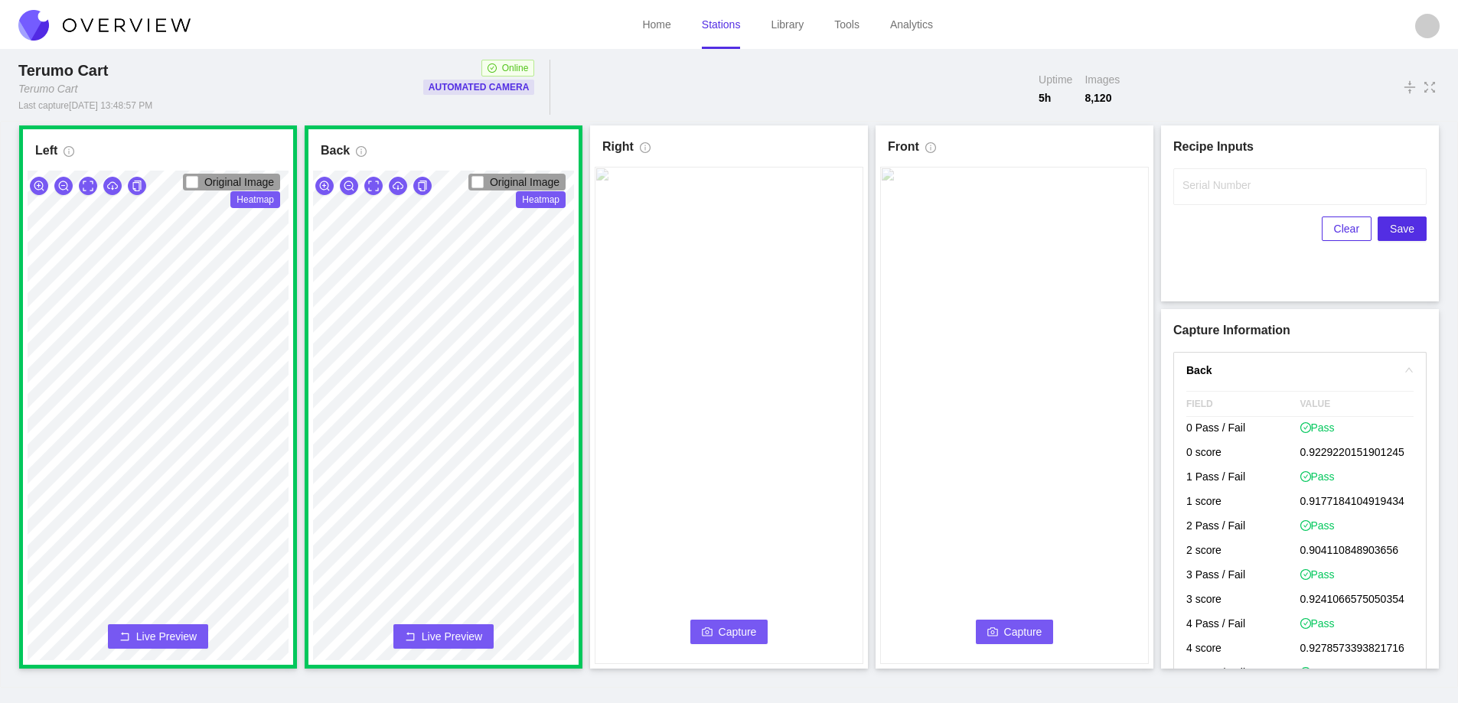
click at [728, 629] on span "Capture" at bounding box center [738, 632] width 38 height 17
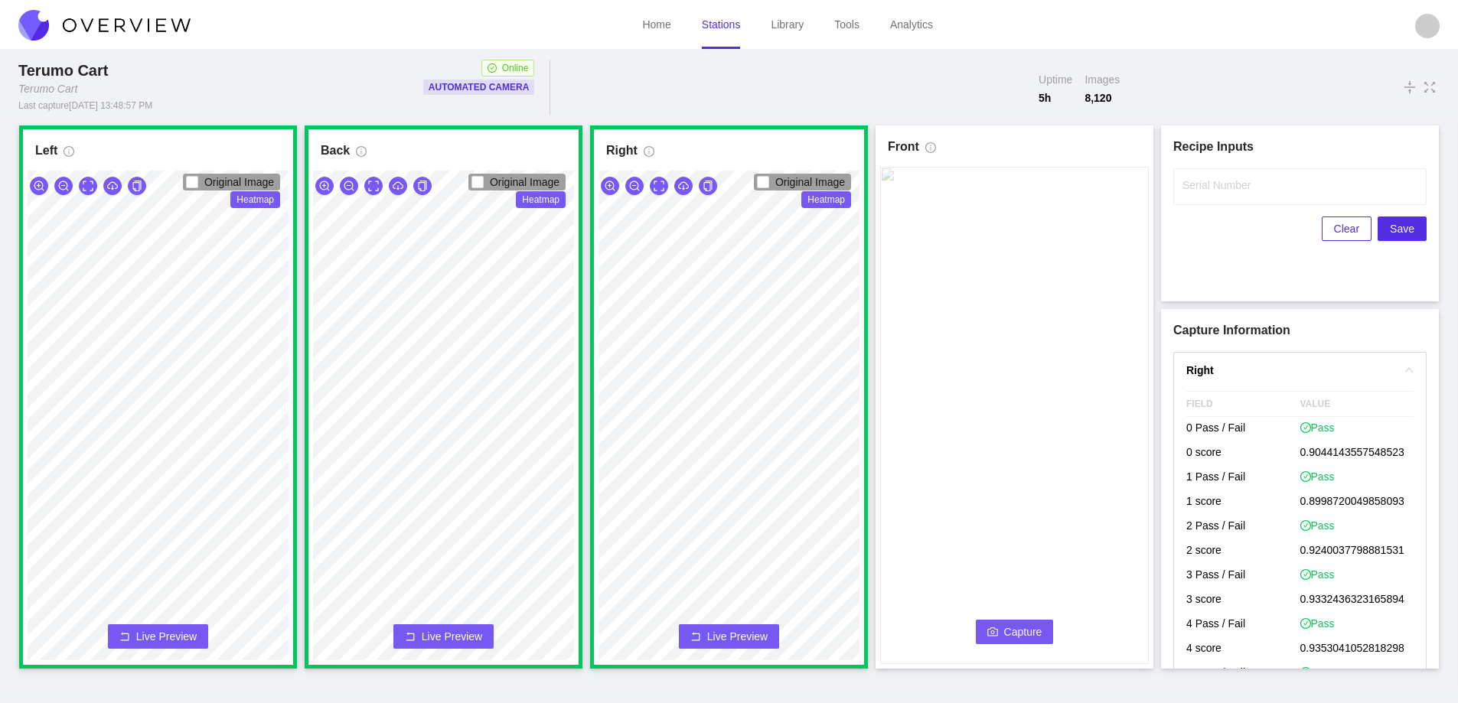
click at [1010, 619] on video at bounding box center [1014, 416] width 269 height 498
click at [1039, 640] on span "Capture" at bounding box center [1023, 632] width 38 height 17
click at [1209, 183] on label "Serial Number" at bounding box center [1217, 185] width 68 height 15
click at [1209, 183] on input "Serial Number" at bounding box center [1299, 186] width 253 height 37
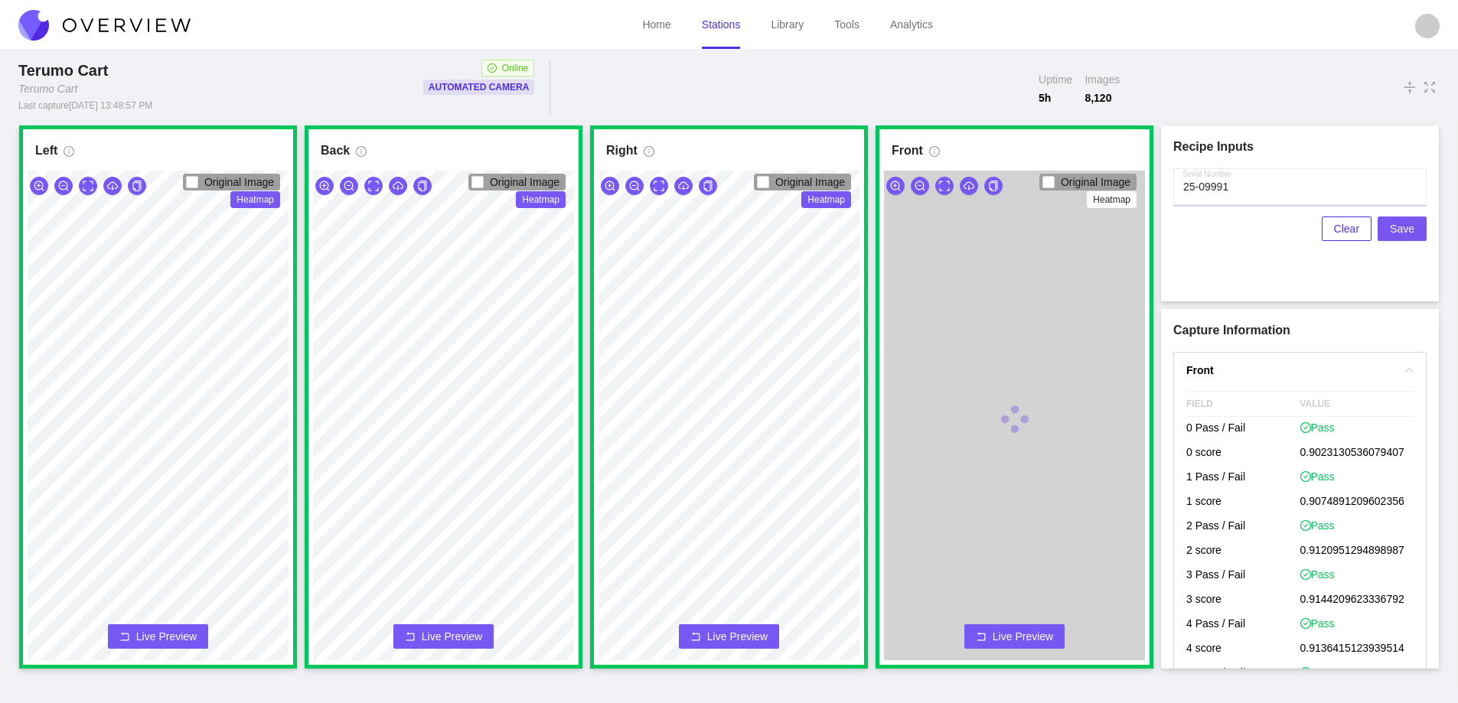
type input "25-09991"
click at [1398, 229] on span "Save" at bounding box center [1402, 228] width 24 height 17
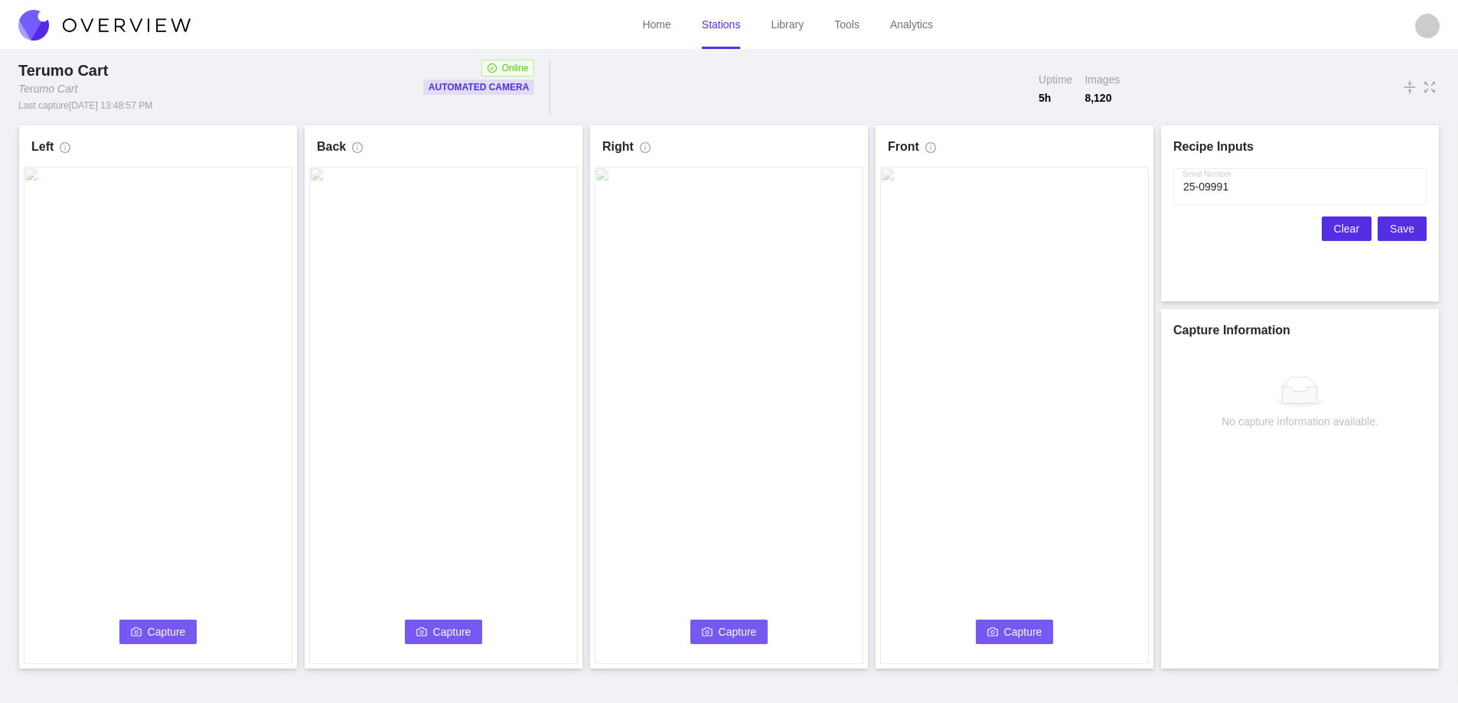
click at [1348, 224] on span "Clear" at bounding box center [1346, 228] width 25 height 17
click at [782, 28] on link "Library" at bounding box center [787, 24] width 33 height 12
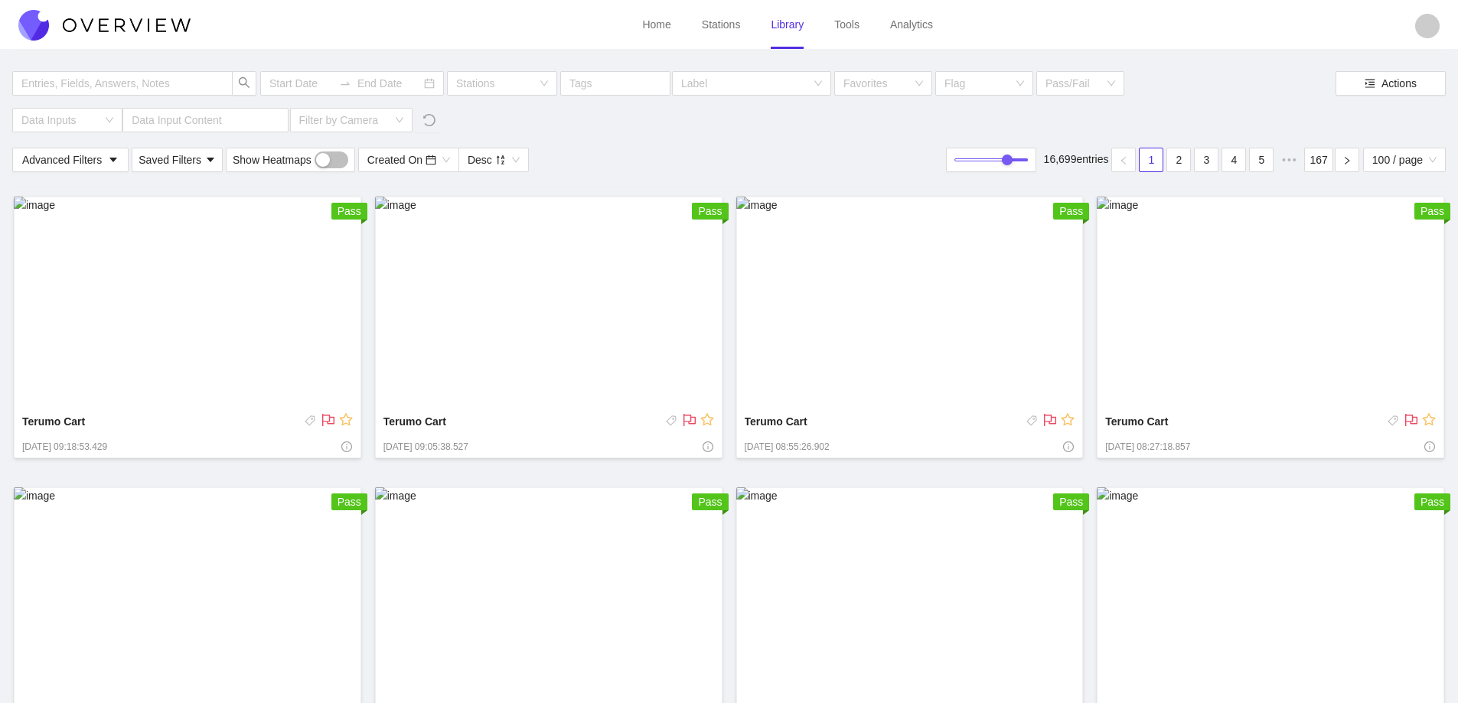
click at [224, 299] on img at bounding box center [188, 303] width 348 height 213
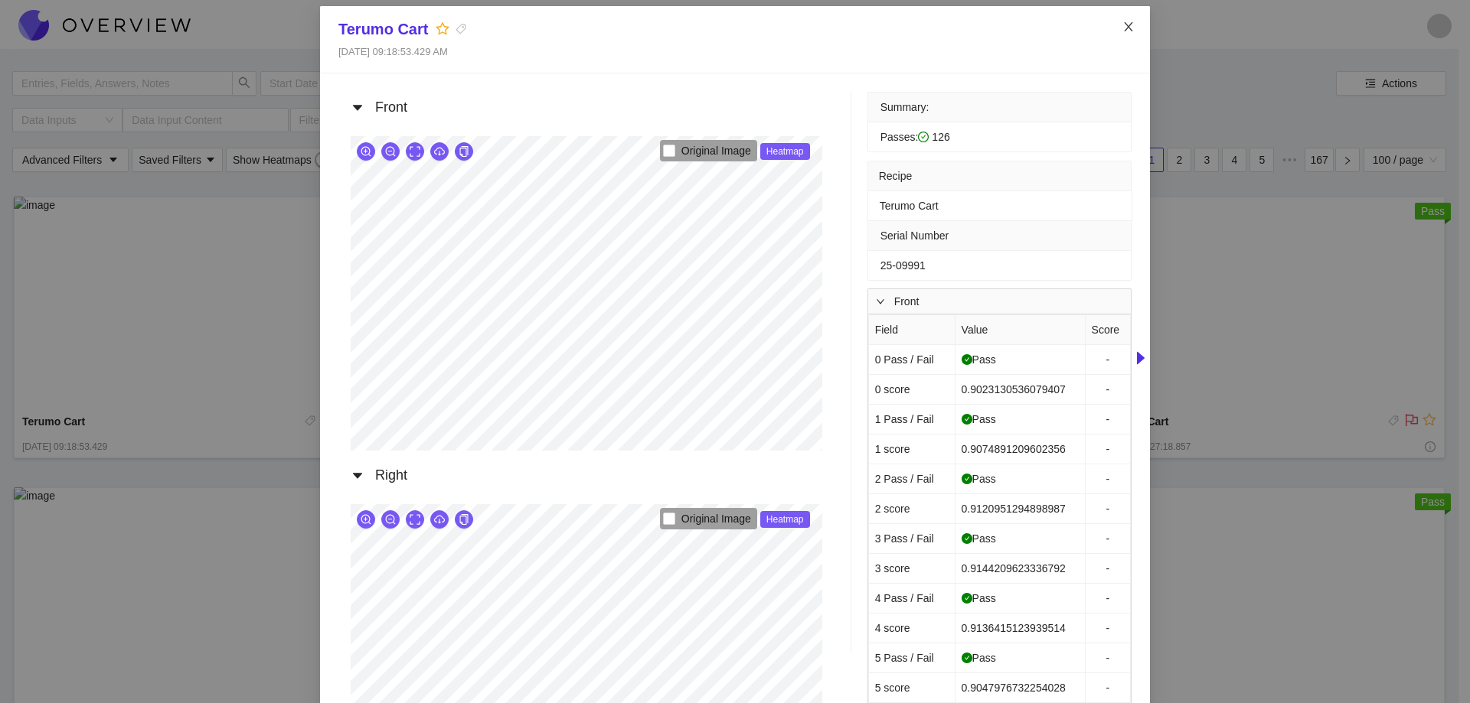
drag, startPoint x: 1116, startPoint y: 23, endPoint x: 1023, endPoint y: 66, distance: 102.8
click at [1122, 22] on icon "close" at bounding box center [1128, 27] width 12 height 12
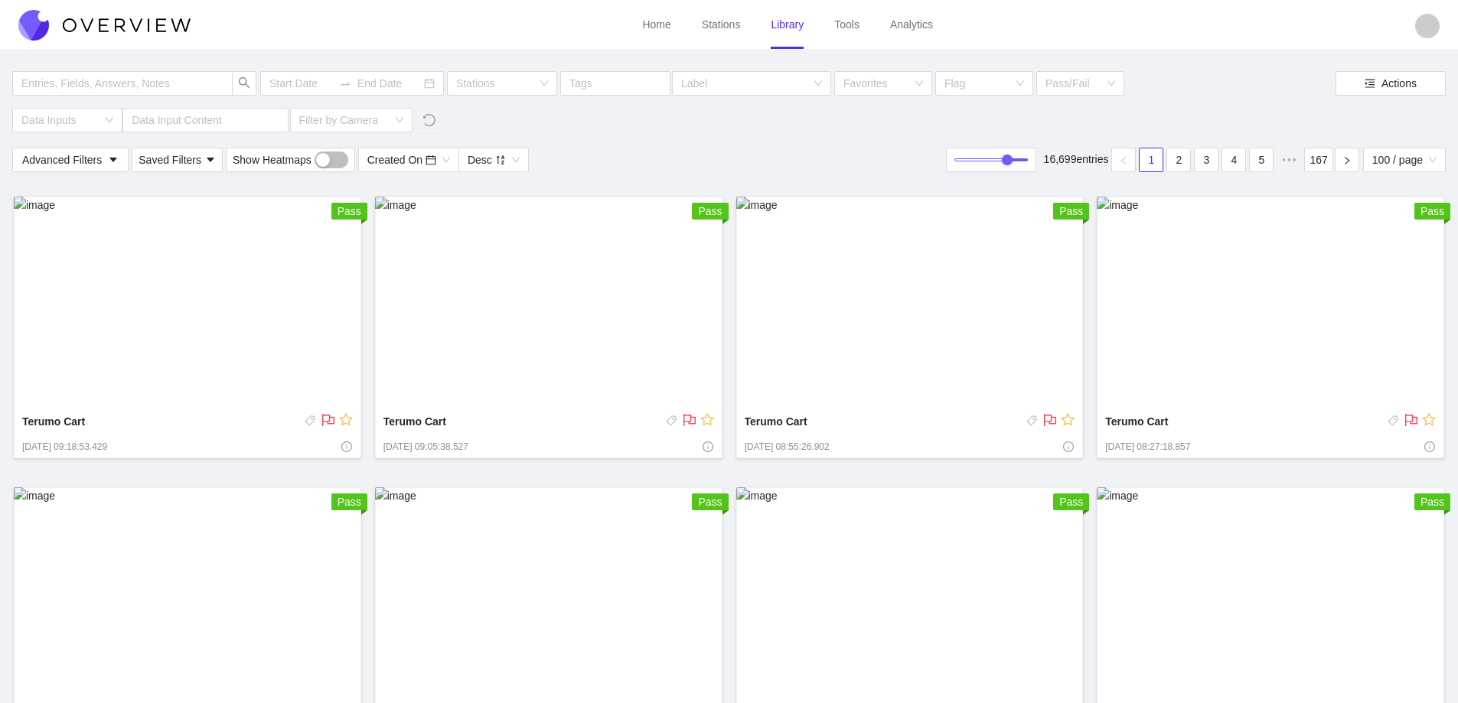
click at [715, 28] on link "Stations" at bounding box center [721, 24] width 39 height 12
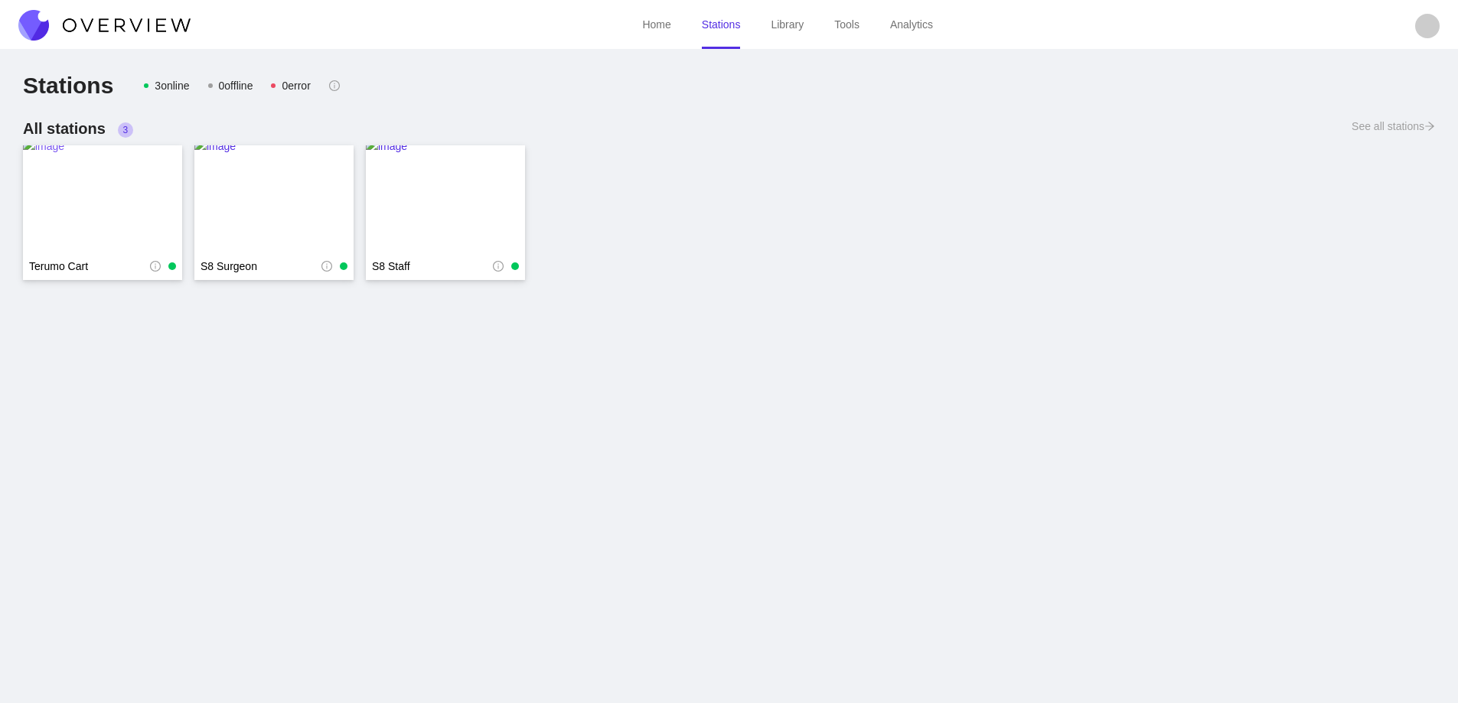
click at [93, 197] on img at bounding box center [102, 199] width 159 height 122
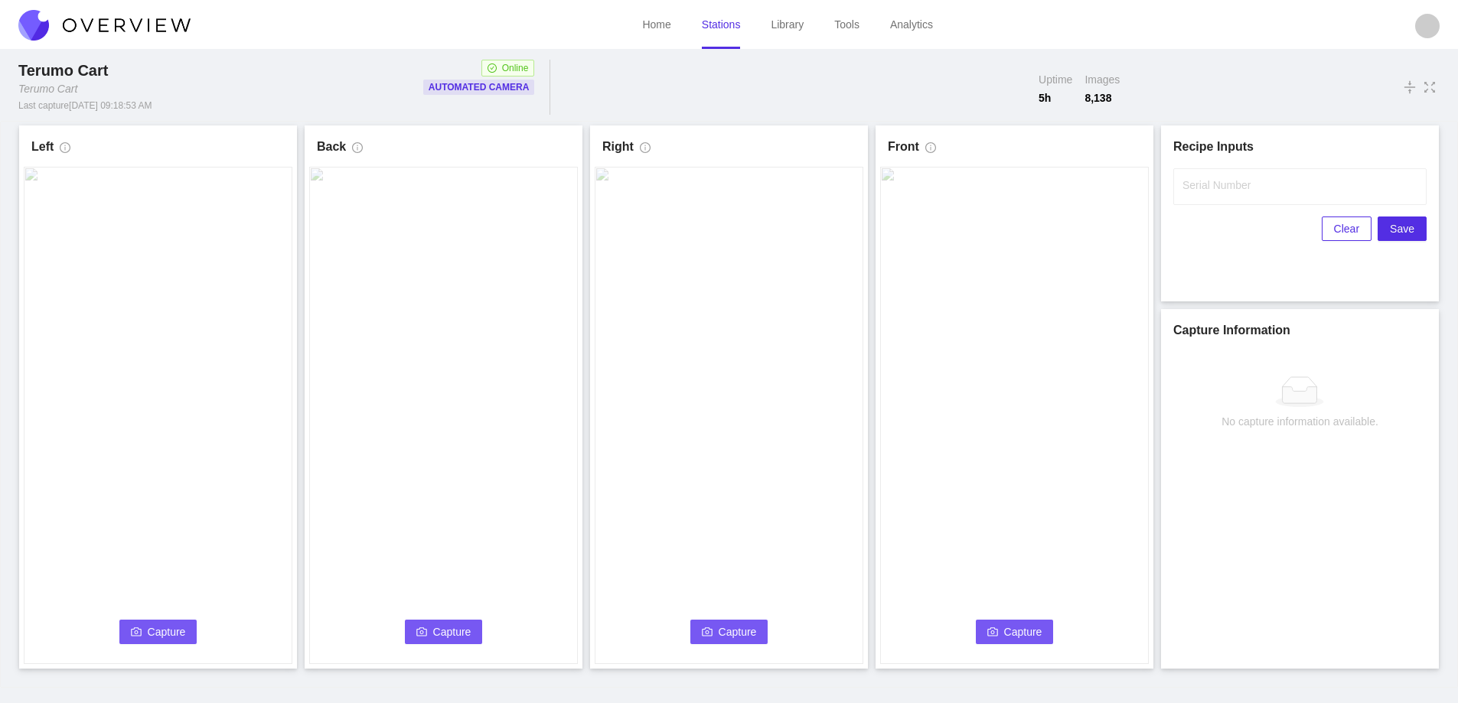
click at [171, 633] on span "Capture" at bounding box center [167, 632] width 38 height 17
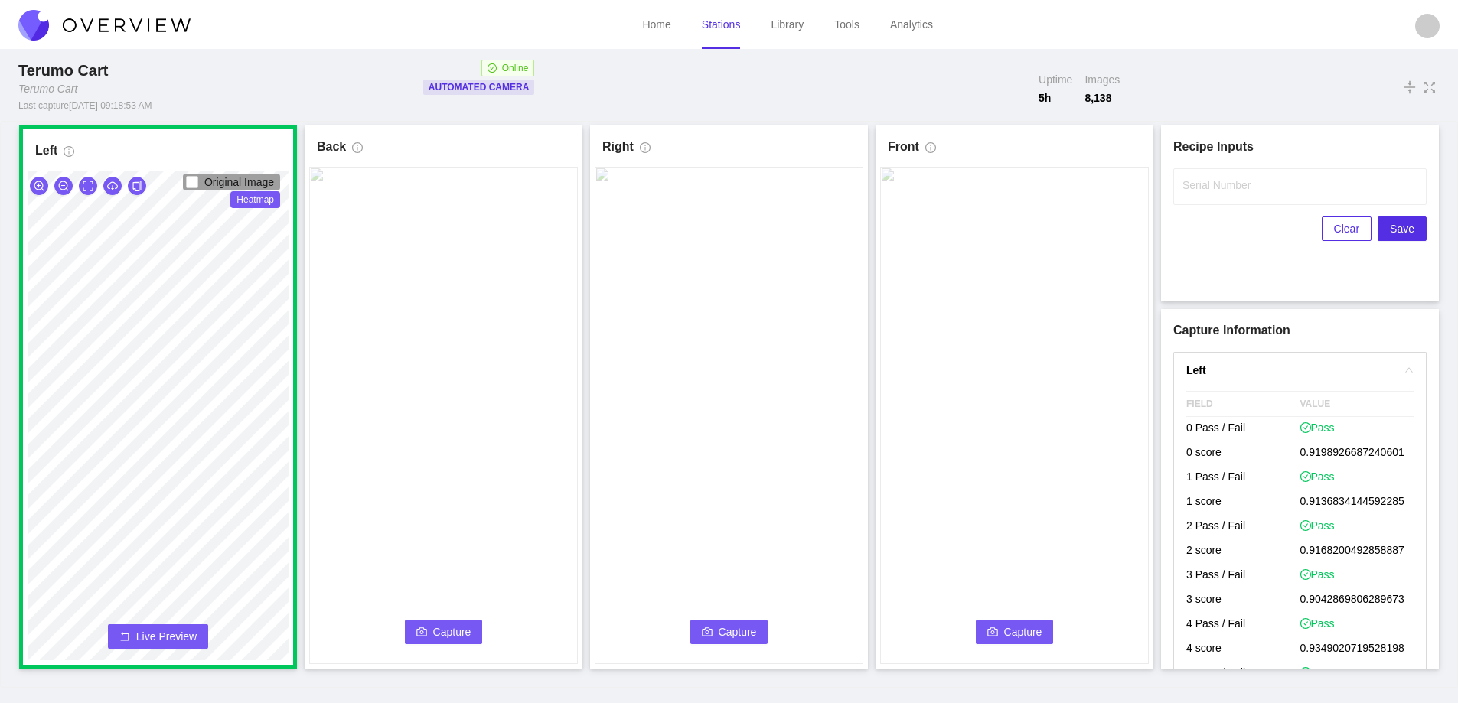
click at [431, 626] on button "Capture" at bounding box center [444, 632] width 78 height 24
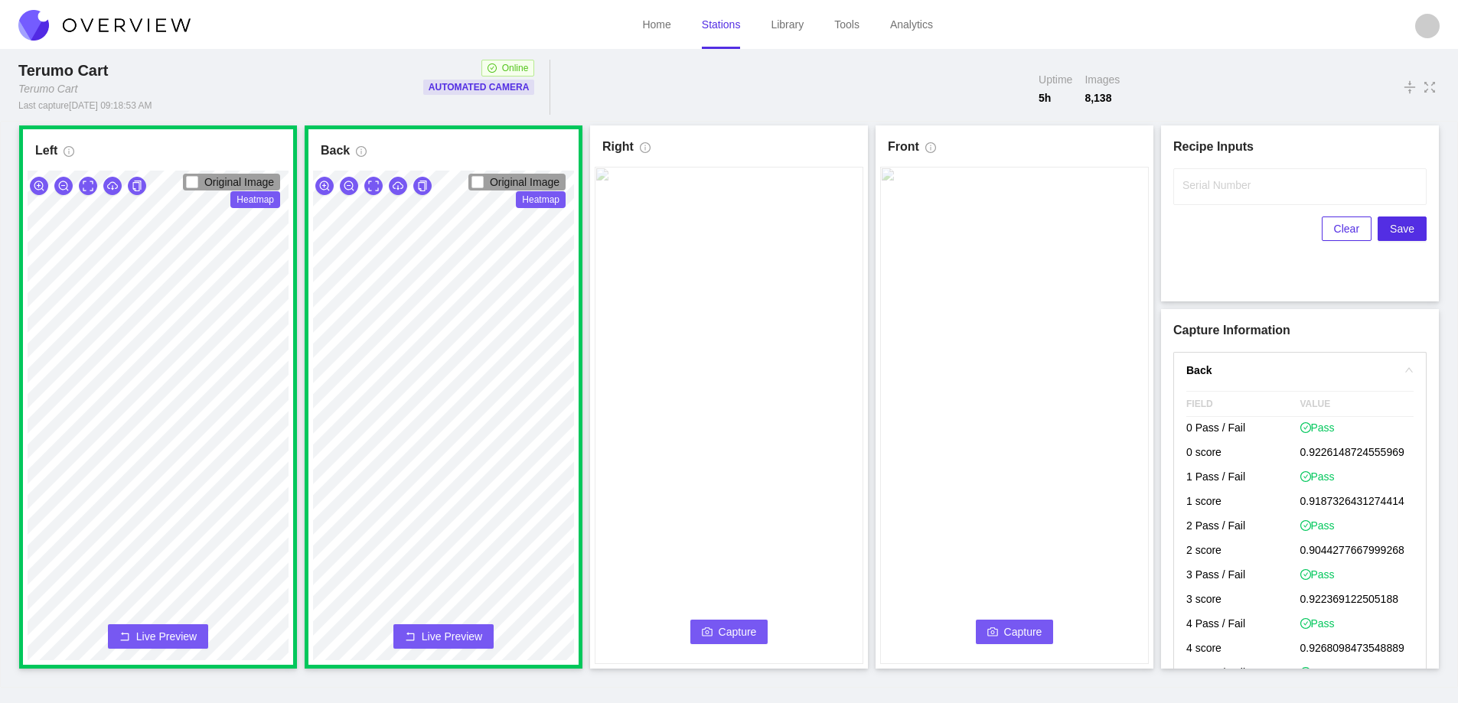
click at [713, 633] on button "Capture" at bounding box center [729, 632] width 78 height 24
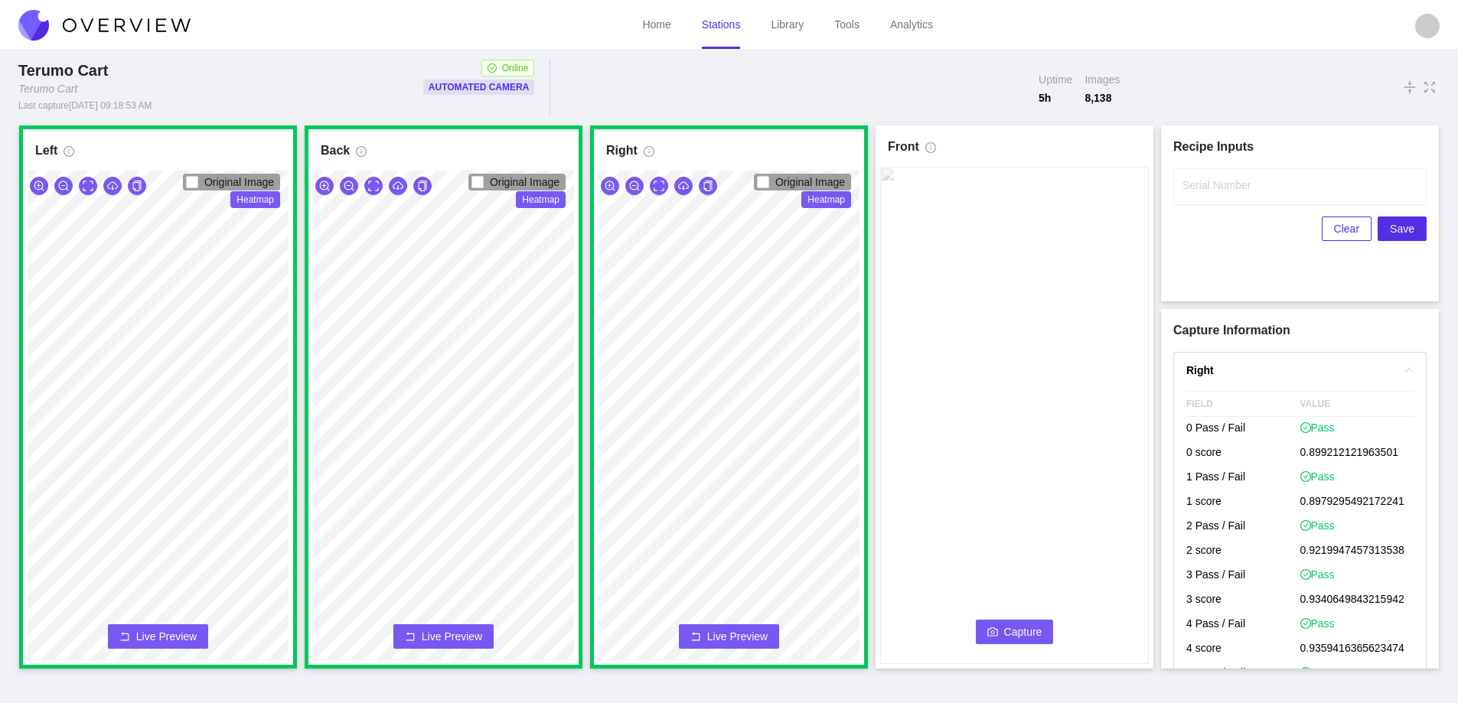
click at [1003, 630] on button "Capture" at bounding box center [1015, 632] width 78 height 24
click at [1208, 191] on label "Serial Number" at bounding box center [1217, 185] width 68 height 15
click at [1208, 191] on input "Serial Number" at bounding box center [1299, 186] width 253 height 37
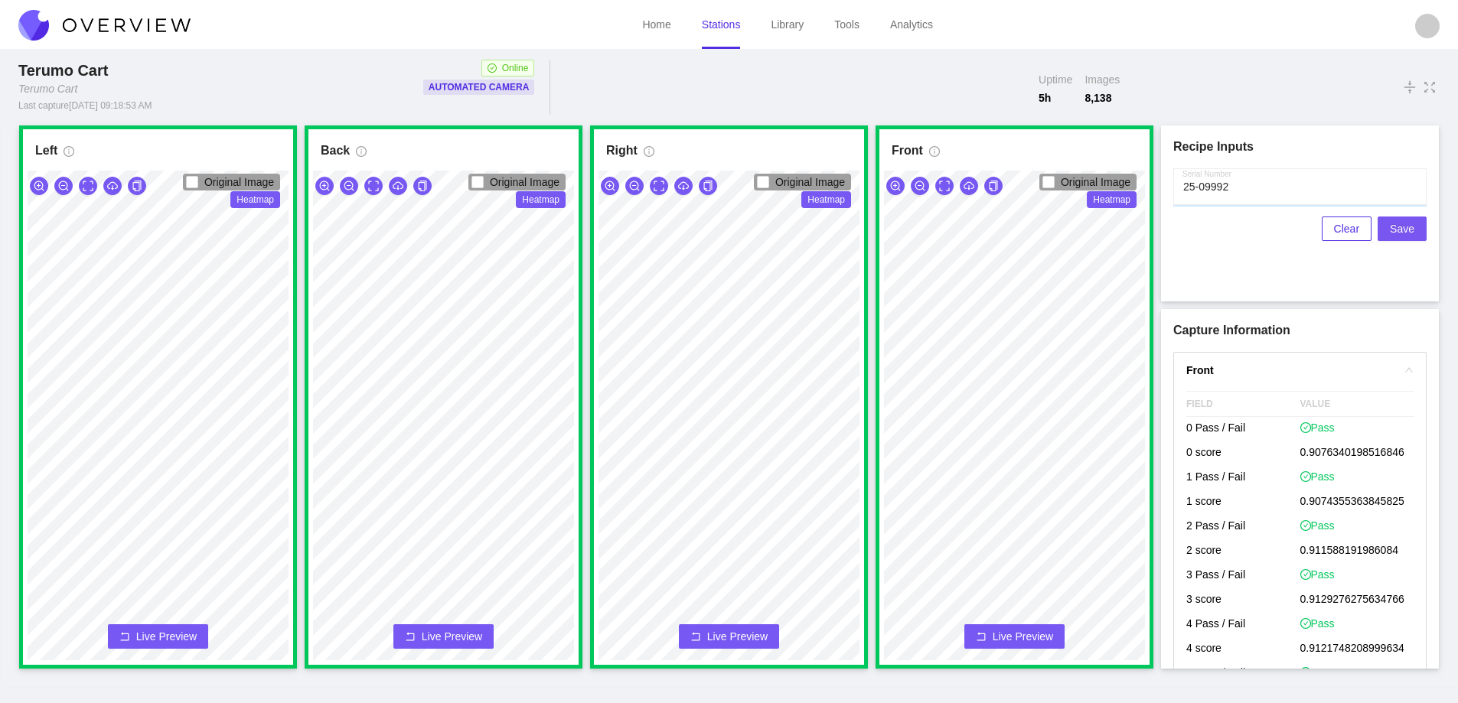
type input "25-09992"
click at [1405, 228] on span "Save" at bounding box center [1402, 228] width 24 height 17
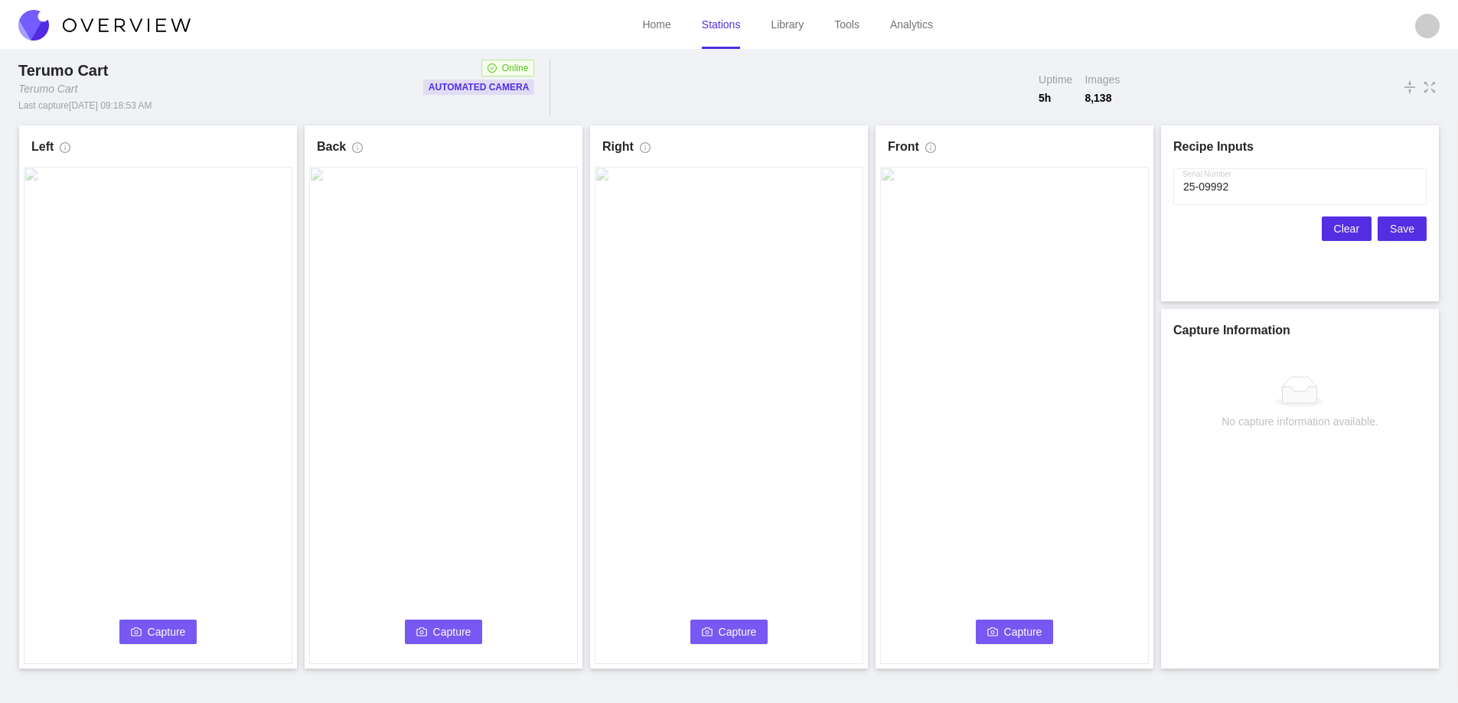
click at [1351, 223] on span "Clear" at bounding box center [1346, 228] width 25 height 17
click at [160, 629] on span "Capture" at bounding box center [167, 632] width 38 height 17
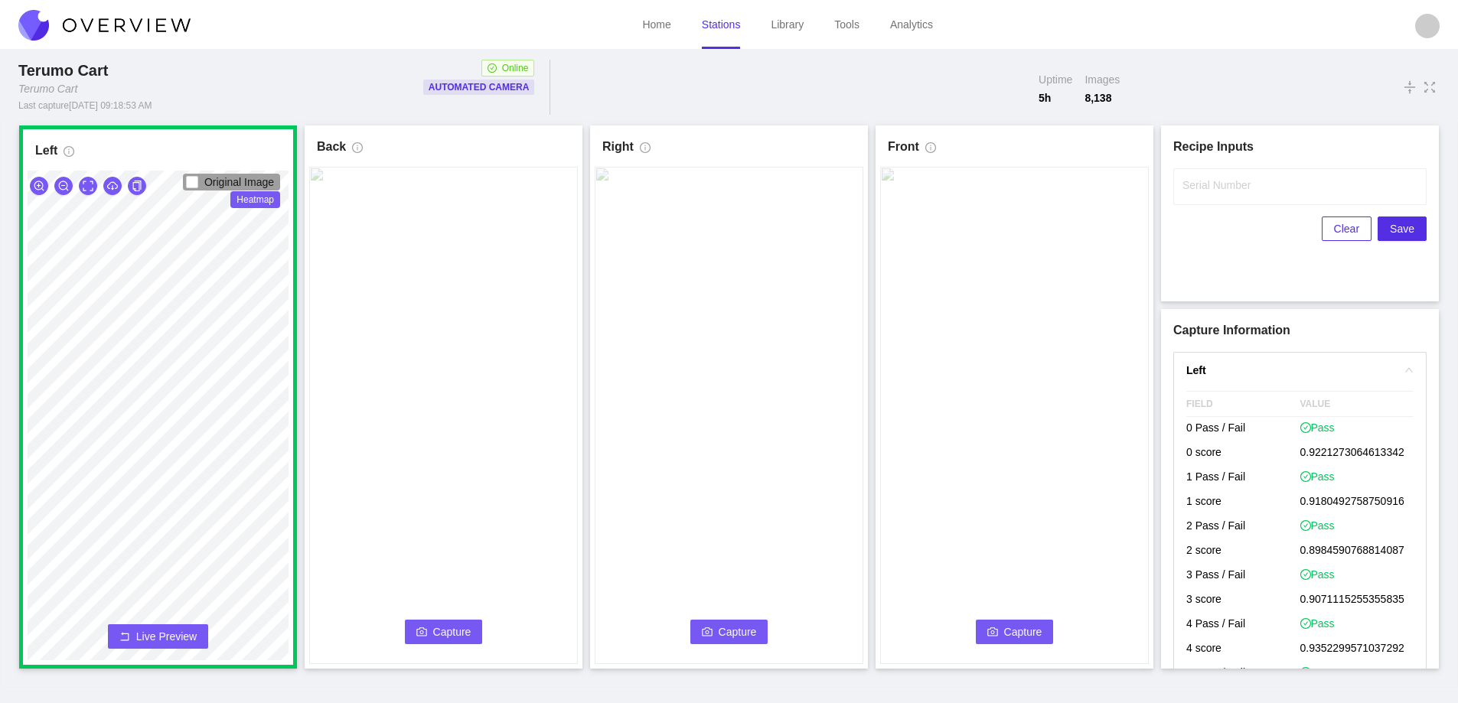
click at [431, 630] on button "Capture" at bounding box center [444, 632] width 78 height 24
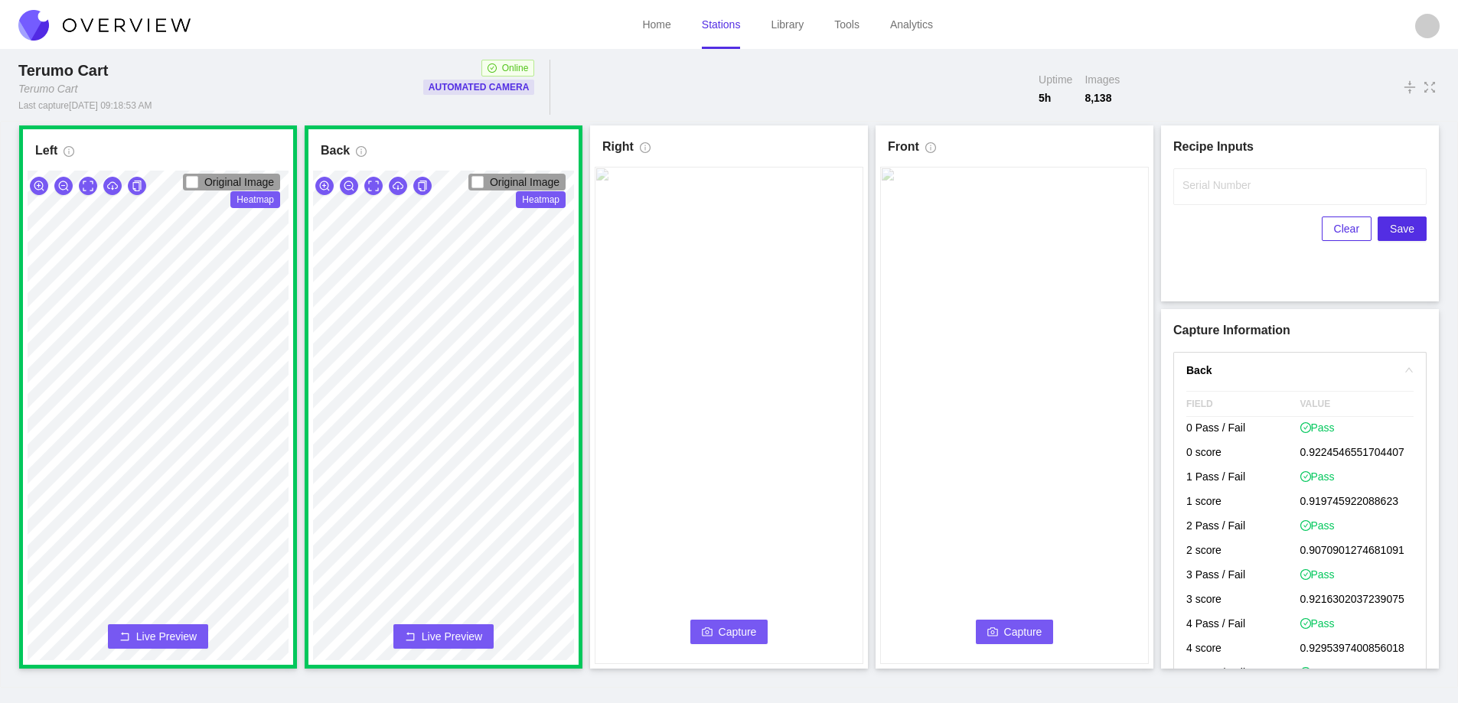
click at [724, 622] on button "Capture" at bounding box center [729, 632] width 78 height 24
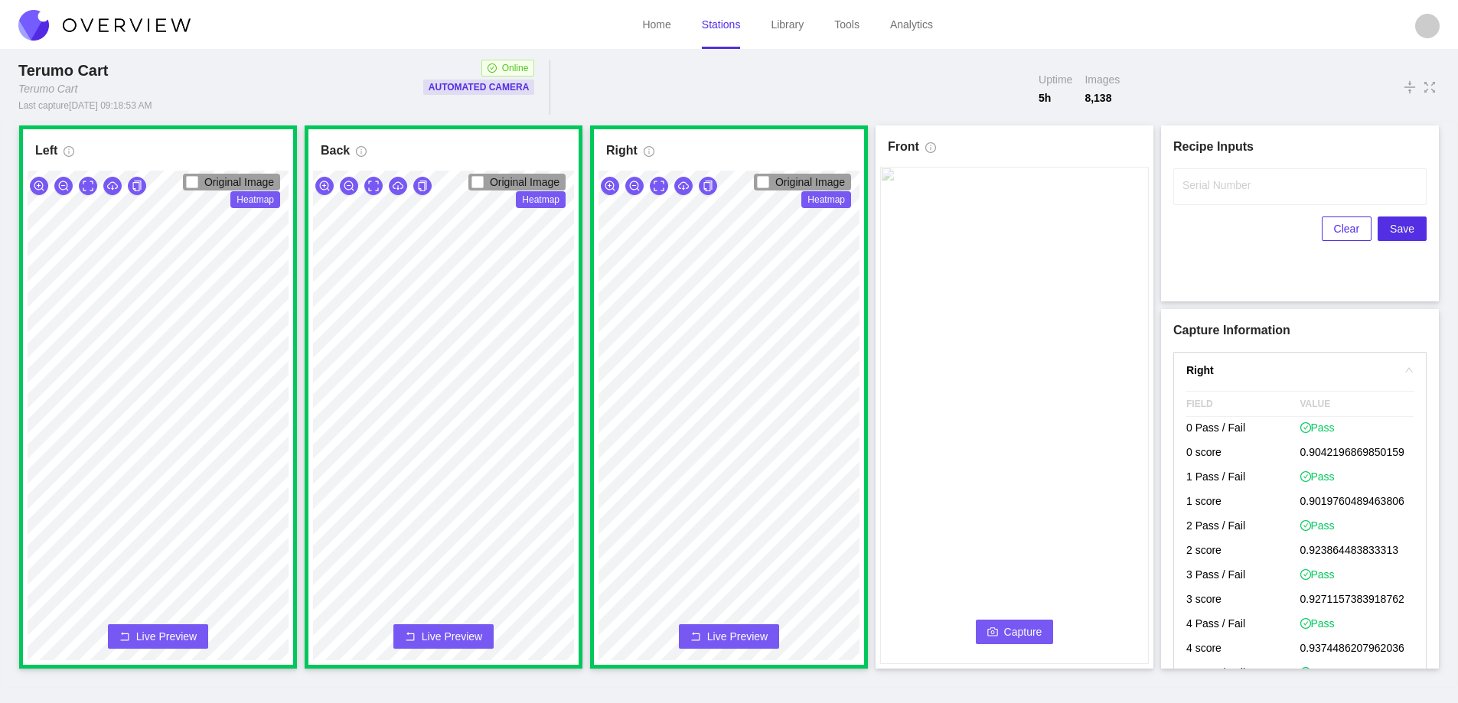
click at [1013, 635] on button "Capture" at bounding box center [1015, 632] width 78 height 24
click at [1189, 182] on label "Serial Number" at bounding box center [1217, 185] width 68 height 15
click at [1189, 182] on input "Serial Number" at bounding box center [1299, 186] width 253 height 37
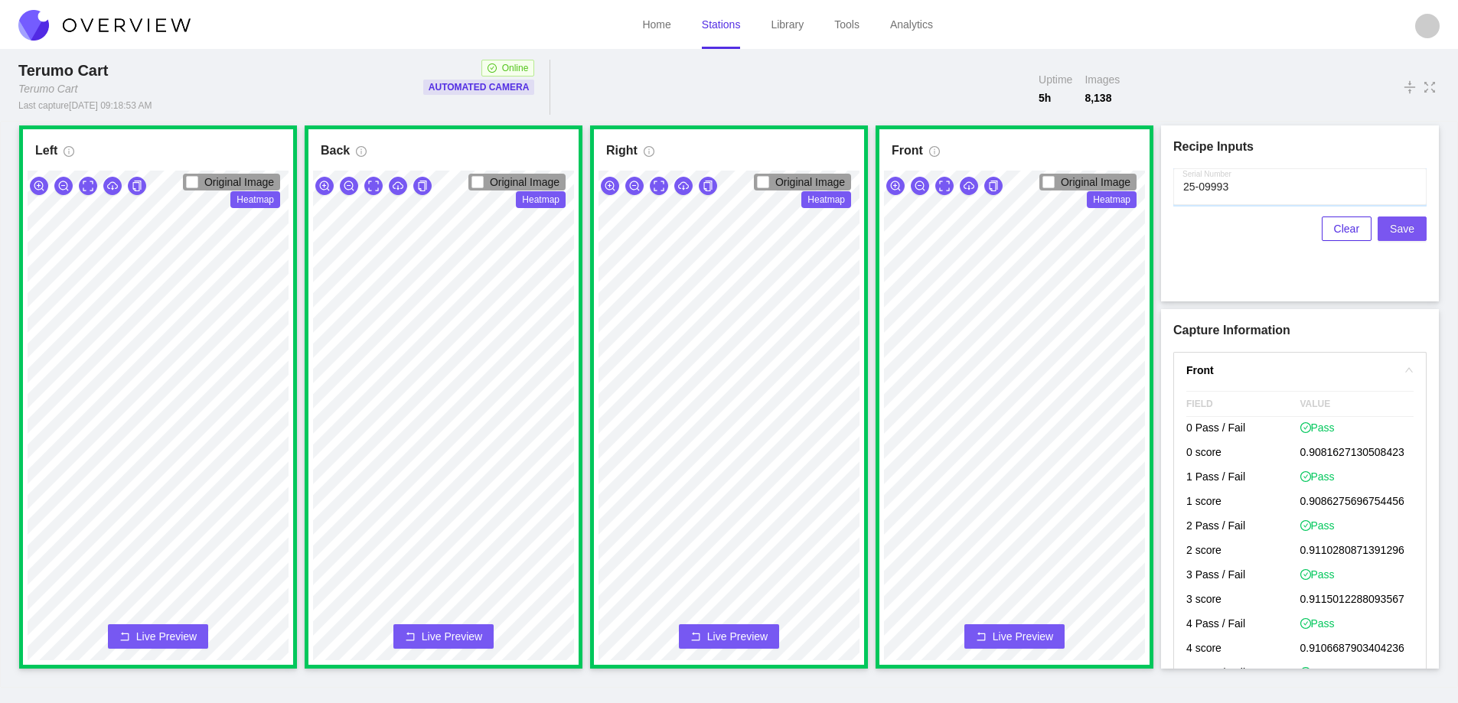
type input "25-09993"
click at [1402, 226] on span "Save" at bounding box center [1402, 228] width 24 height 17
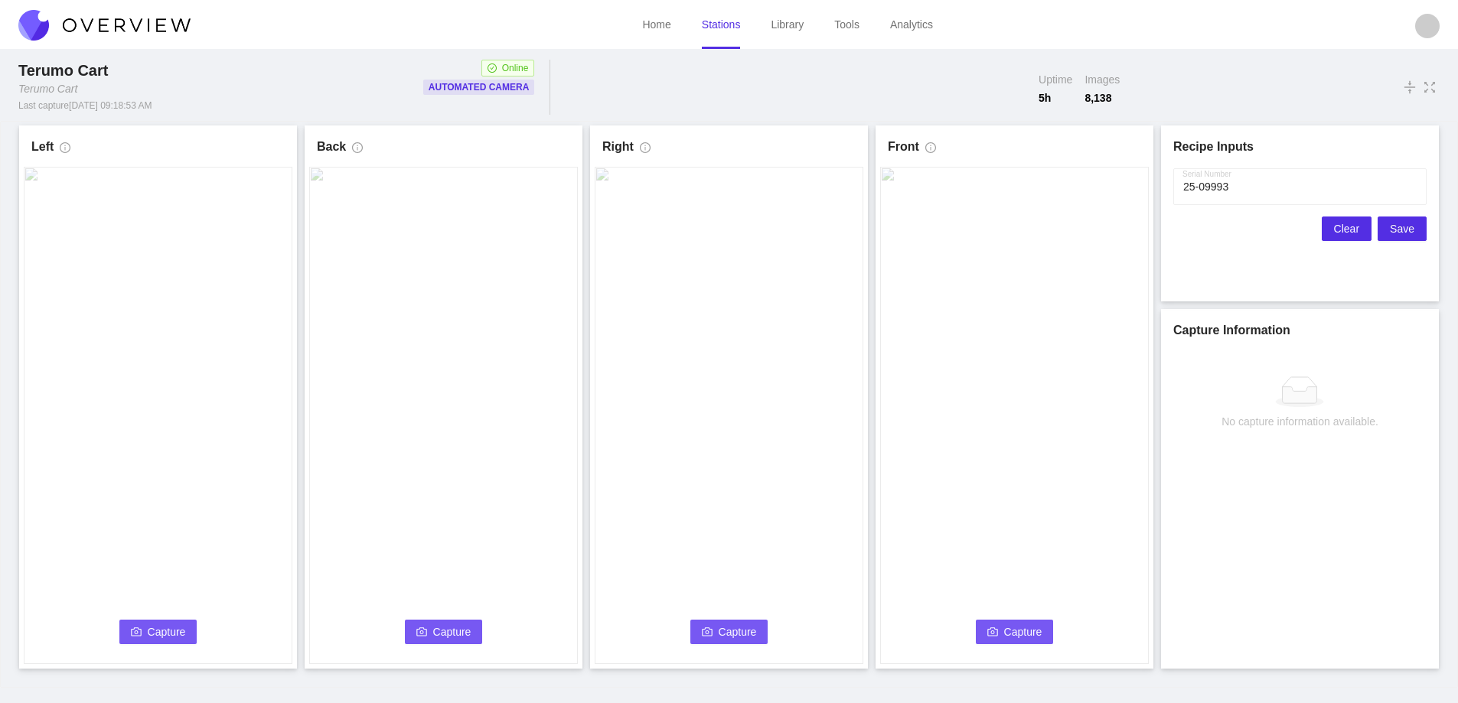
click at [1346, 224] on span "Clear" at bounding box center [1346, 228] width 25 height 17
click at [154, 624] on span "Capture" at bounding box center [167, 632] width 38 height 17
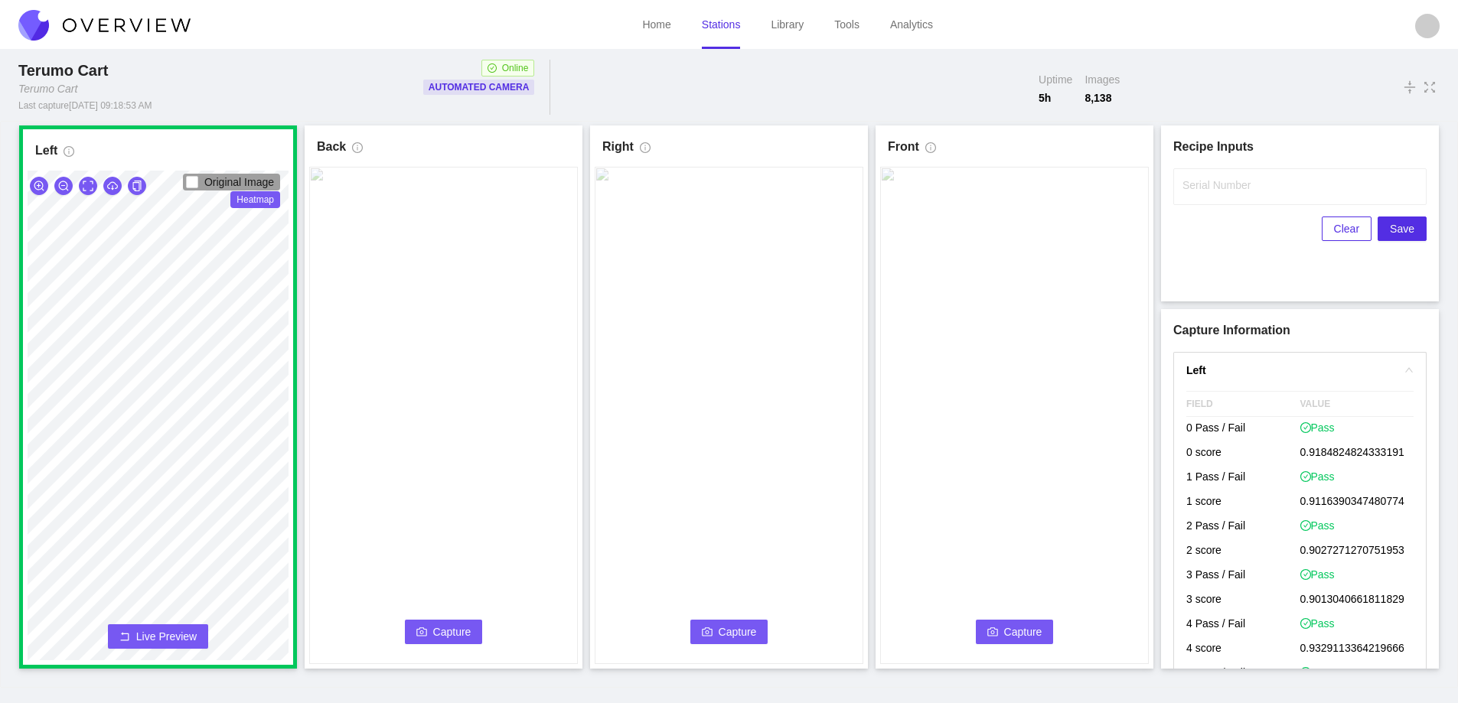
click at [423, 630] on icon "camera" at bounding box center [421, 632] width 11 height 11
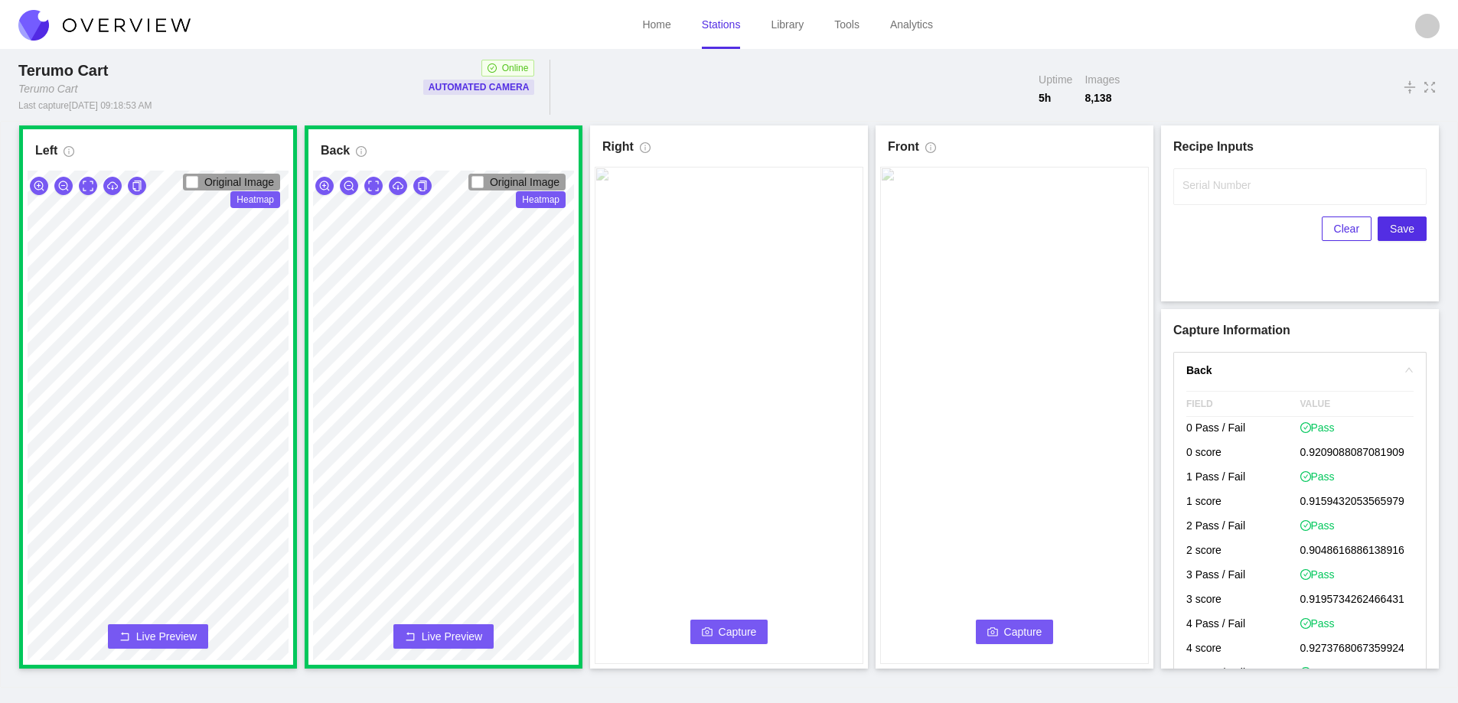
click at [723, 622] on button "Capture" at bounding box center [729, 632] width 78 height 24
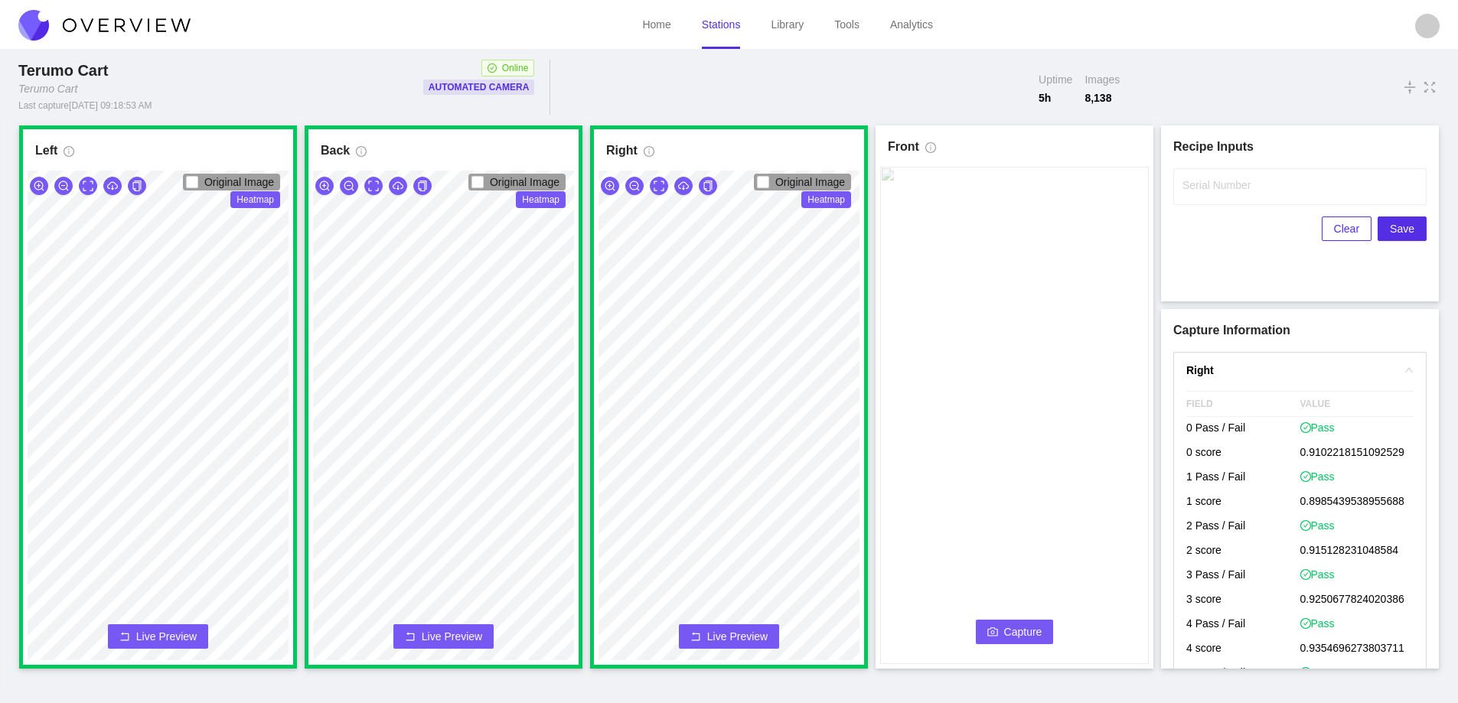
click at [1024, 631] on span "Capture" at bounding box center [1023, 632] width 38 height 17
click at [1212, 194] on input "Serial Number" at bounding box center [1299, 186] width 253 height 37
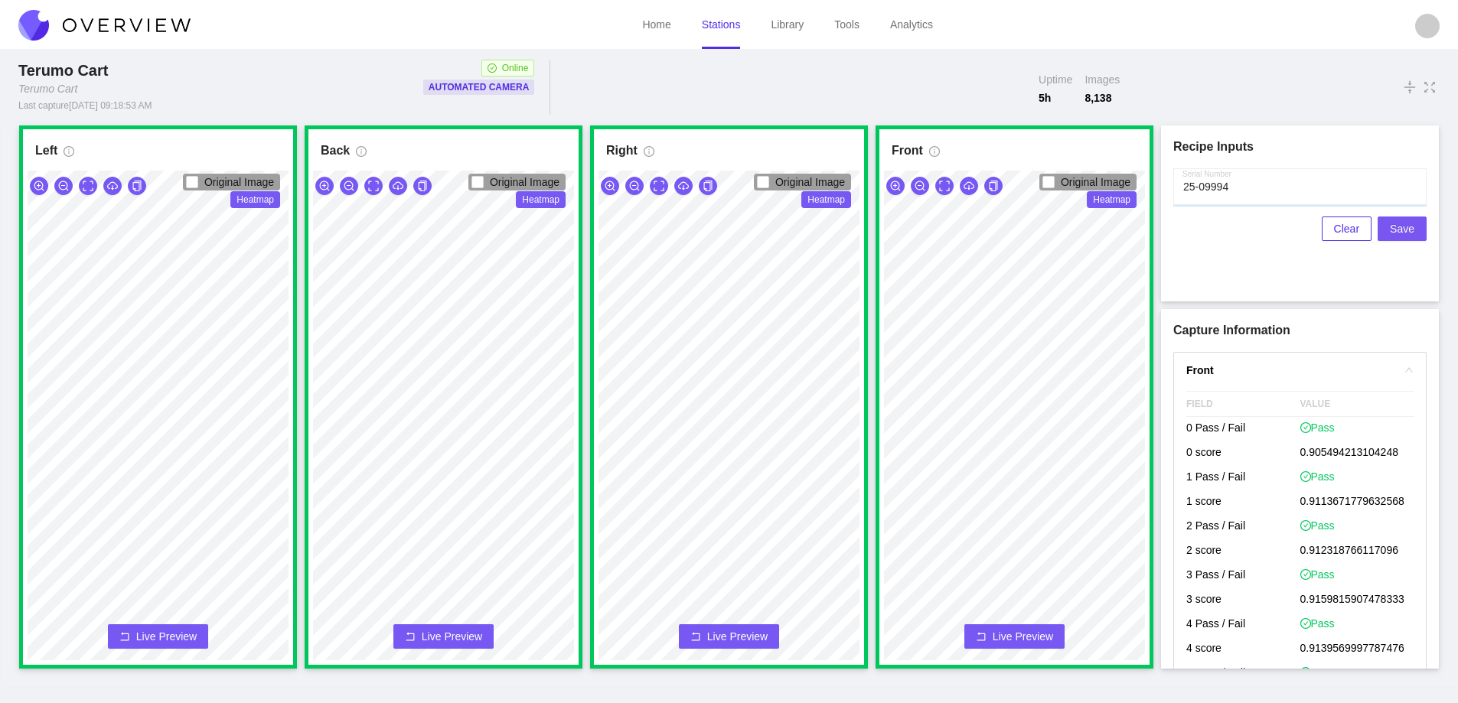
type input "25-09994"
click at [1400, 229] on span "Save" at bounding box center [1402, 228] width 24 height 17
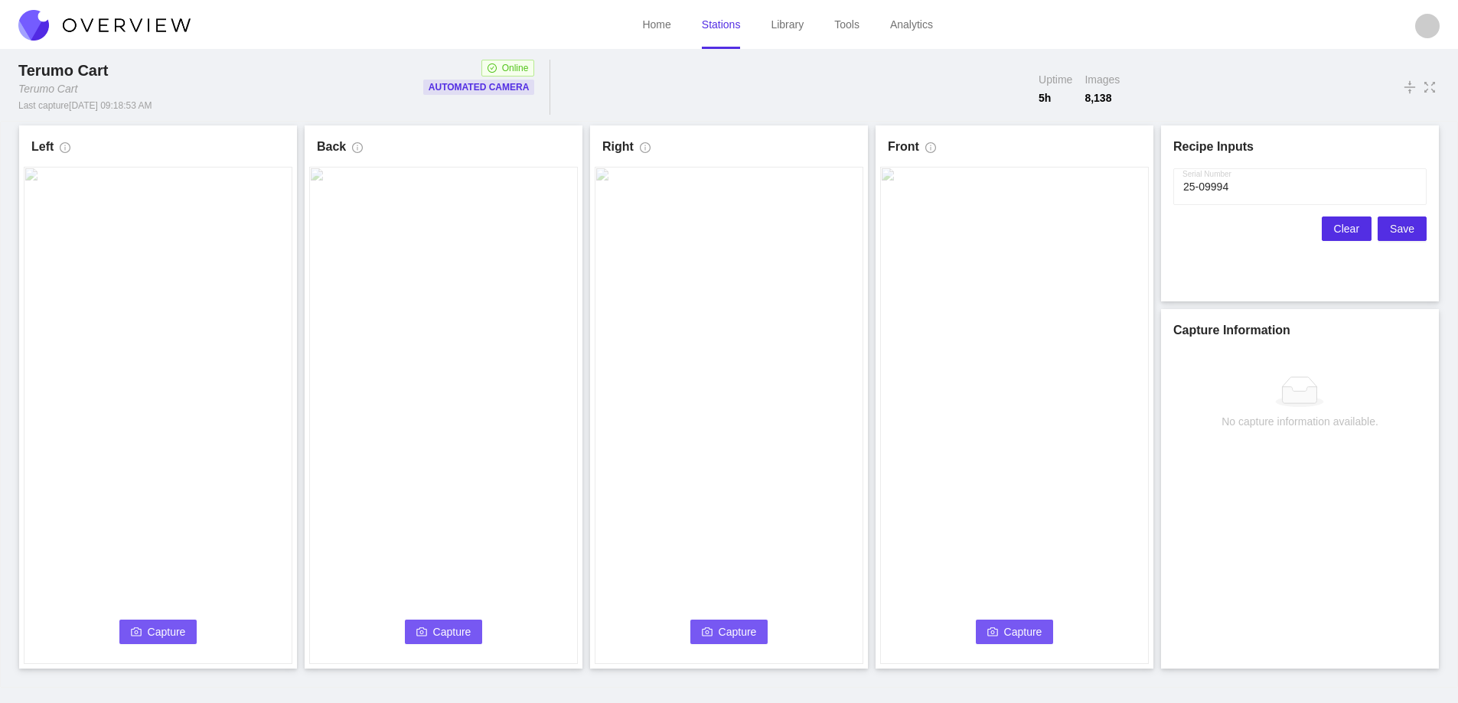
click at [1346, 227] on span "Clear" at bounding box center [1346, 228] width 25 height 17
click at [156, 628] on span "Capture" at bounding box center [167, 632] width 38 height 17
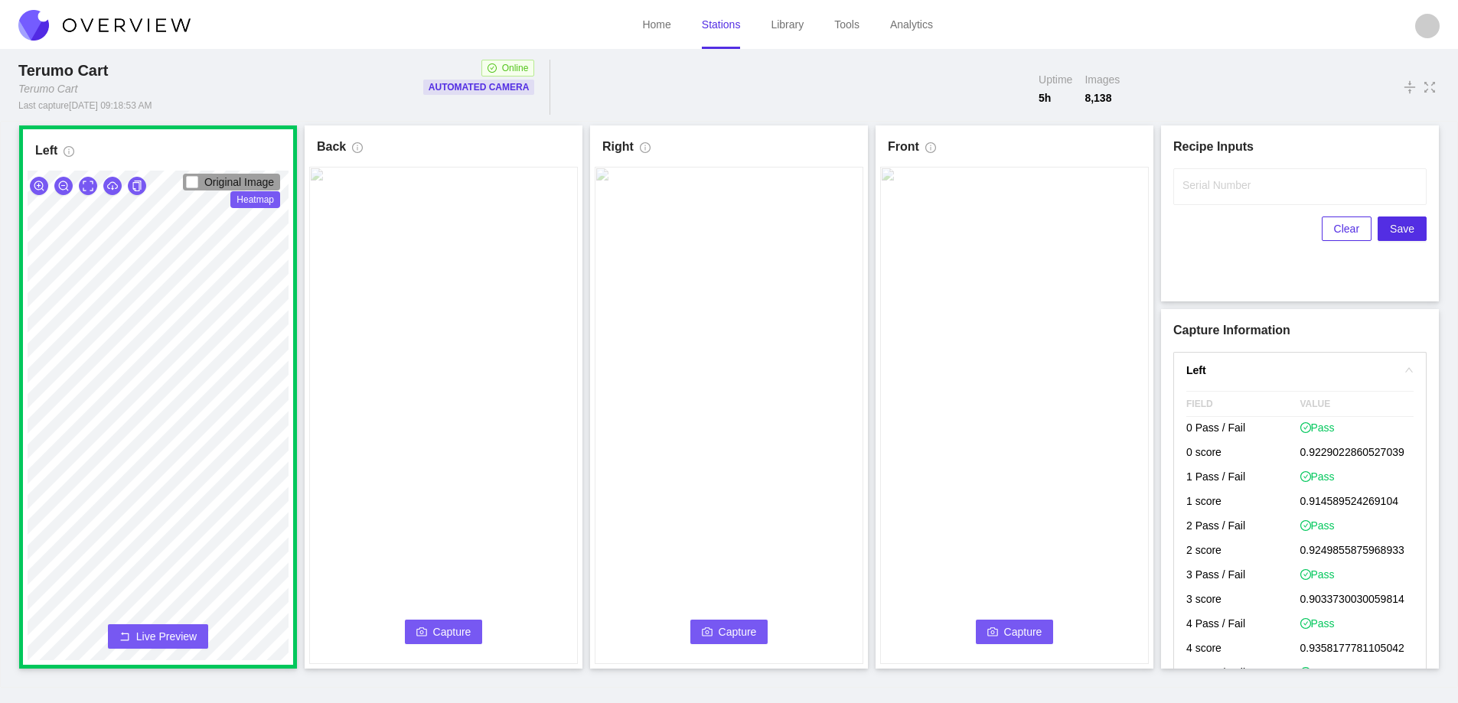
click at [450, 631] on span "Capture" at bounding box center [452, 632] width 38 height 17
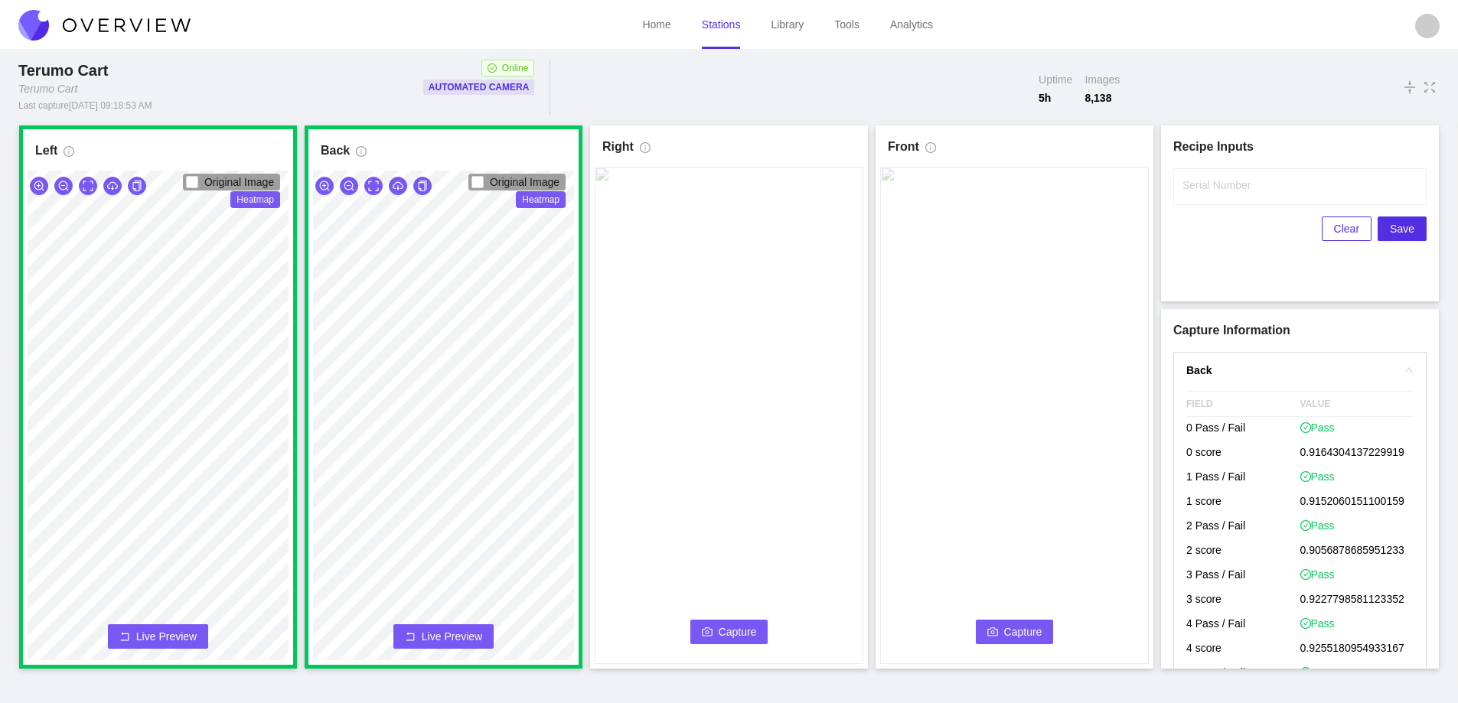
click at [733, 624] on span "Capture" at bounding box center [738, 632] width 38 height 17
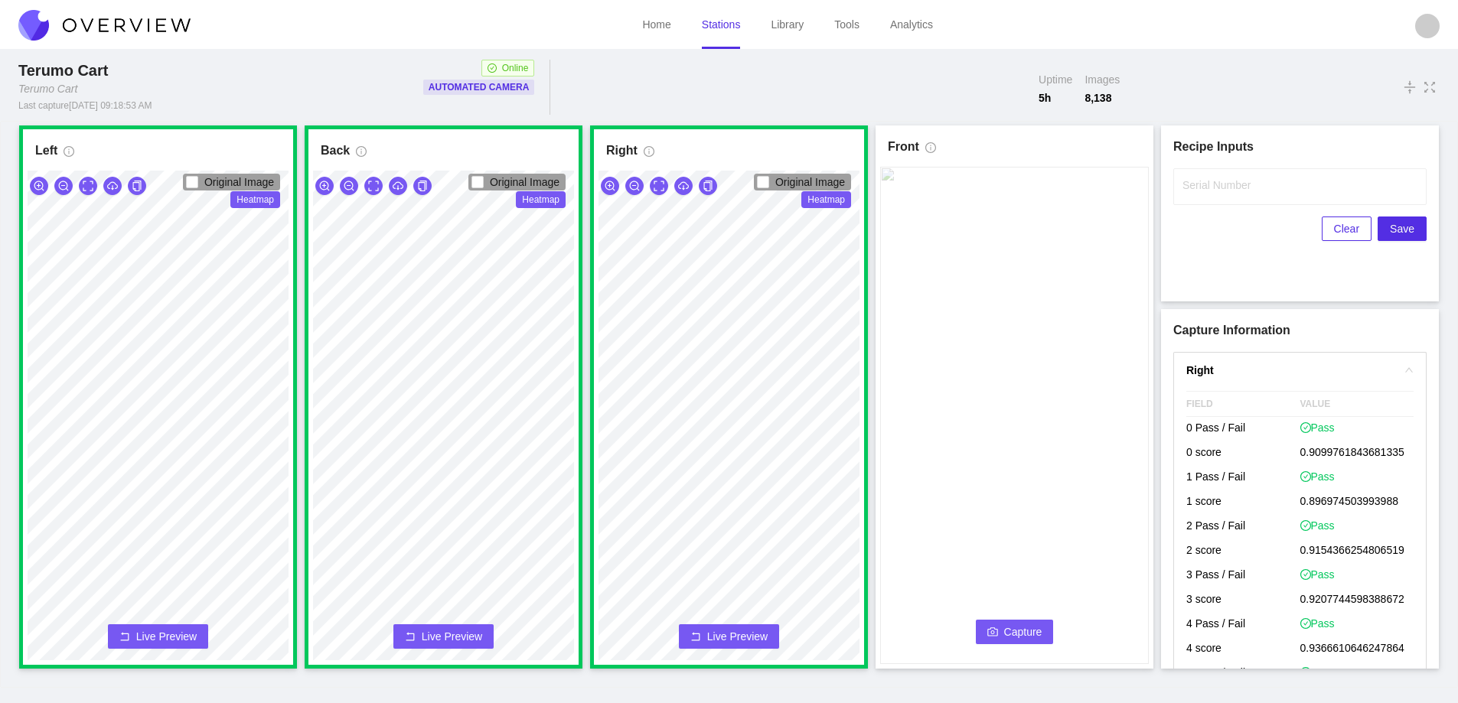
click at [1007, 632] on span "Capture" at bounding box center [1023, 632] width 38 height 17
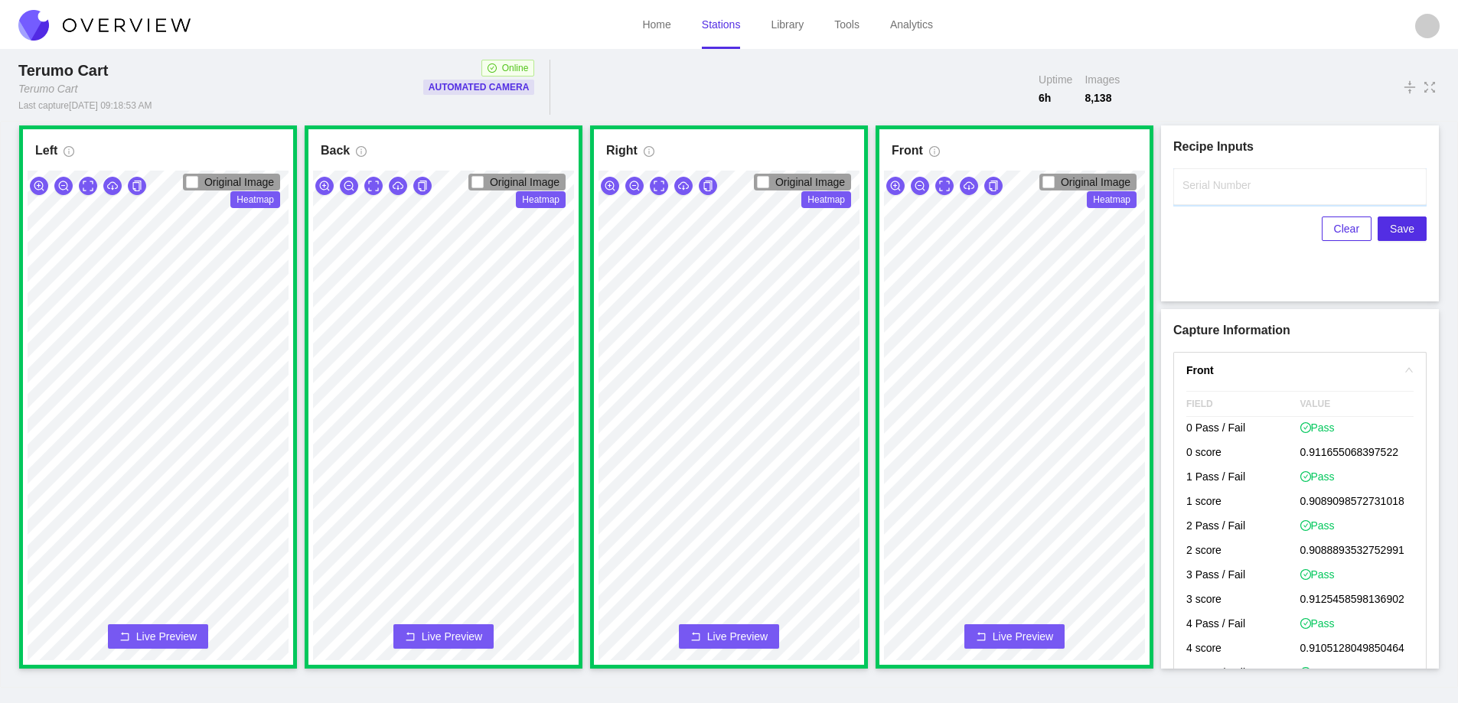
drag, startPoint x: 1208, startPoint y: 197, endPoint x: 1202, endPoint y: 188, distance: 11.7
click at [1207, 197] on input "Serial Number" at bounding box center [1299, 186] width 253 height 37
type input "25-09995"
click at [1398, 227] on span "Save" at bounding box center [1402, 228] width 24 height 17
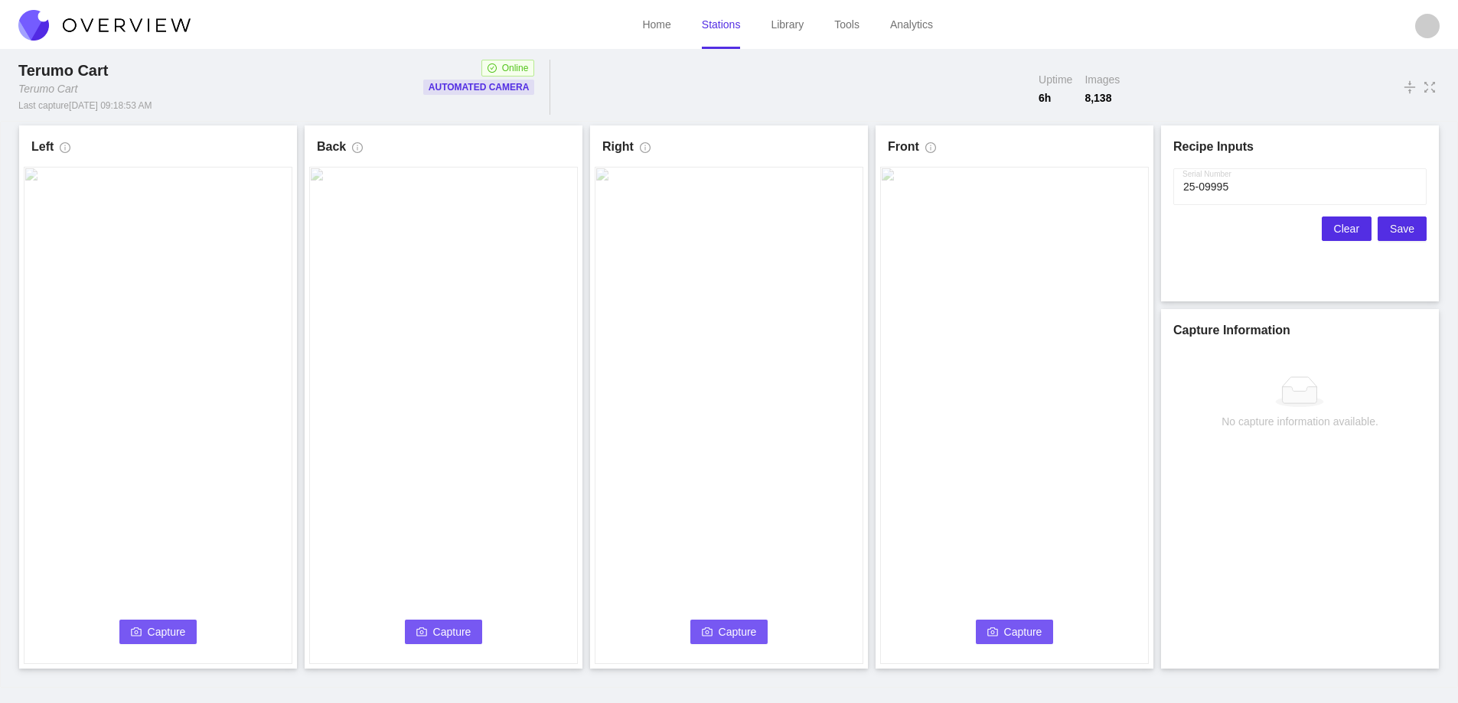
click at [1335, 233] on button "Clear" at bounding box center [1347, 229] width 50 height 24
click at [176, 629] on span "Capture" at bounding box center [167, 632] width 38 height 17
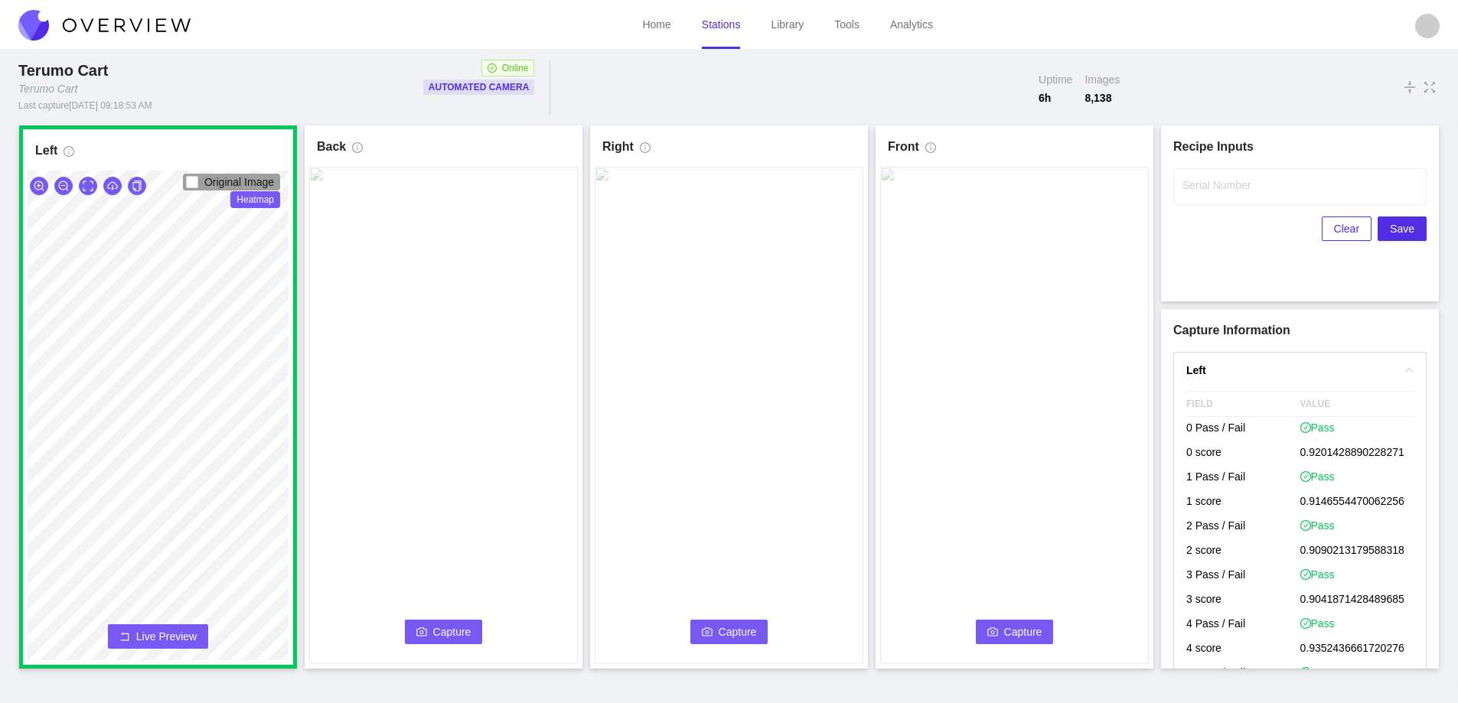
click at [445, 628] on span "Capture" at bounding box center [452, 632] width 38 height 17
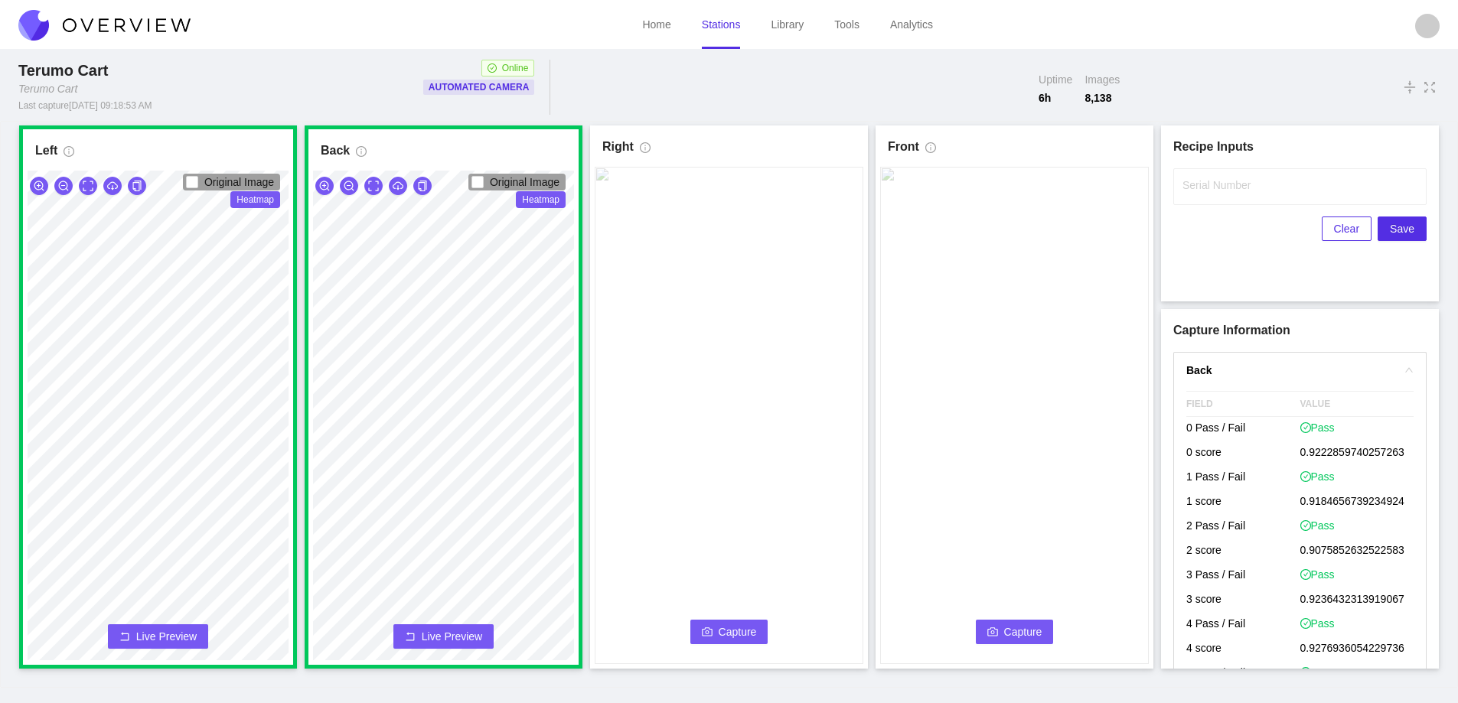
click at [723, 630] on span "Capture" at bounding box center [738, 632] width 38 height 17
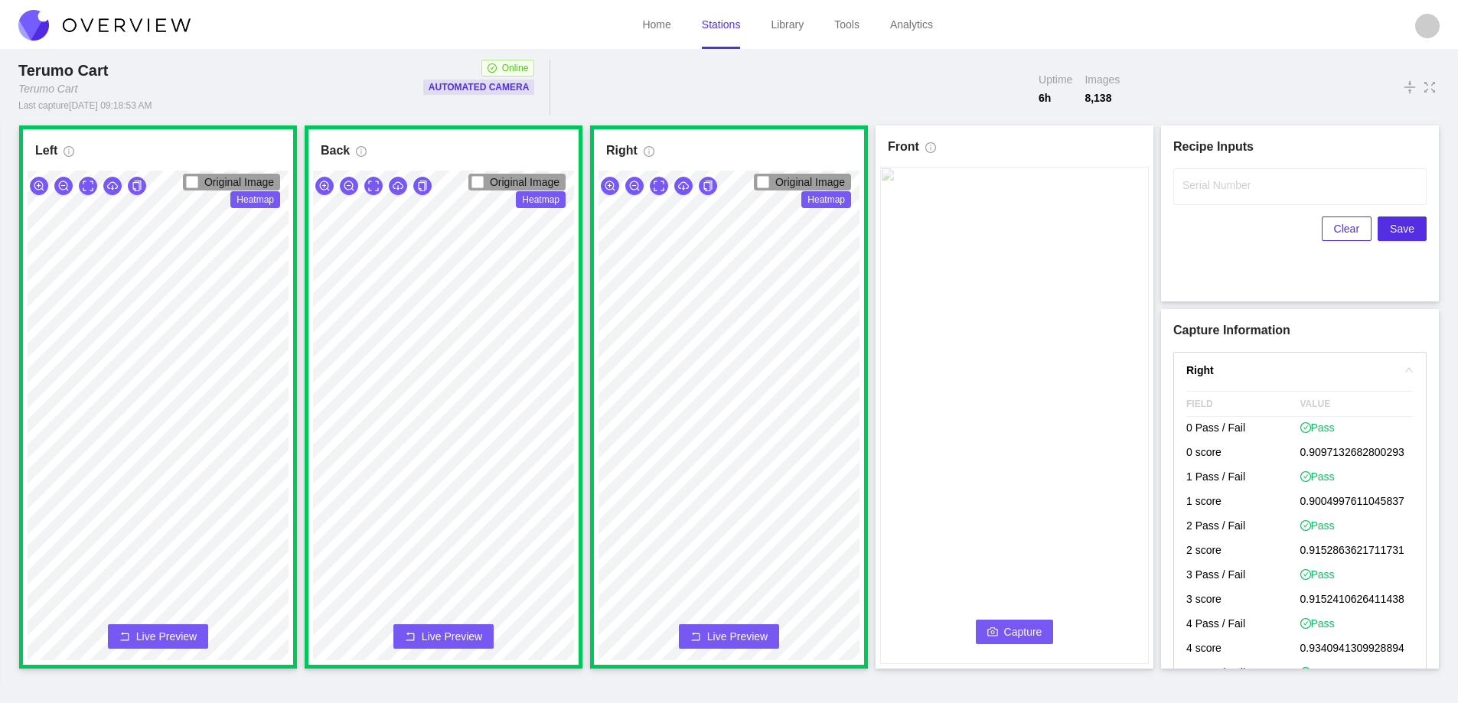
drag, startPoint x: 996, startPoint y: 628, endPoint x: 1001, endPoint y: 643, distance: 16.2
click at [1001, 643] on button "Capture" at bounding box center [1015, 632] width 78 height 24
click at [1200, 188] on label "Serial Number" at bounding box center [1217, 185] width 68 height 15
click at [1200, 188] on input "Serial Number" at bounding box center [1299, 186] width 253 height 37
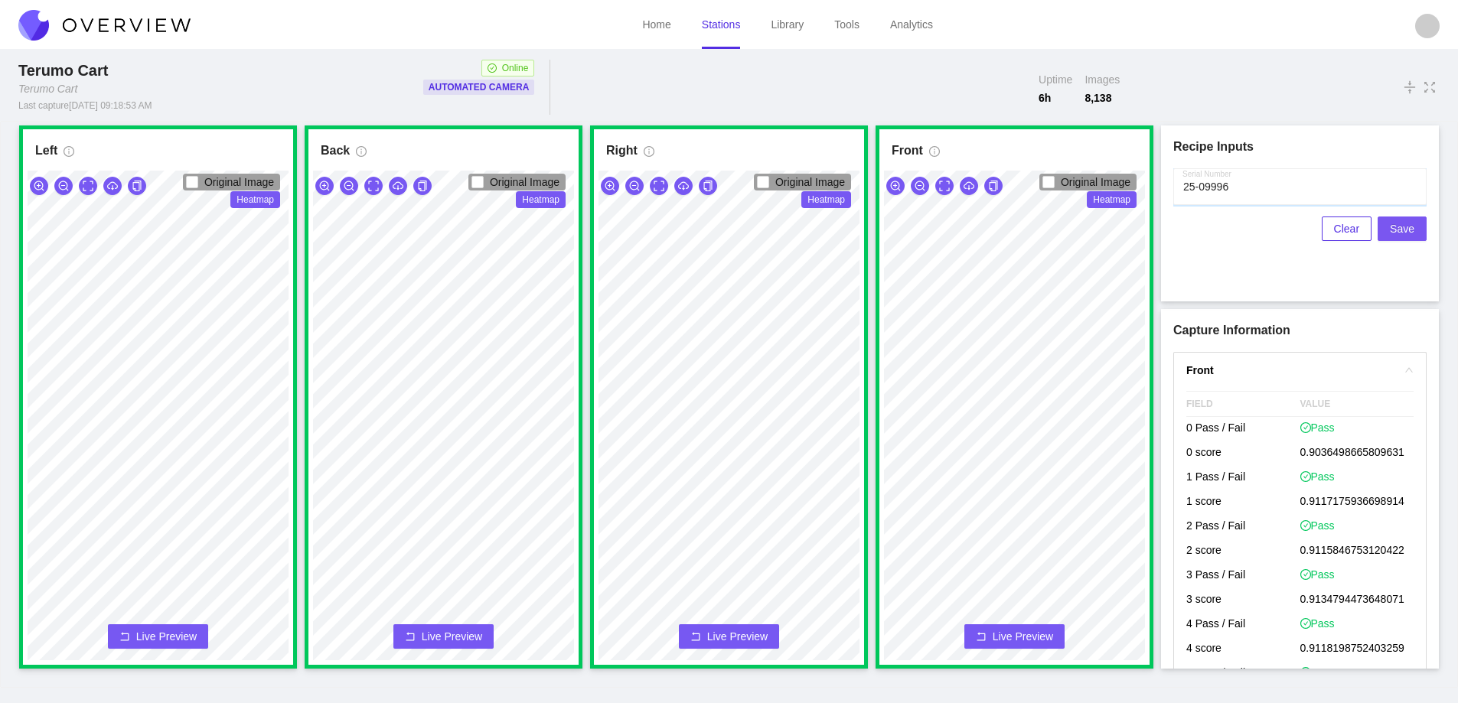
type input "25-09996"
click at [1403, 228] on span "Save" at bounding box center [1402, 228] width 24 height 17
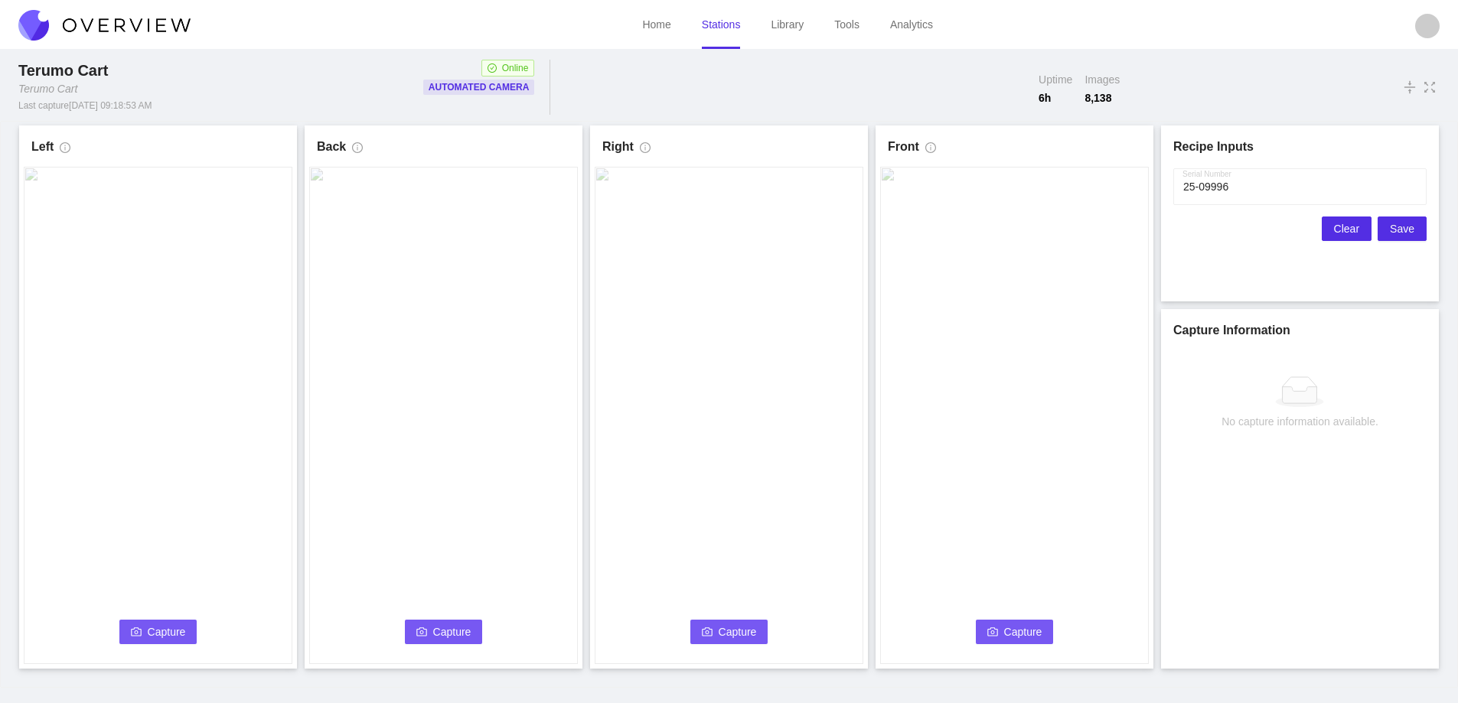
click at [1351, 230] on span "Clear" at bounding box center [1346, 228] width 25 height 17
click at [157, 631] on span "Capture" at bounding box center [167, 632] width 38 height 17
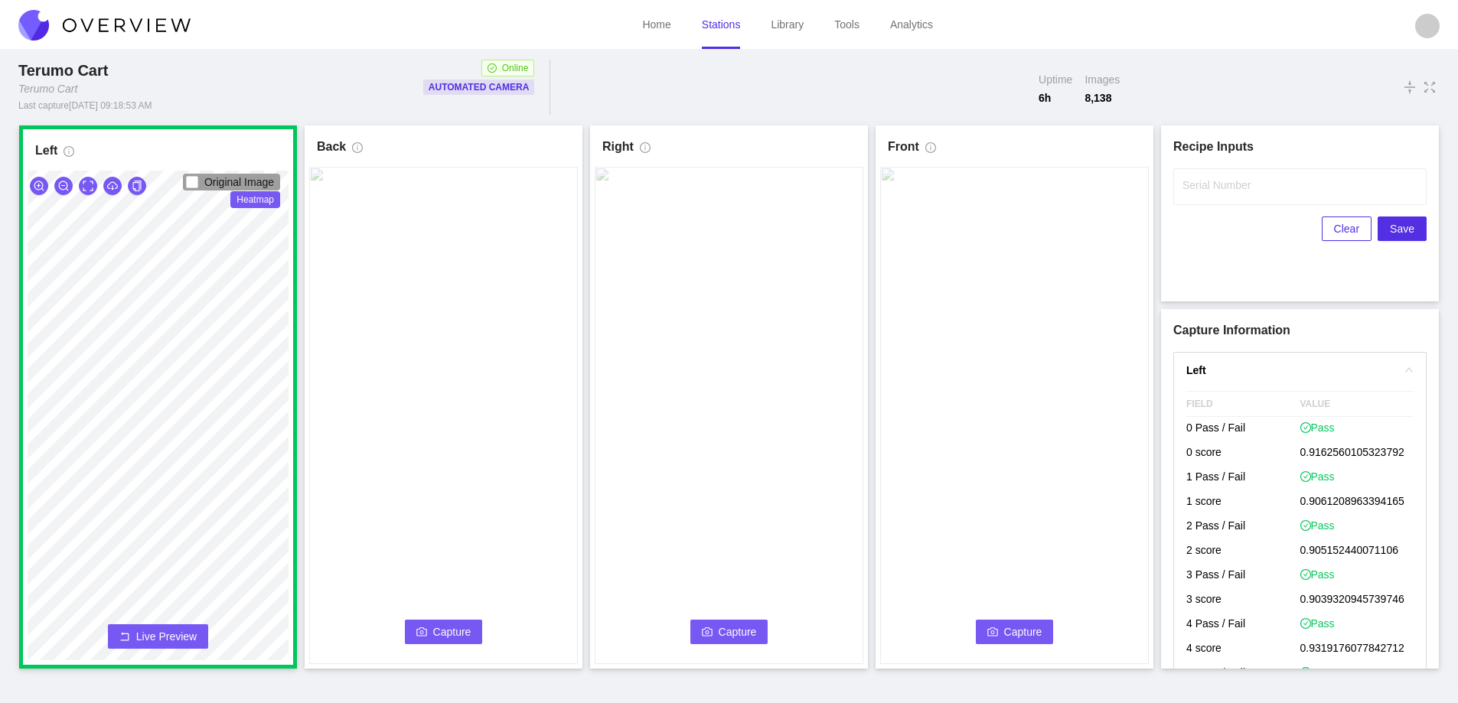
click at [436, 629] on span "Capture" at bounding box center [452, 632] width 38 height 17
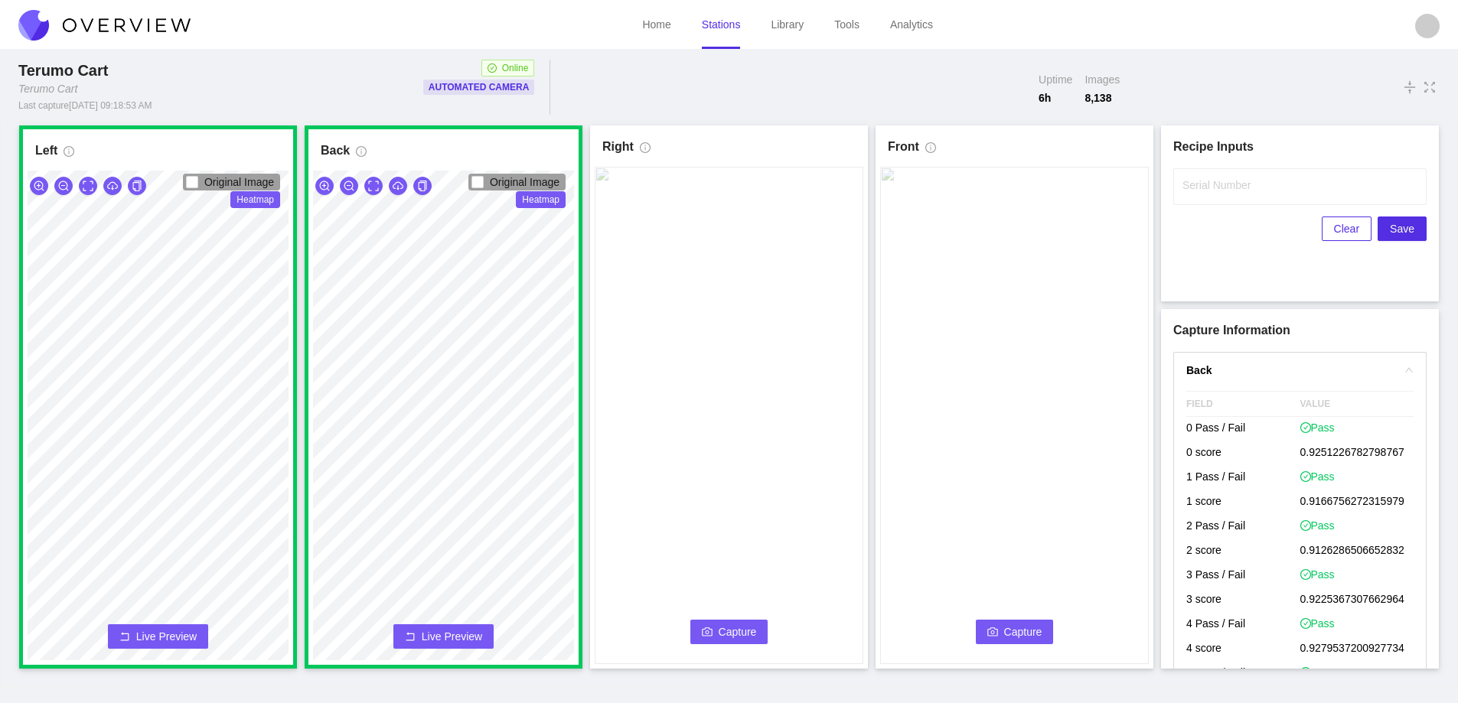
click at [723, 628] on span "Capture" at bounding box center [738, 632] width 38 height 17
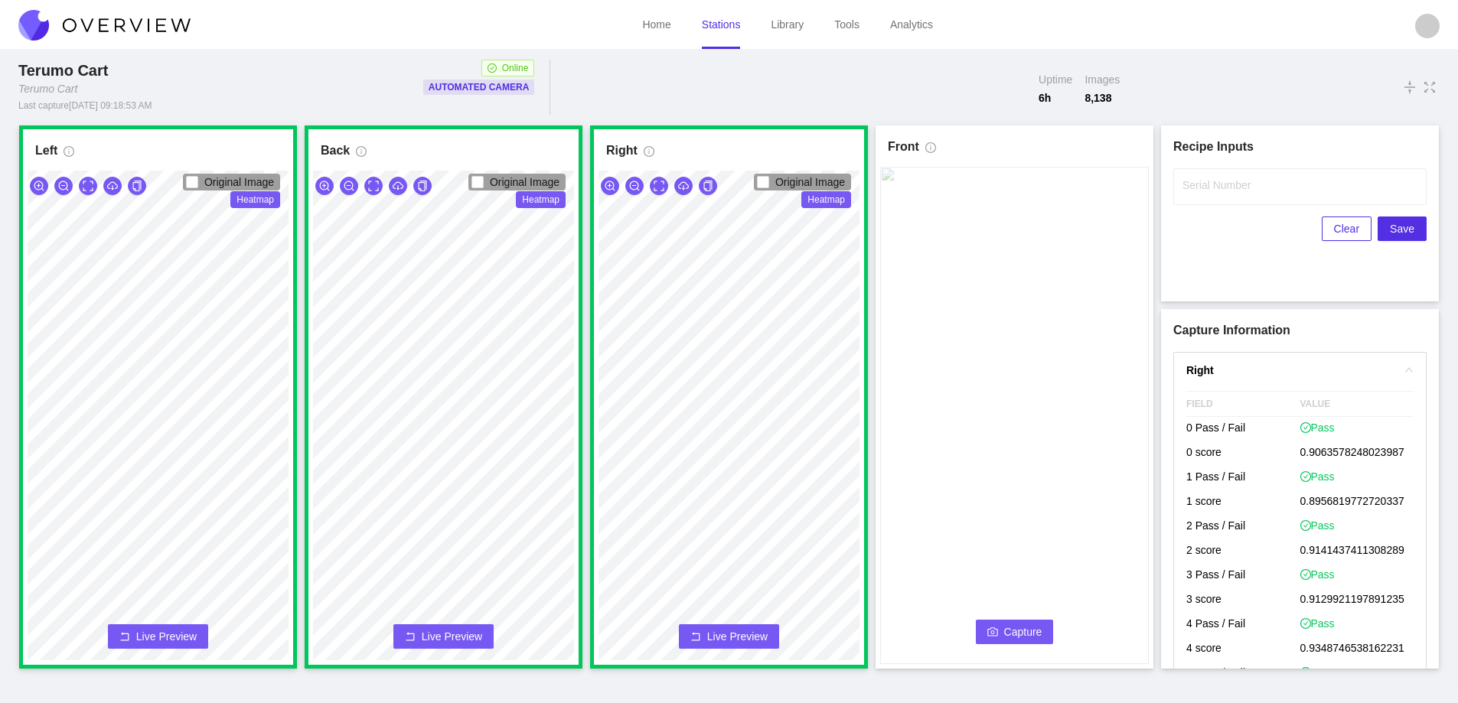
click at [1010, 627] on span "Capture" at bounding box center [1023, 632] width 38 height 17
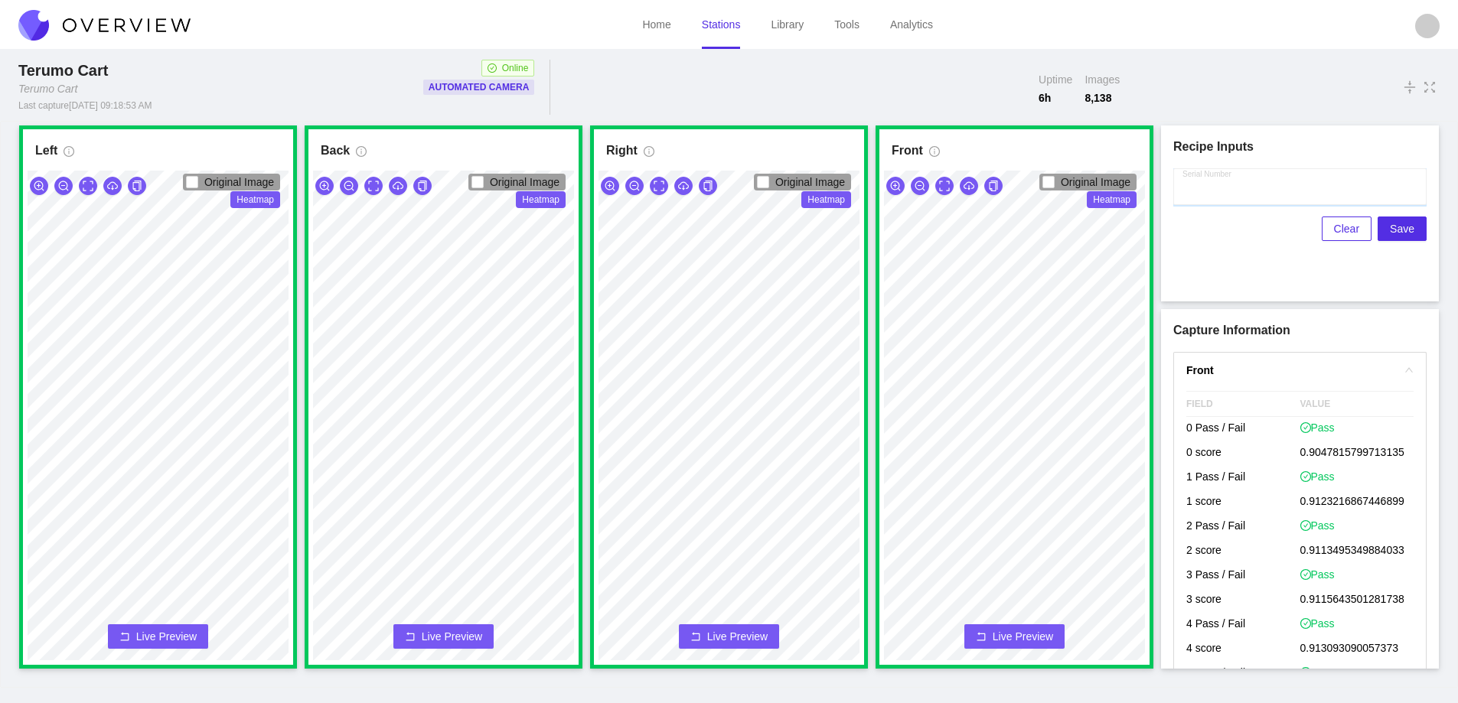
click at [1189, 195] on input "Serial Number" at bounding box center [1299, 186] width 253 height 37
type input "25-09997"
click at [1395, 226] on span "Save" at bounding box center [1402, 228] width 24 height 17
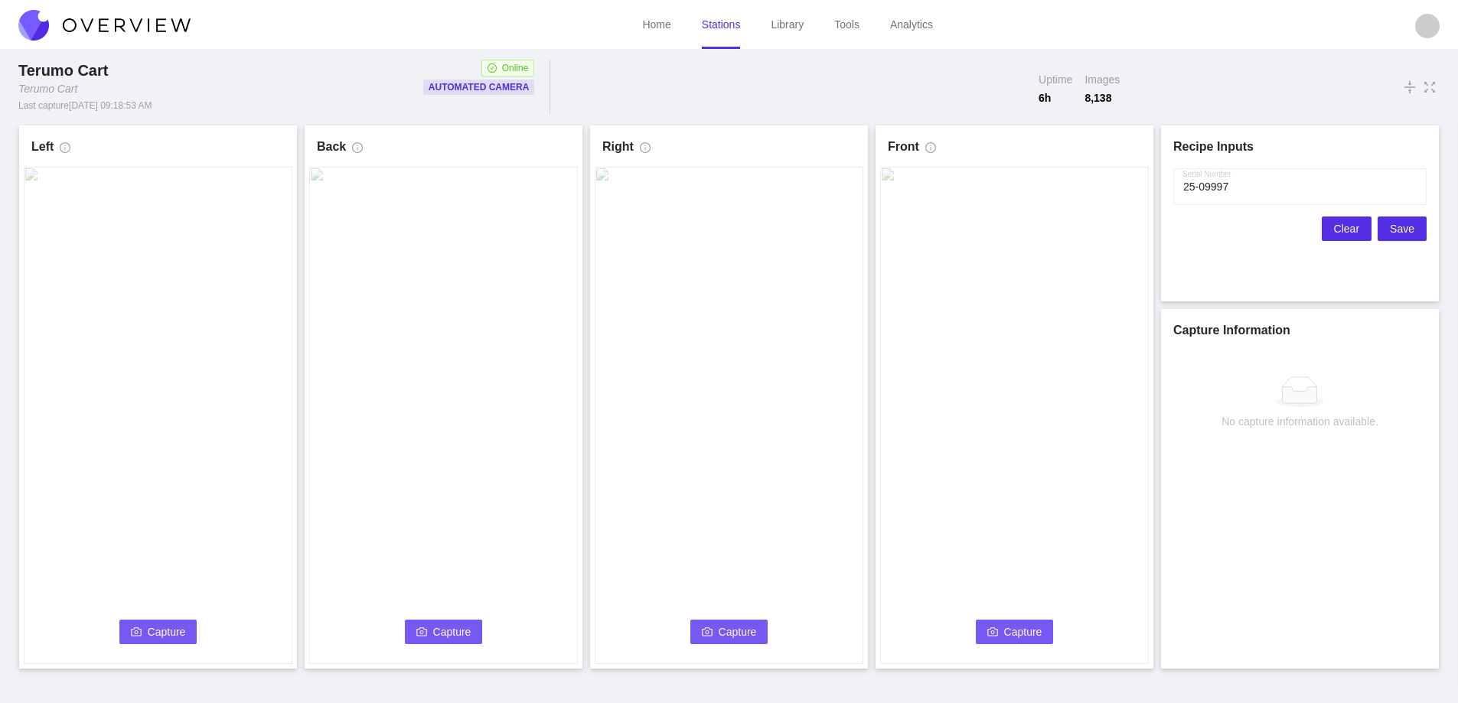
click at [1340, 226] on span "Clear" at bounding box center [1346, 228] width 25 height 17
click at [171, 628] on span "Capture" at bounding box center [167, 632] width 38 height 17
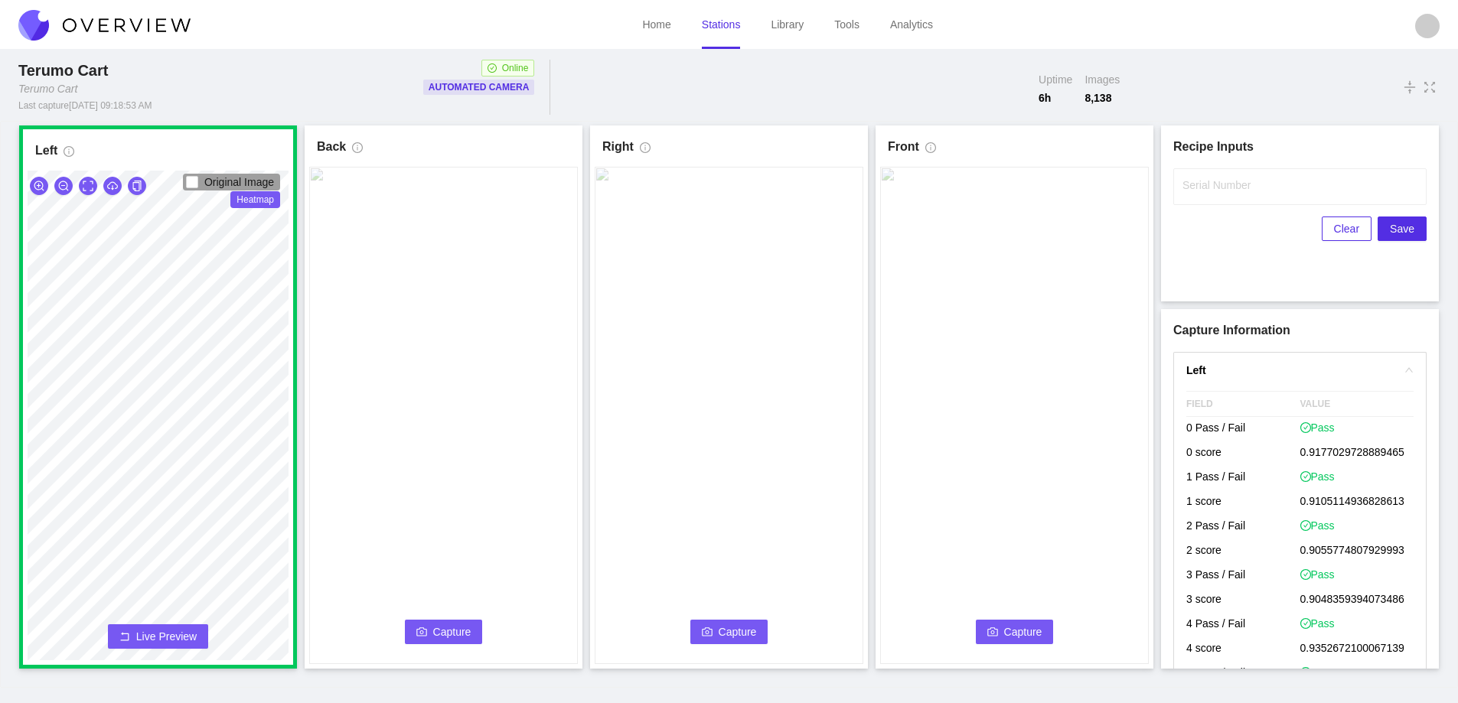
click at [440, 627] on span "Capture" at bounding box center [452, 632] width 38 height 17
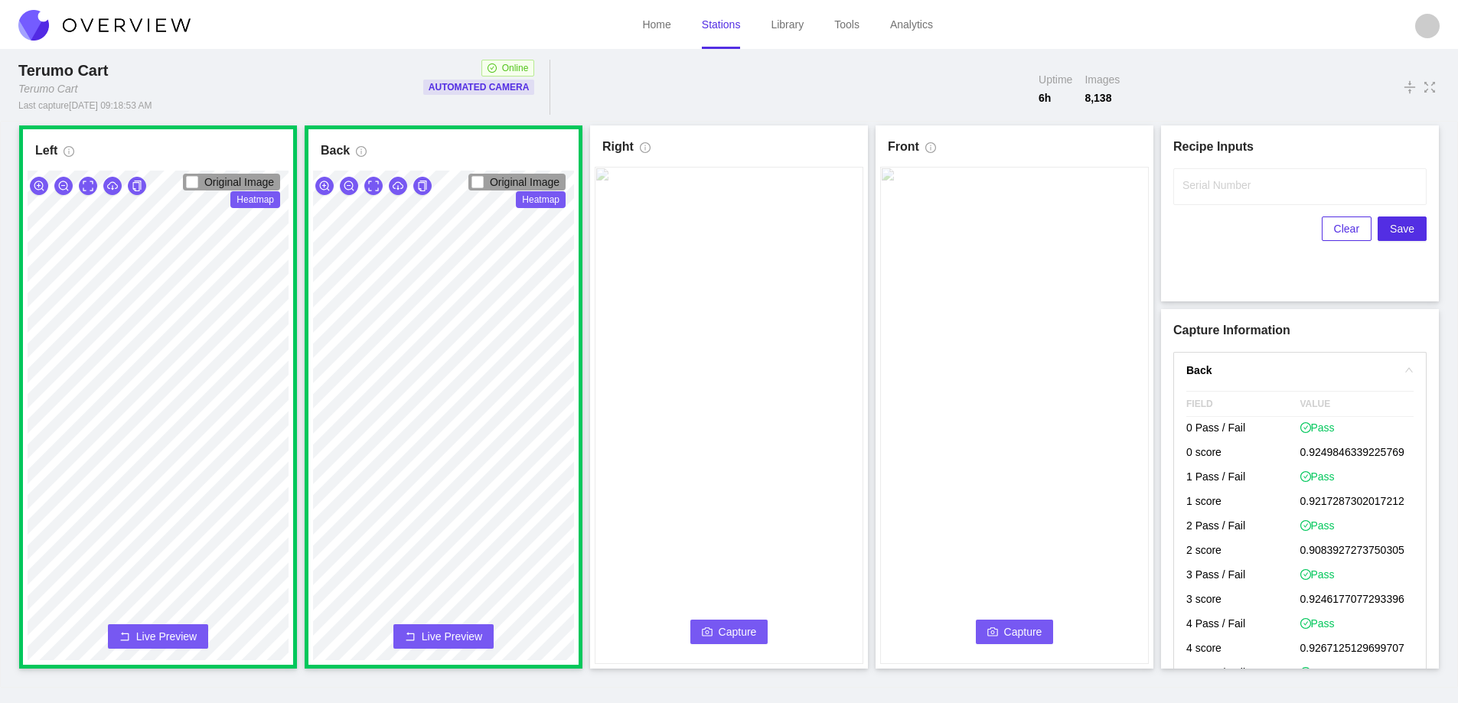
drag, startPoint x: 726, startPoint y: 632, endPoint x: 725, endPoint y: 666, distance: 33.7
click at [723, 635] on span "Capture" at bounding box center [738, 632] width 38 height 17
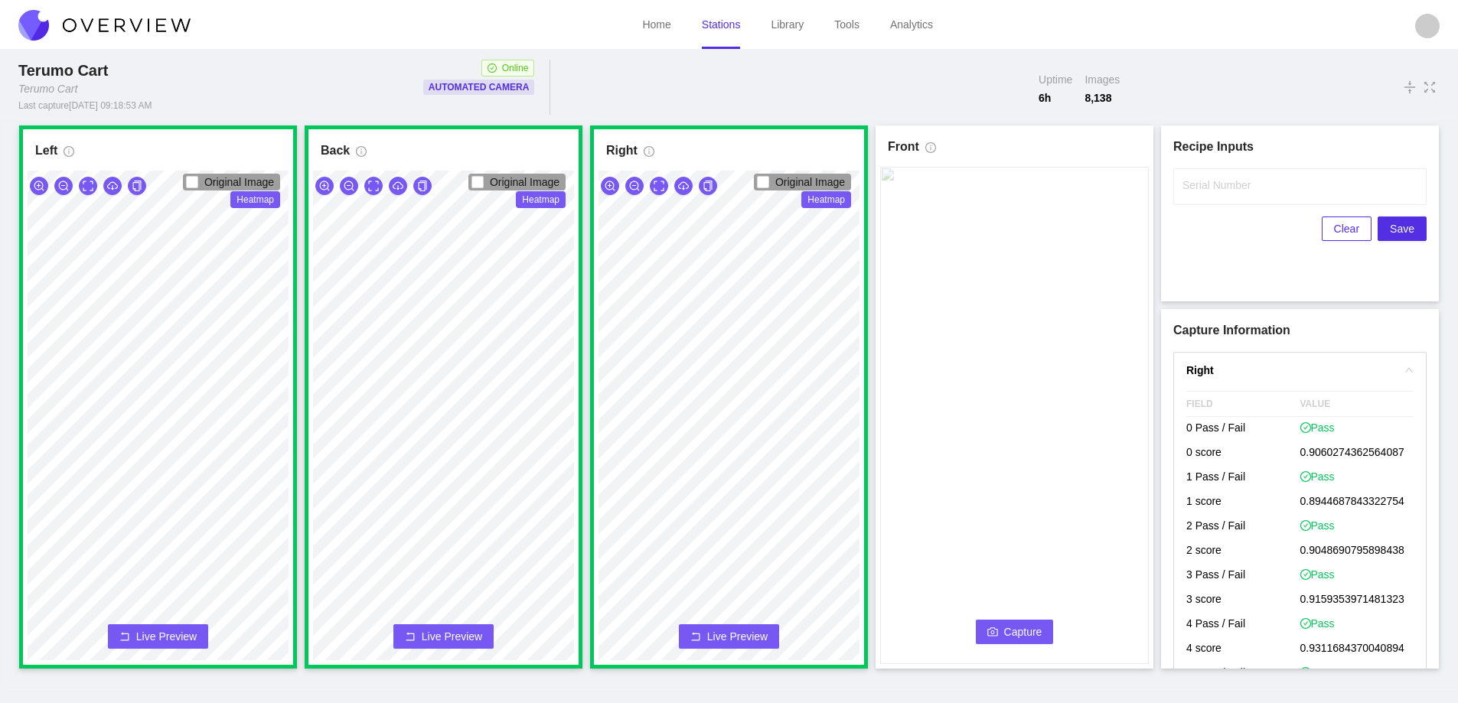
click at [1006, 632] on span "Capture" at bounding box center [1023, 632] width 38 height 17
click at [1209, 196] on input "Serial Number" at bounding box center [1299, 186] width 253 height 37
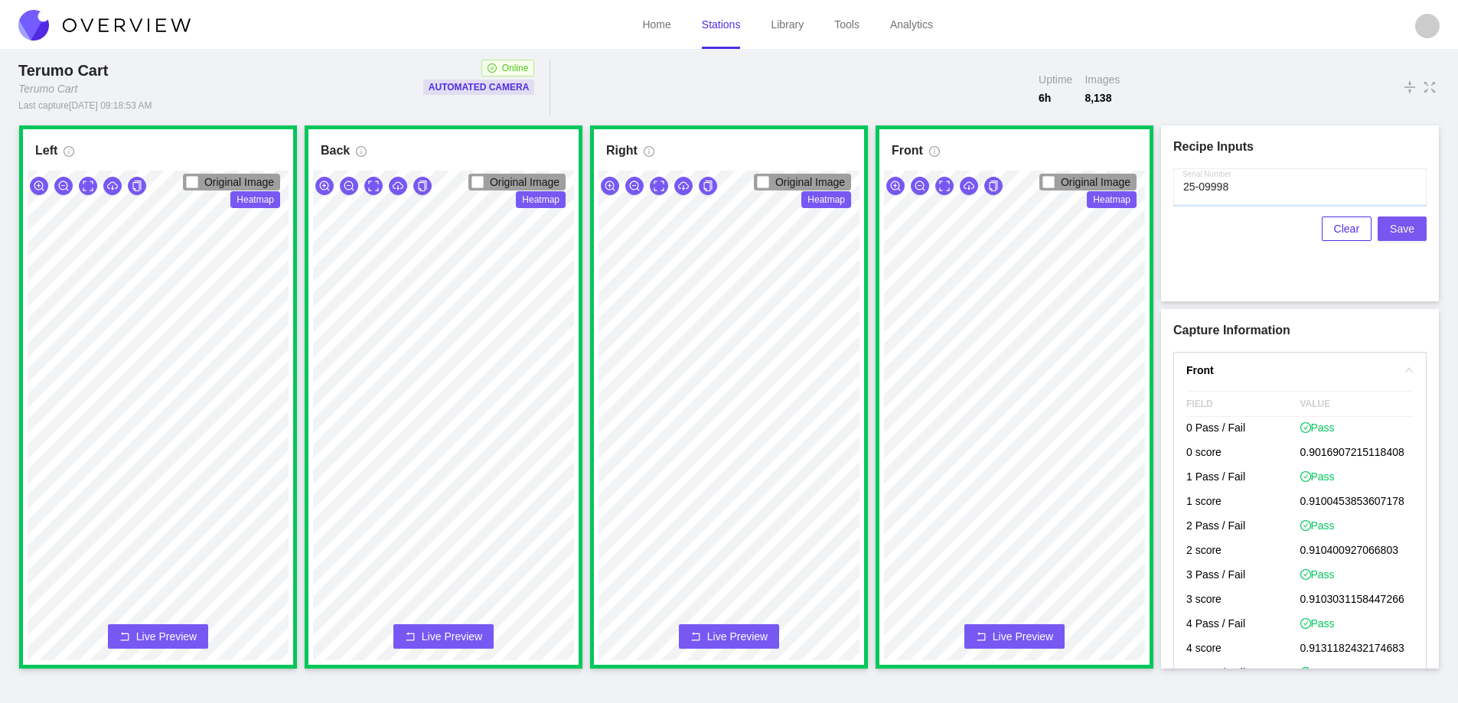
type input "25-09998"
click at [1400, 224] on span "Save" at bounding box center [1402, 228] width 24 height 17
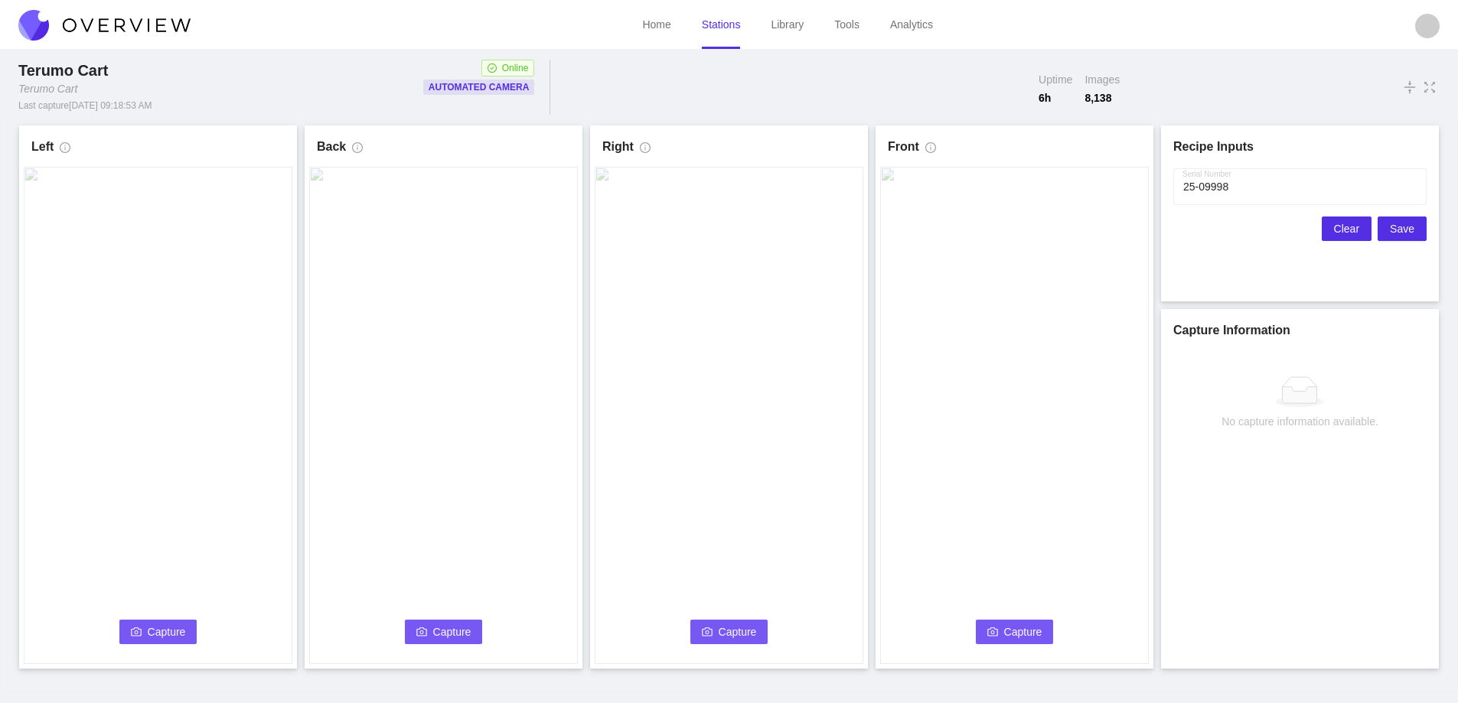
click at [1349, 228] on span "Clear" at bounding box center [1346, 228] width 25 height 17
click at [120, 319] on video at bounding box center [158, 416] width 269 height 498
drag, startPoint x: 105, startPoint y: 321, endPoint x: 130, endPoint y: 337, distance: 29.9
click at [124, 337] on video at bounding box center [158, 416] width 269 height 498
drag, startPoint x: 107, startPoint y: 339, endPoint x: 132, endPoint y: 330, distance: 26.9
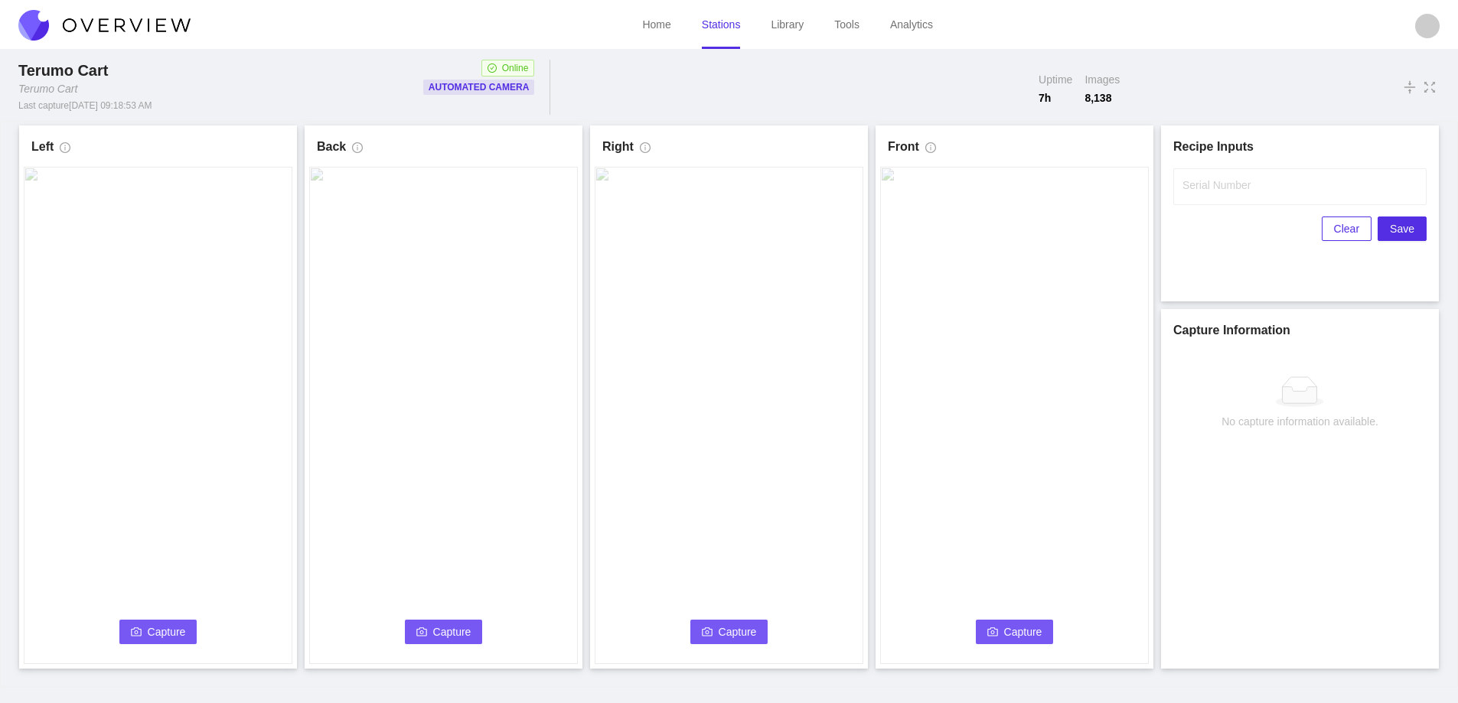
click at [115, 344] on video at bounding box center [158, 416] width 269 height 498
click at [155, 635] on span "Capture" at bounding box center [167, 632] width 38 height 17
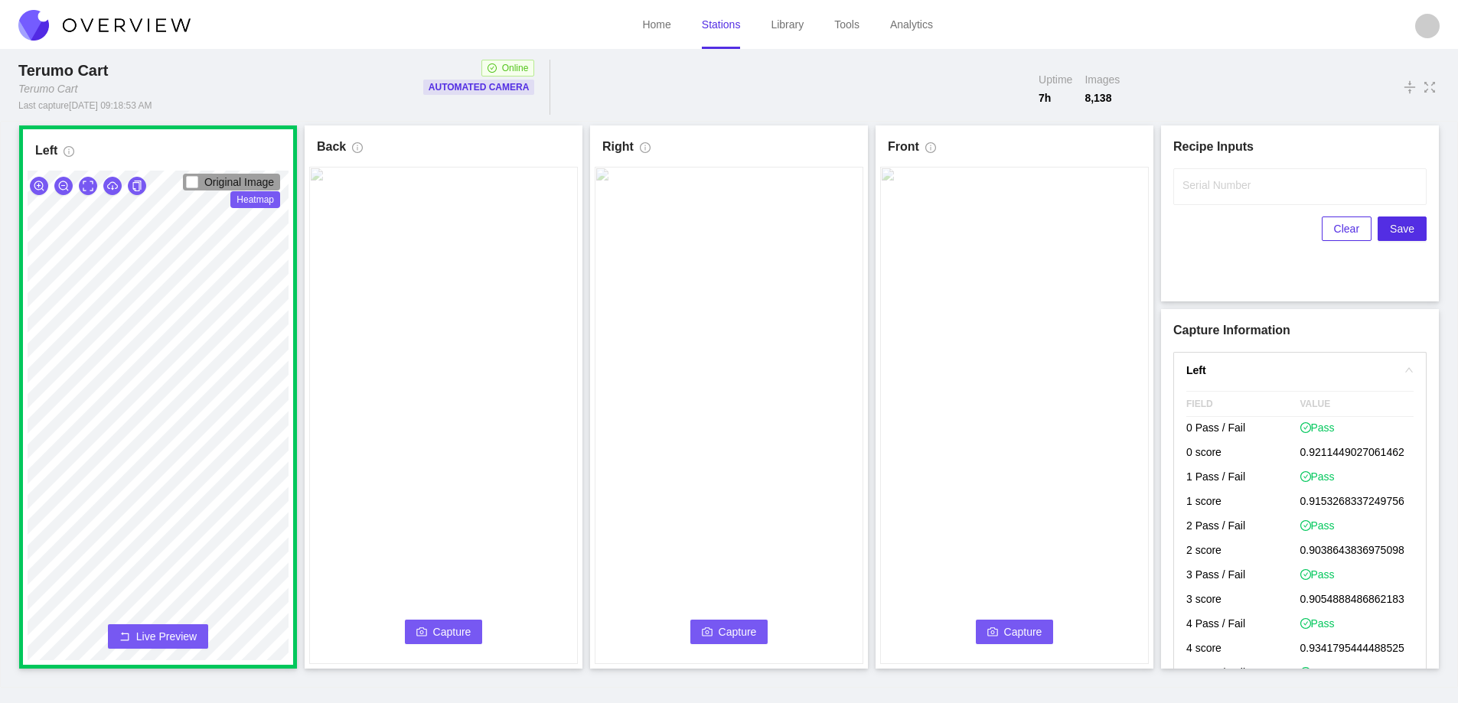
click at [451, 626] on span "Capture" at bounding box center [452, 632] width 38 height 17
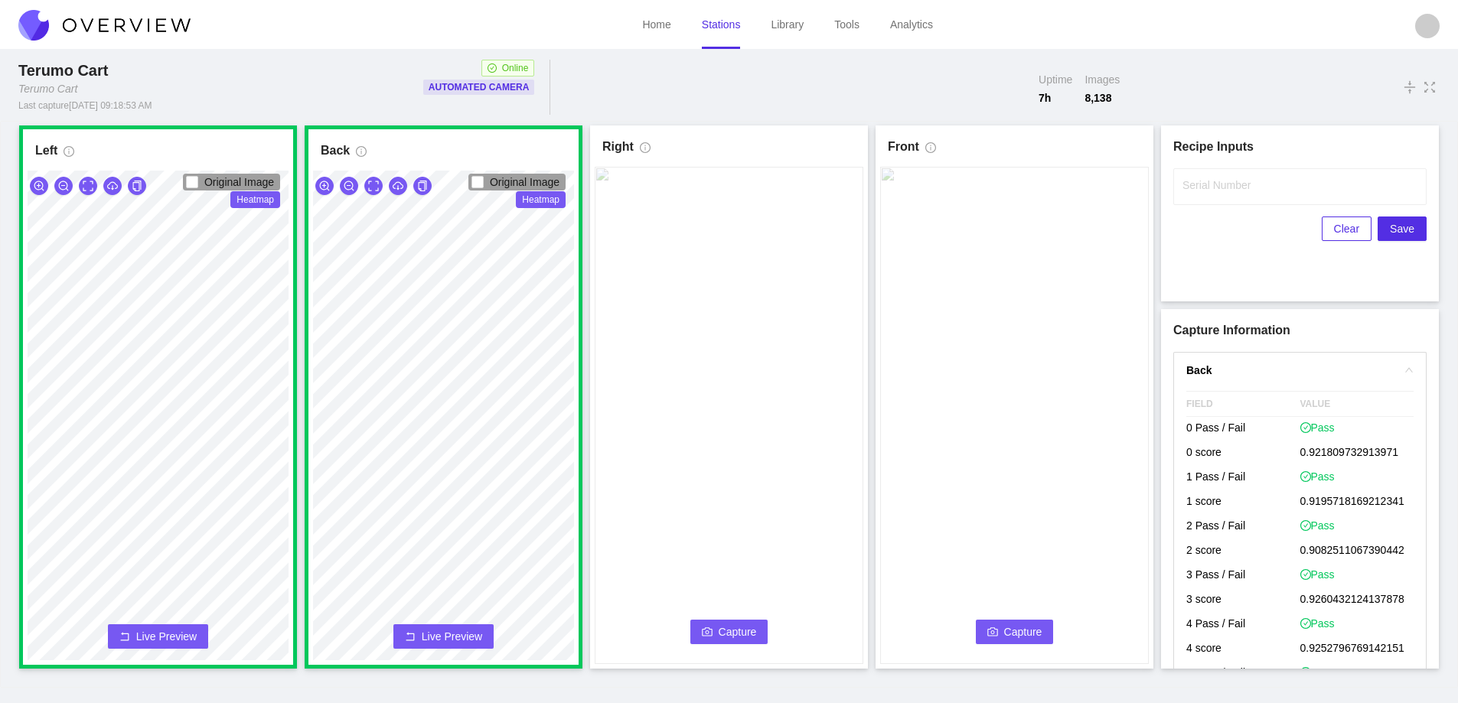
click at [726, 626] on span "Capture" at bounding box center [738, 632] width 38 height 17
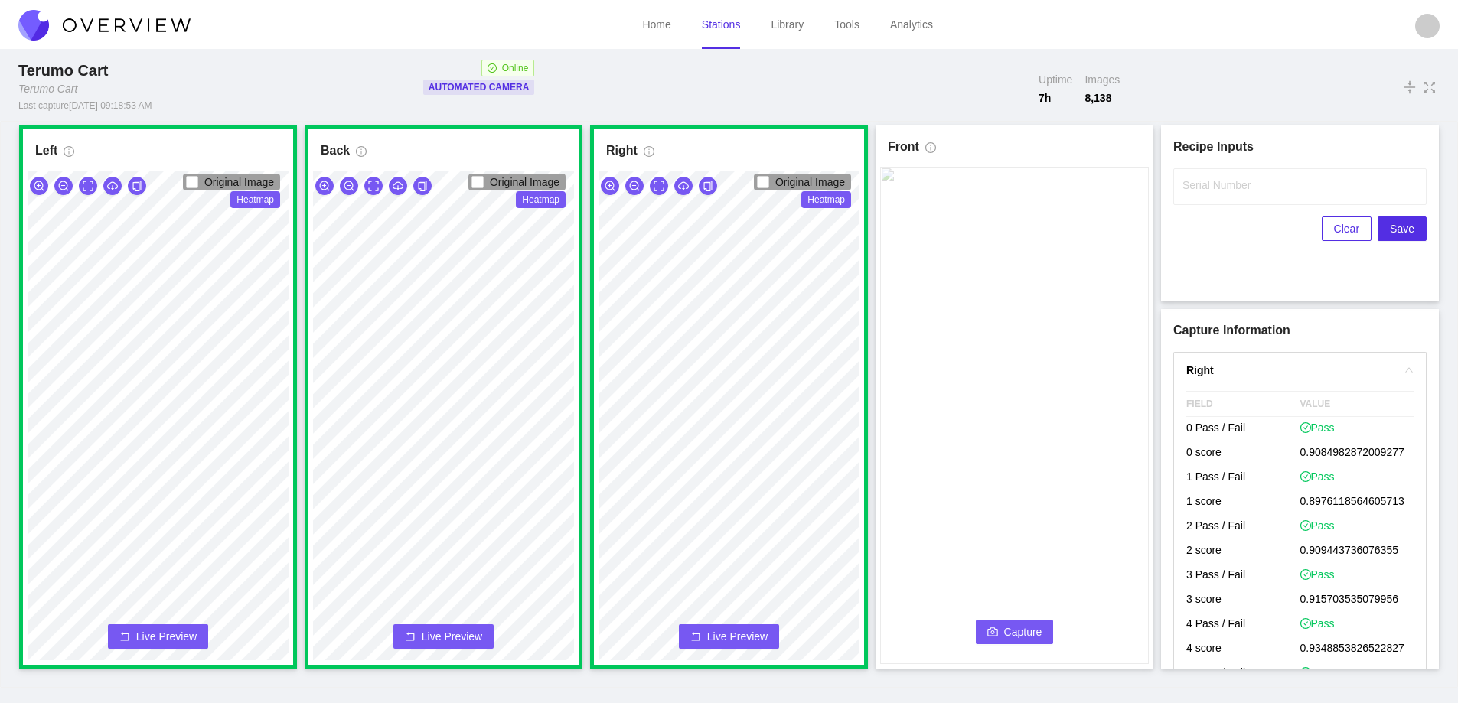
click at [1006, 634] on span "Capture" at bounding box center [1023, 632] width 38 height 17
click at [1219, 195] on input "Serial Number" at bounding box center [1299, 186] width 253 height 37
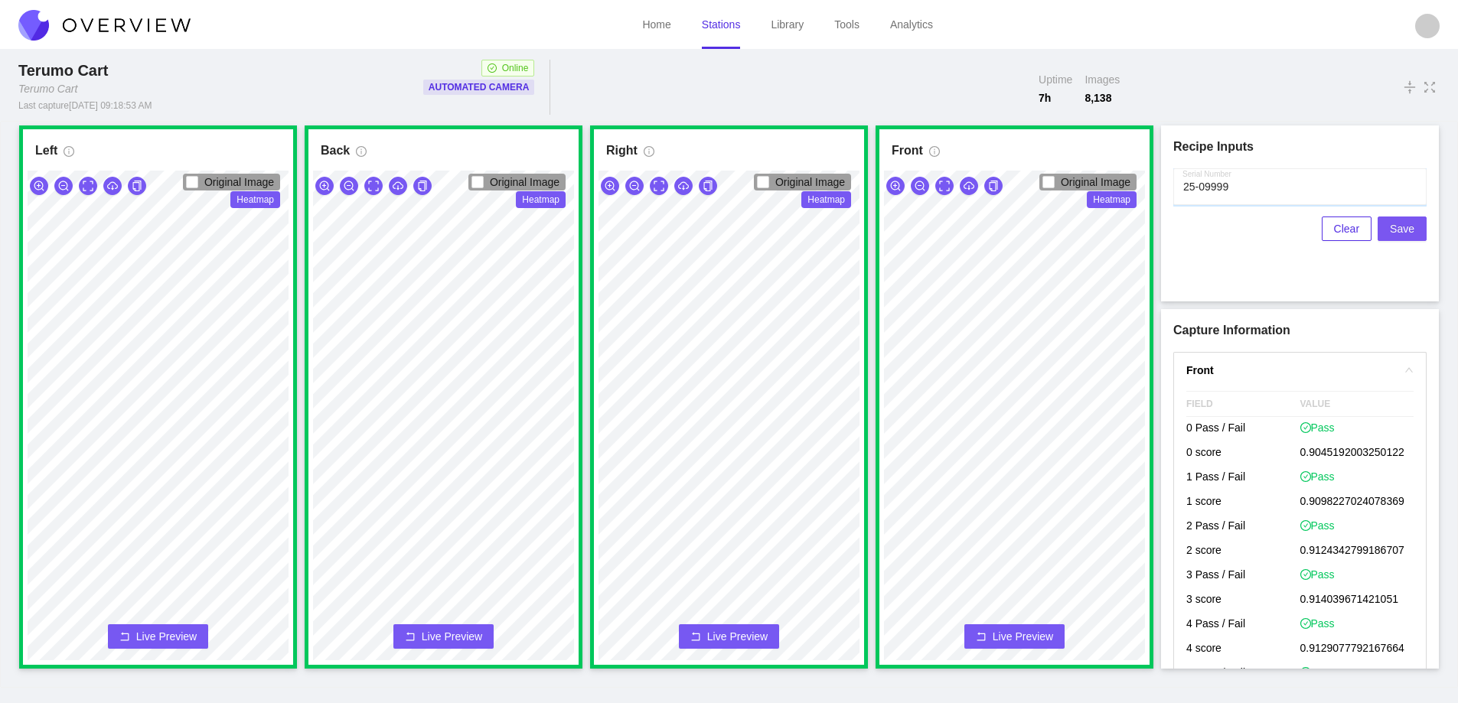
type input "25-09999"
click at [1402, 227] on span "Save" at bounding box center [1402, 228] width 24 height 17
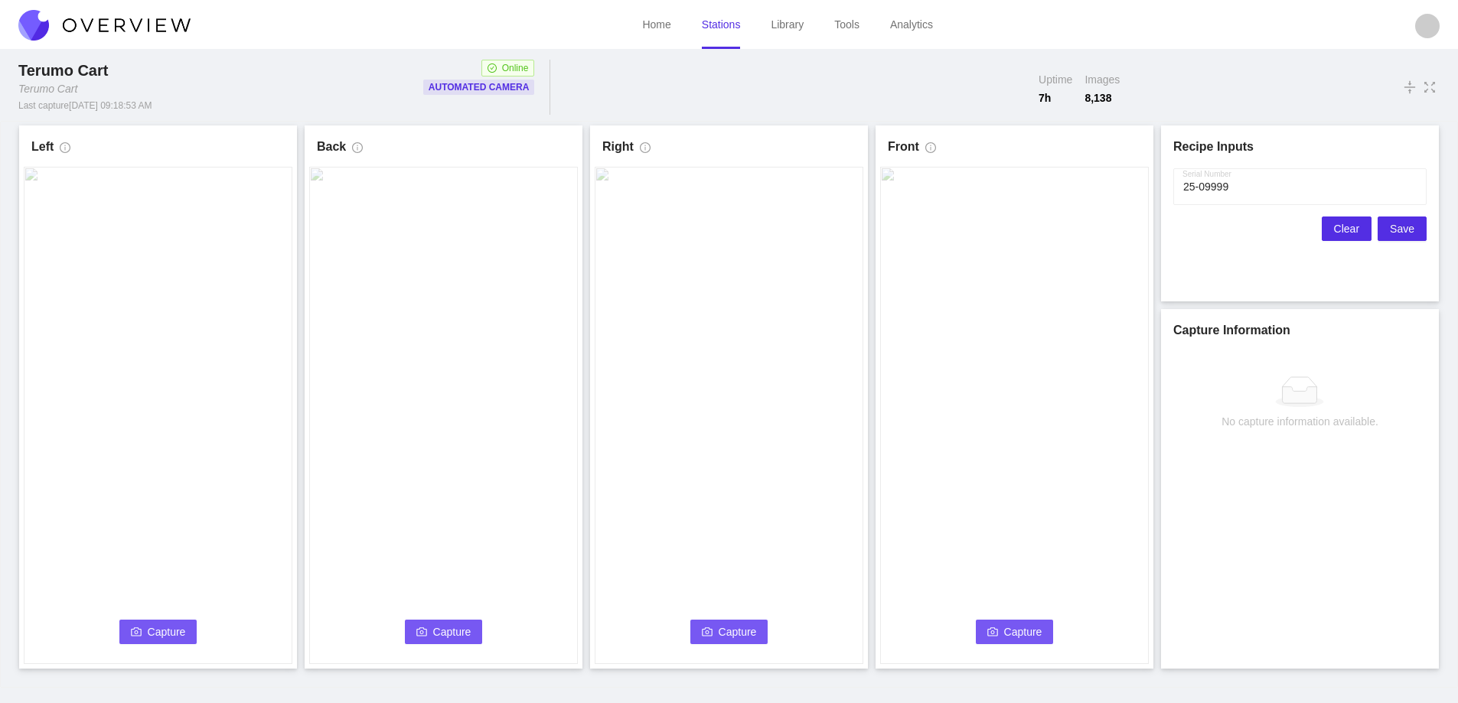
click at [1343, 226] on span "Clear" at bounding box center [1346, 228] width 25 height 17
